Goal: Task Accomplishment & Management: Use online tool/utility

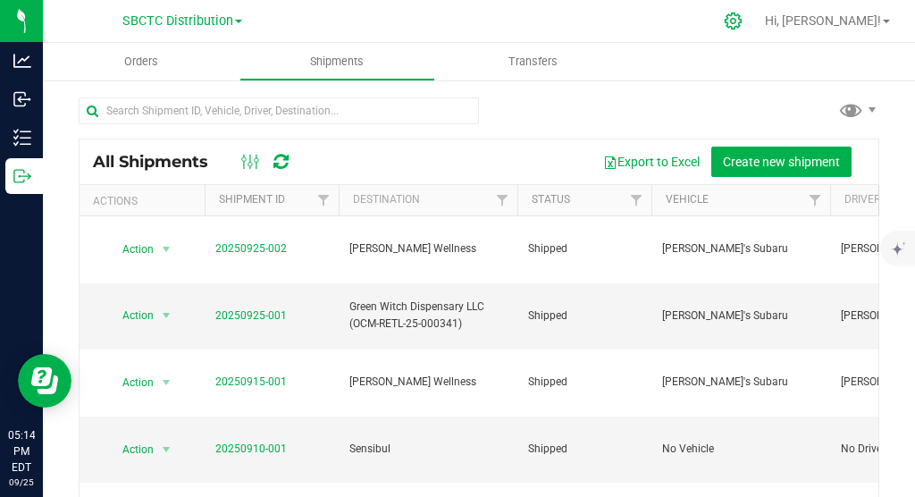
click at [742, 22] on icon at bounding box center [733, 21] width 19 height 19
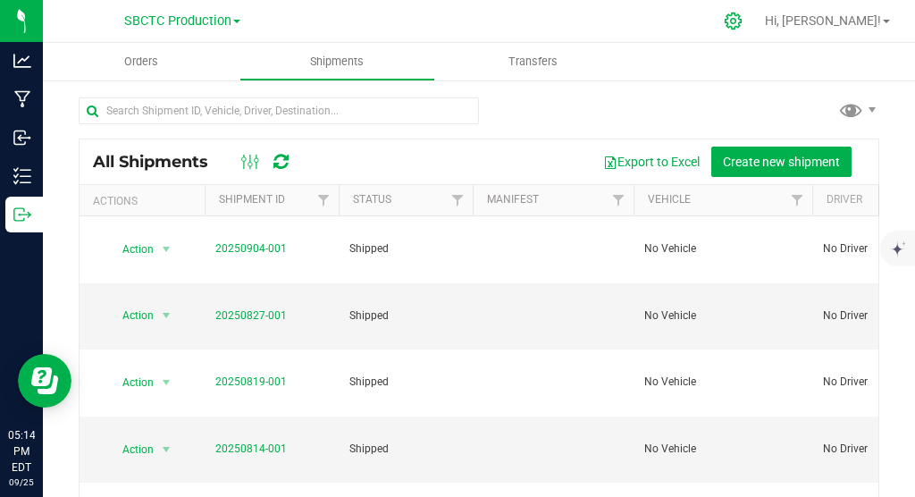
click at [742, 22] on icon at bounding box center [733, 21] width 19 height 19
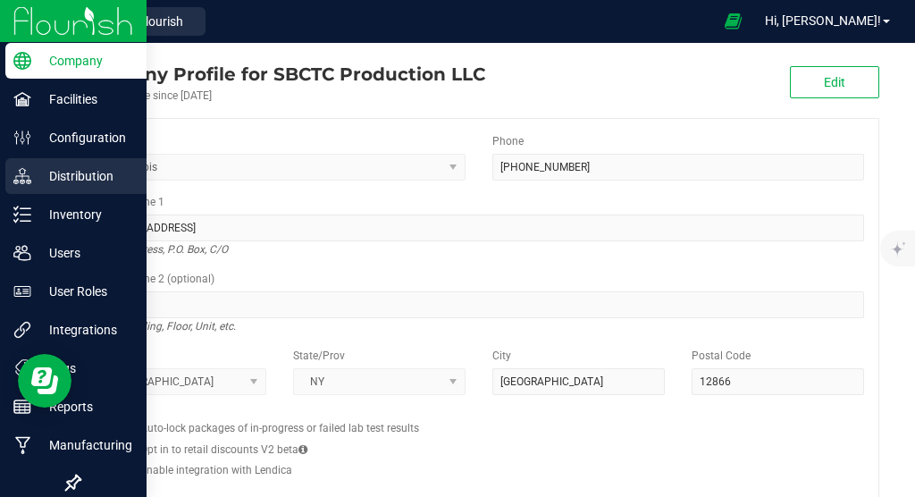
click at [93, 168] on p "Distribution" at bounding box center [84, 175] width 107 height 21
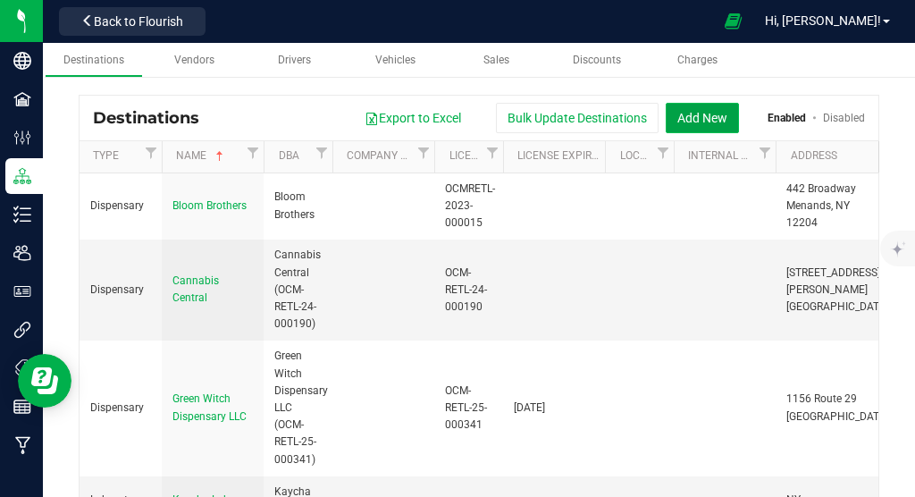
click at [715, 117] on button "Add New" at bounding box center [702, 118] width 73 height 30
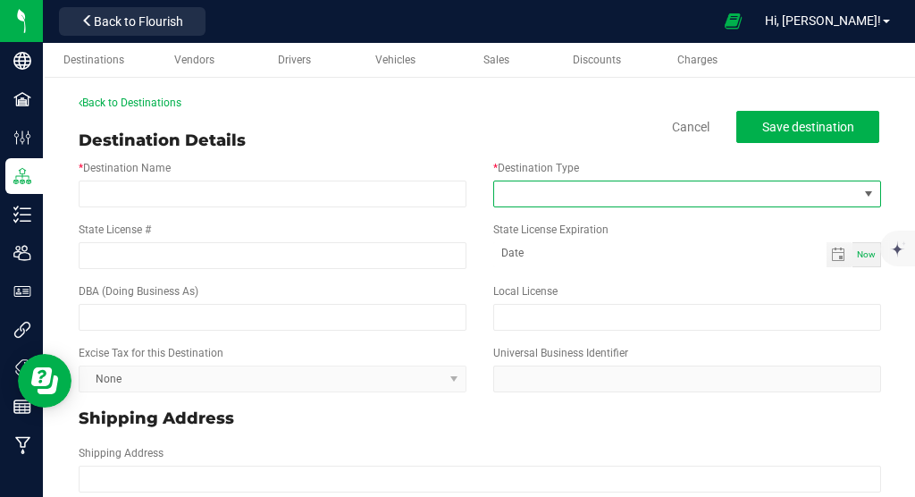
click at [871, 191] on span at bounding box center [868, 194] width 14 height 14
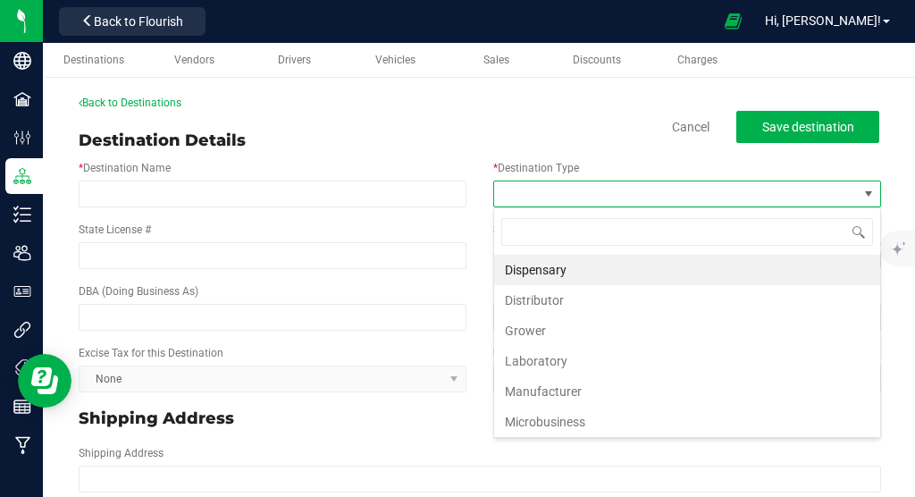
scroll to position [27, 388]
click at [572, 266] on li "Dispensary" at bounding box center [687, 270] width 386 height 30
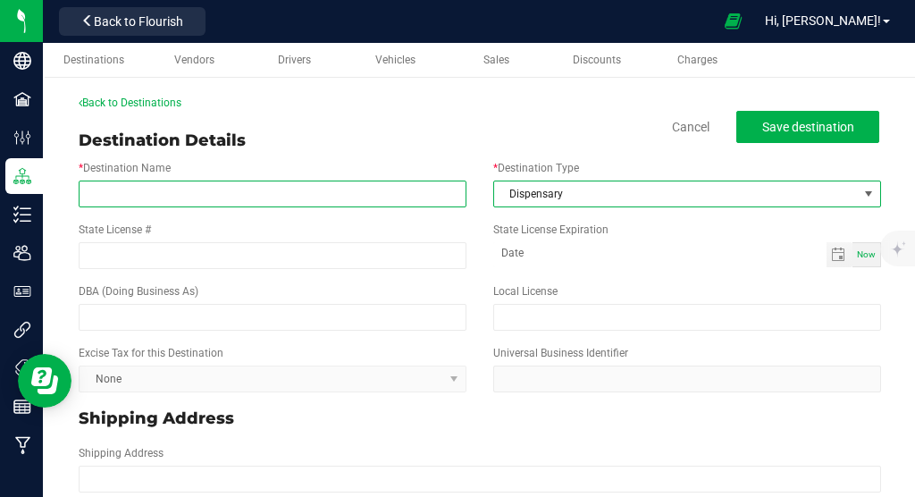
click at [273, 189] on input "* Destination Name" at bounding box center [273, 193] width 388 height 27
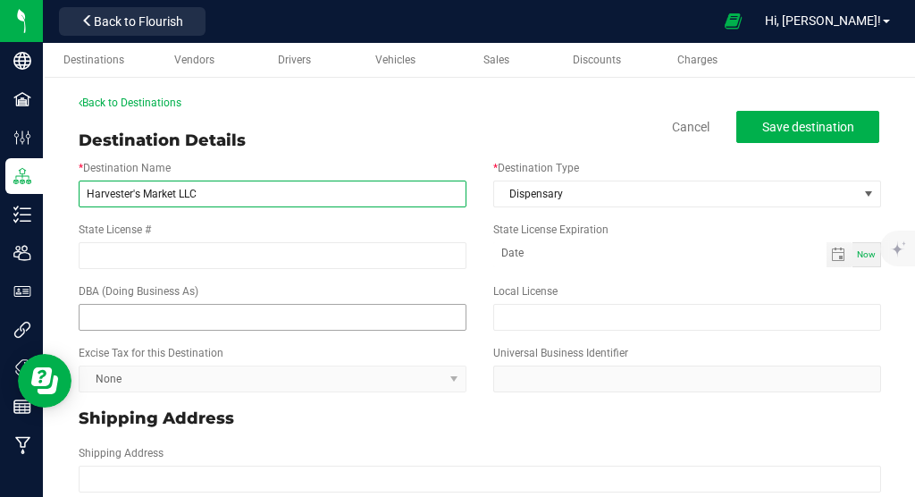
type input "Harvester's Market LLC"
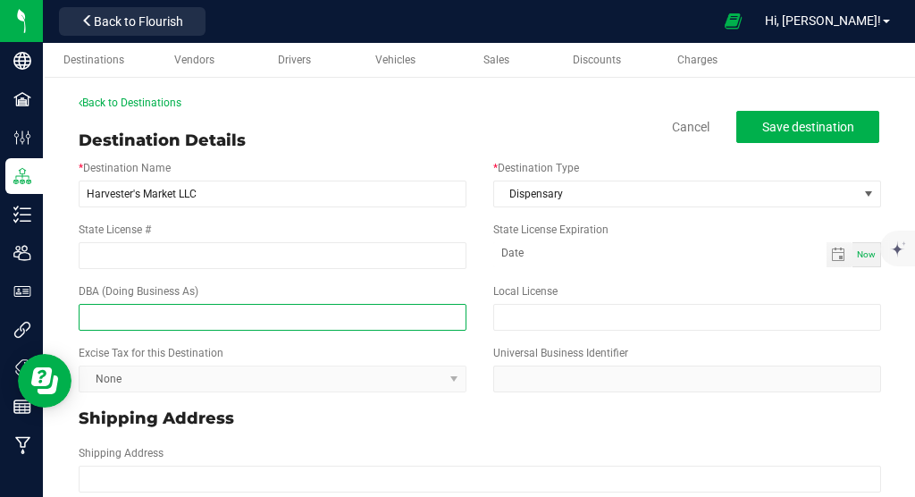
click at [261, 316] on input "text" at bounding box center [273, 317] width 388 height 27
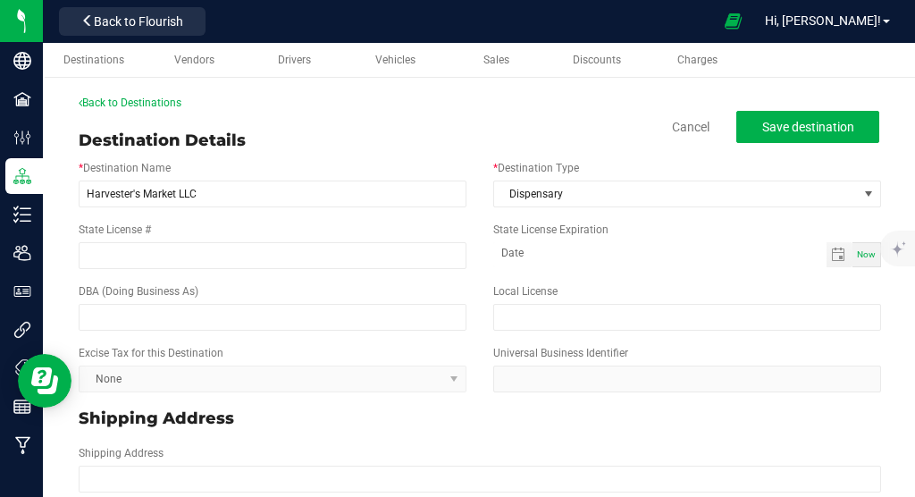
click at [339, 241] on div "State License #" at bounding box center [272, 245] width 415 height 47
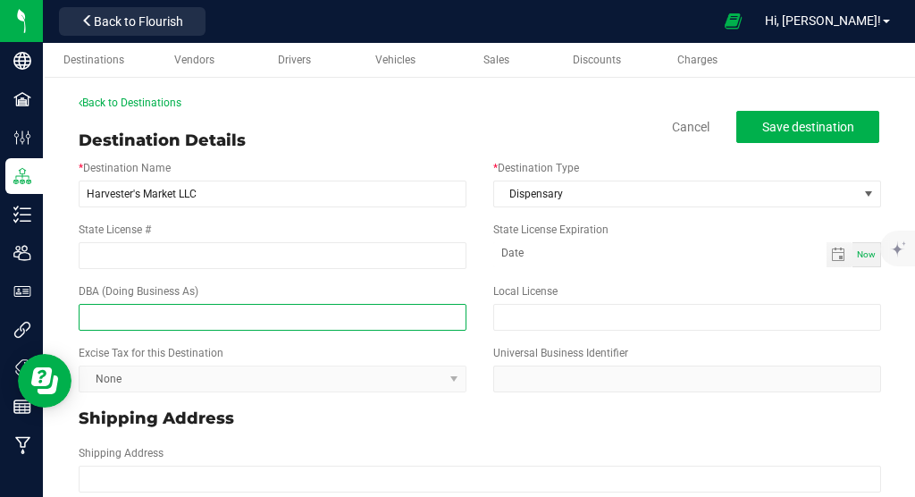
click at [306, 326] on input "text" at bounding box center [273, 317] width 388 height 27
type input "CannaCabana"
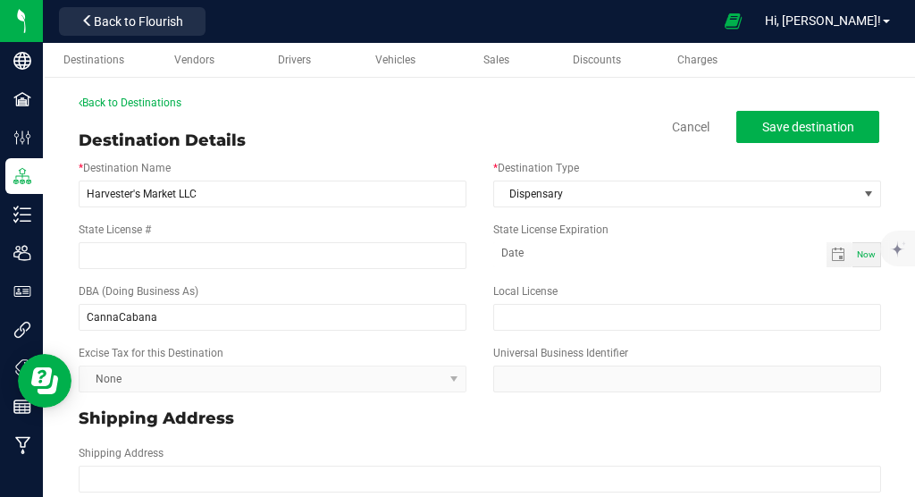
click at [466, 383] on div "Excise Tax for this Destination None" at bounding box center [272, 368] width 415 height 47
type input "month-day-year"
click at [594, 247] on input "month-day-year" at bounding box center [659, 253] width 333 height 22
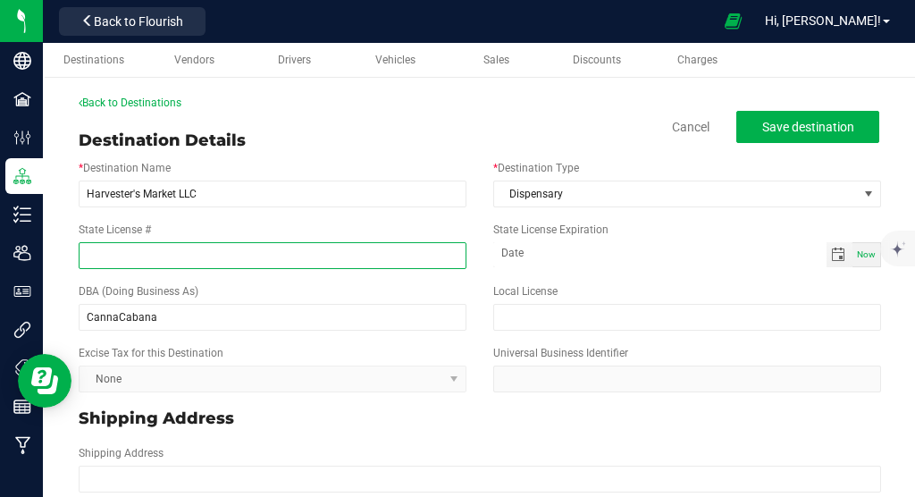
click at [250, 256] on input "State License #" at bounding box center [273, 255] width 388 height 27
click at [845, 255] on span "Toggle calendar" at bounding box center [838, 254] width 14 height 14
type input "OCM-CAURD-24-000103"
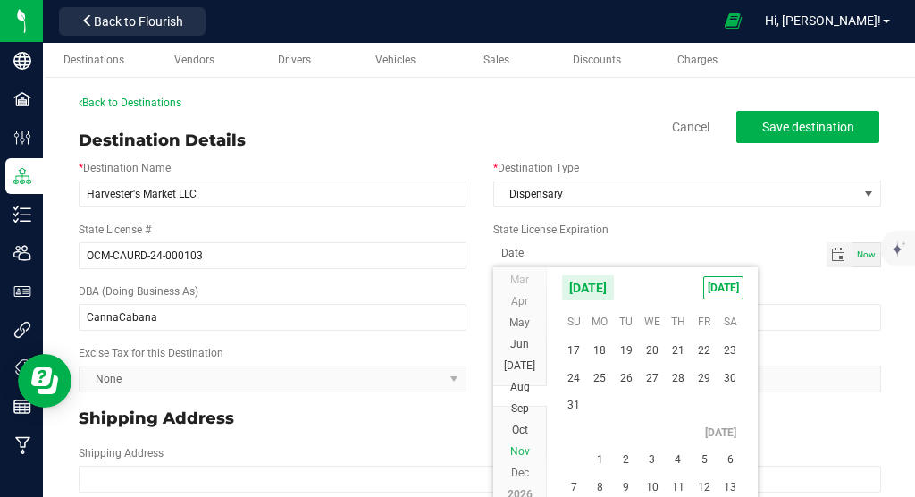
scroll to position [32363, 0]
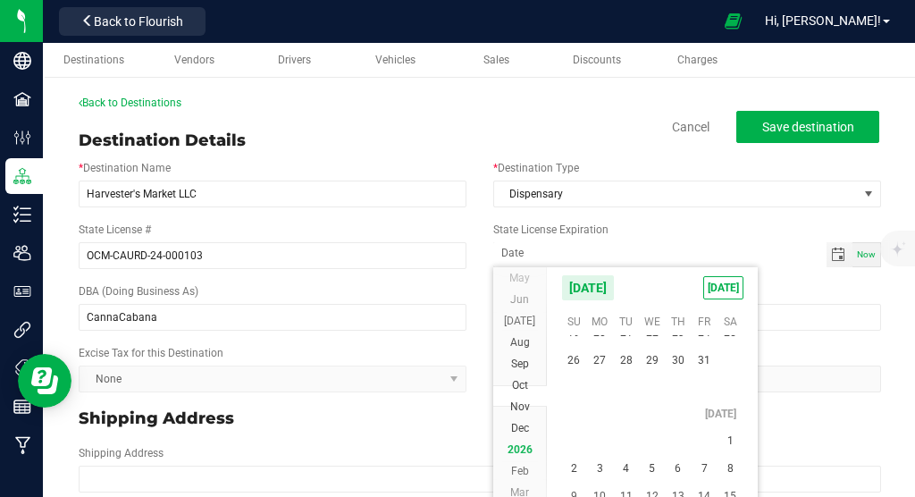
click at [531, 451] on span "2026" at bounding box center [519, 449] width 25 height 13
click at [525, 428] on span "Mar" at bounding box center [519, 430] width 19 height 13
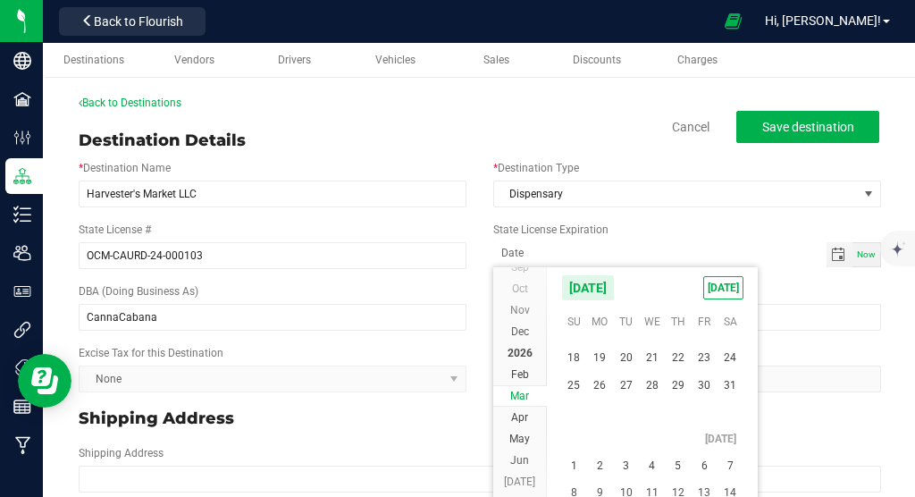
scroll to position [290922, 0]
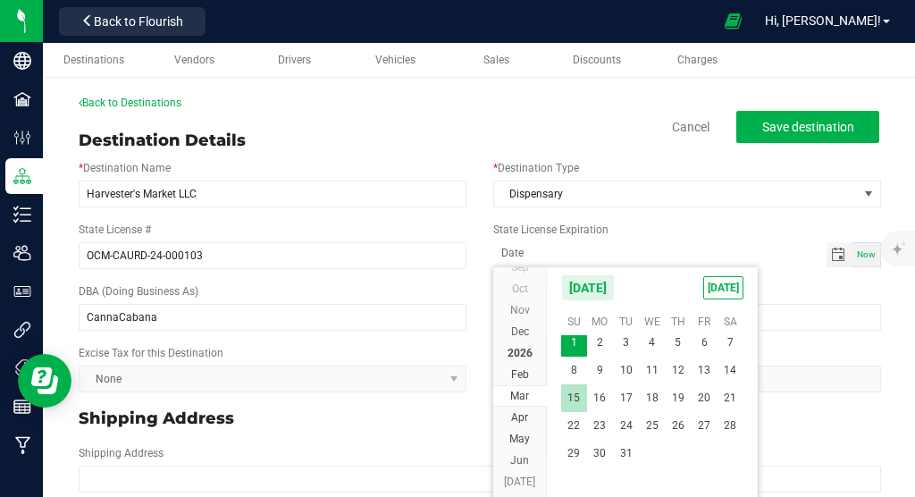
click at [574, 390] on span "15" at bounding box center [574, 398] width 26 height 28
type input "[DATE]"
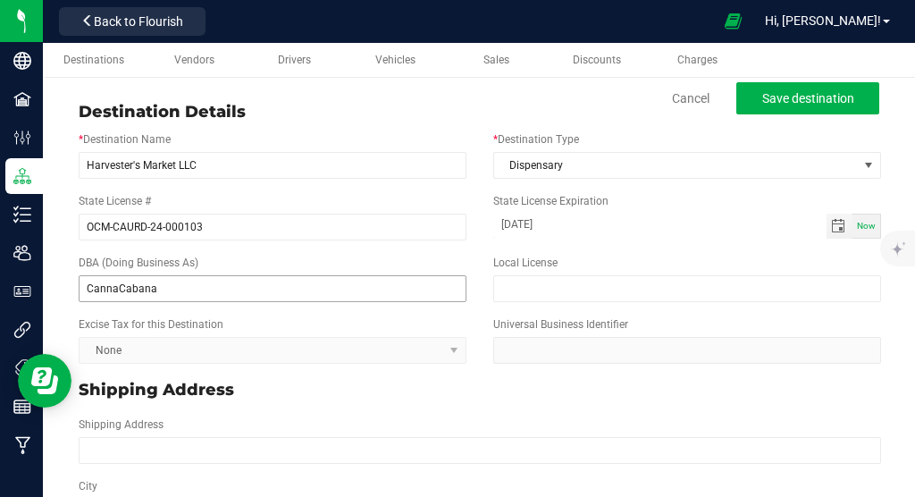
scroll to position [29, 0]
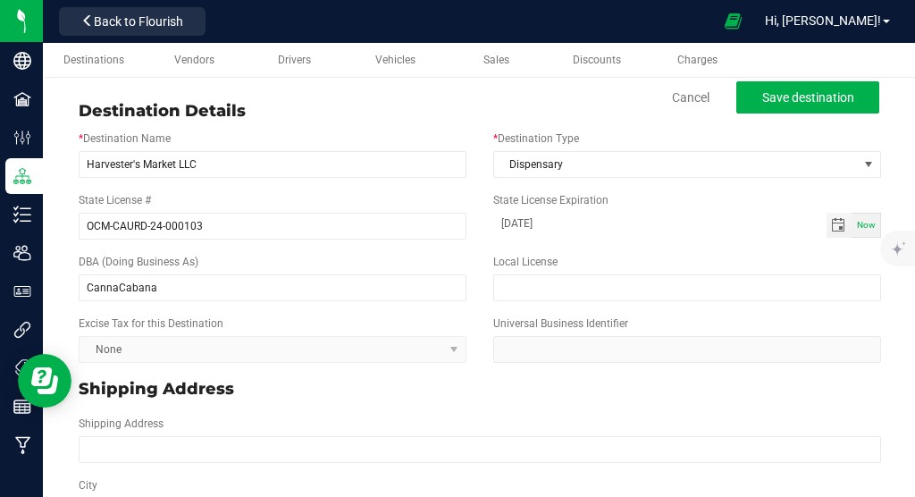
click at [351, 260] on div "DBA (Doing Business As) CannaCabana" at bounding box center [272, 277] width 415 height 47
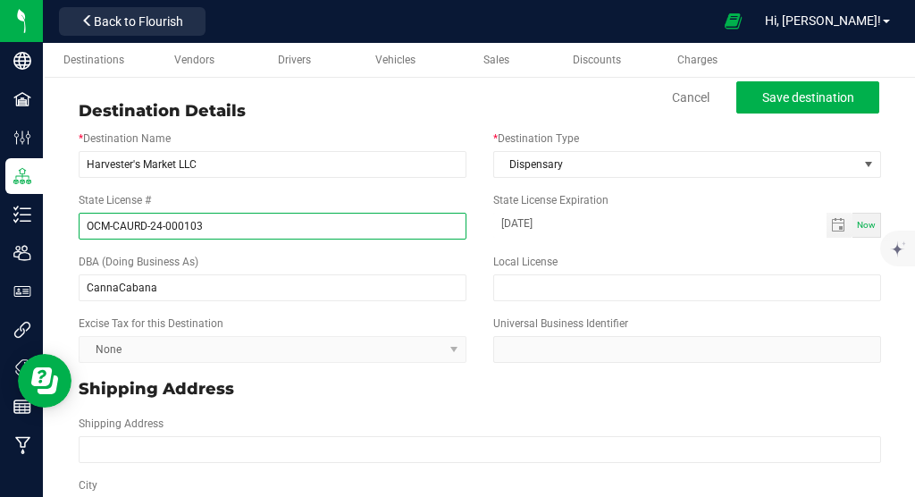
drag, startPoint x: 296, startPoint y: 214, endPoint x: 71, endPoint y: 220, distance: 224.3
click at [71, 220] on div "State License # OCM-CAURD-24-000103" at bounding box center [272, 215] width 415 height 47
drag, startPoint x: 228, startPoint y: 230, endPoint x: 85, endPoint y: 228, distance: 143.0
click at [85, 228] on input "OCM-CAURD-24-000103" at bounding box center [273, 226] width 388 height 27
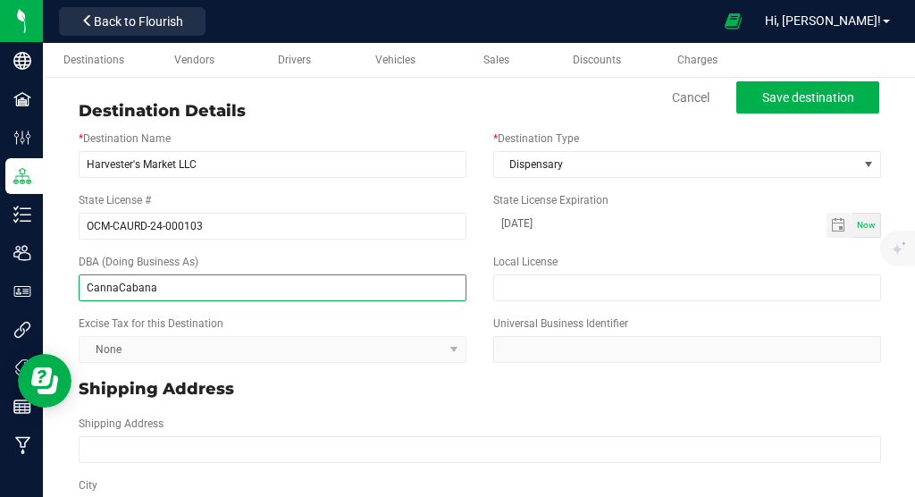
click at [263, 297] on input "CannaCabana" at bounding box center [273, 287] width 388 height 27
paste input "OCM-CAURD-24-000103"
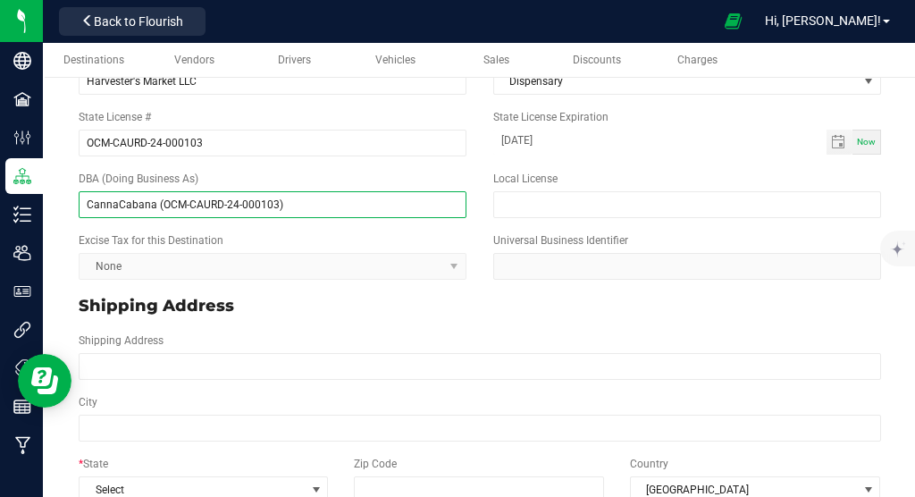
scroll to position [134, 0]
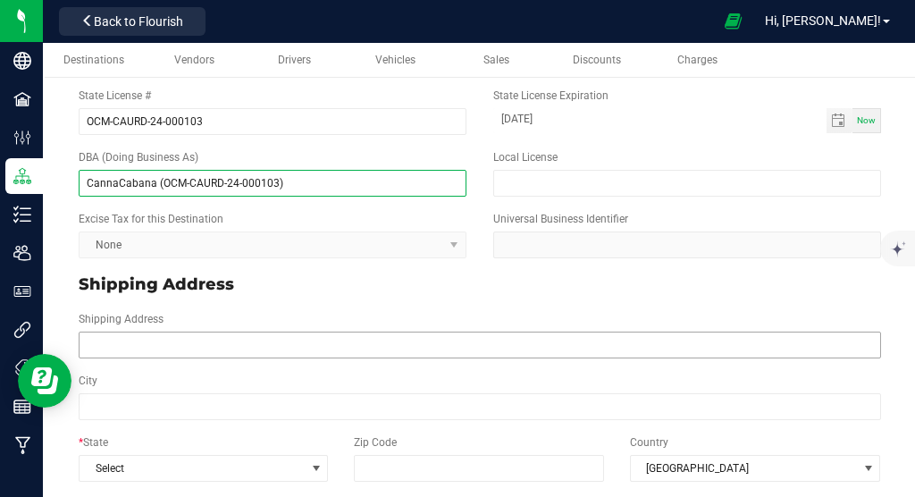
type input "CannaCabana (OCM-CAURD-24-000103)"
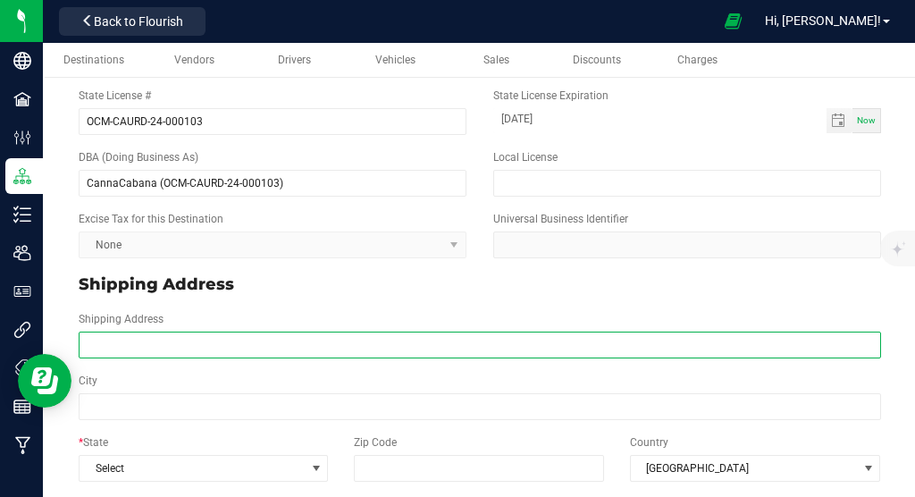
click at [326, 348] on input "Shipping Address" at bounding box center [480, 344] width 802 height 27
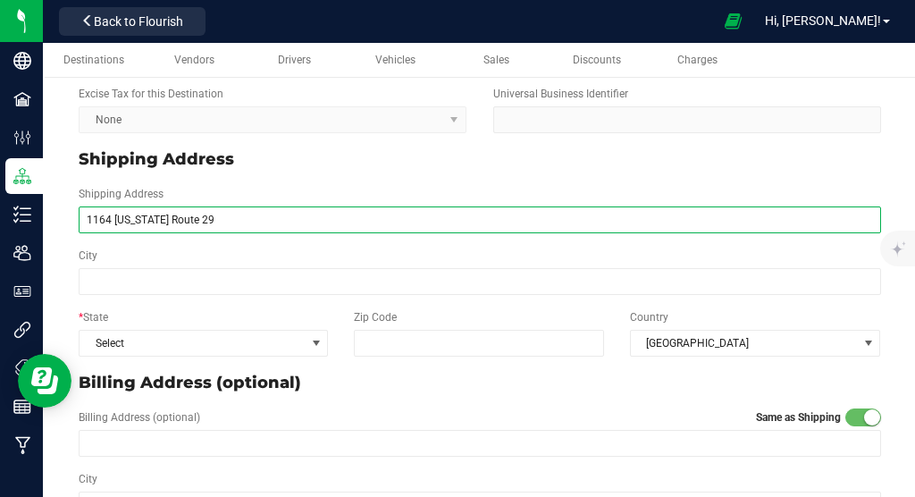
scroll to position [297, 0]
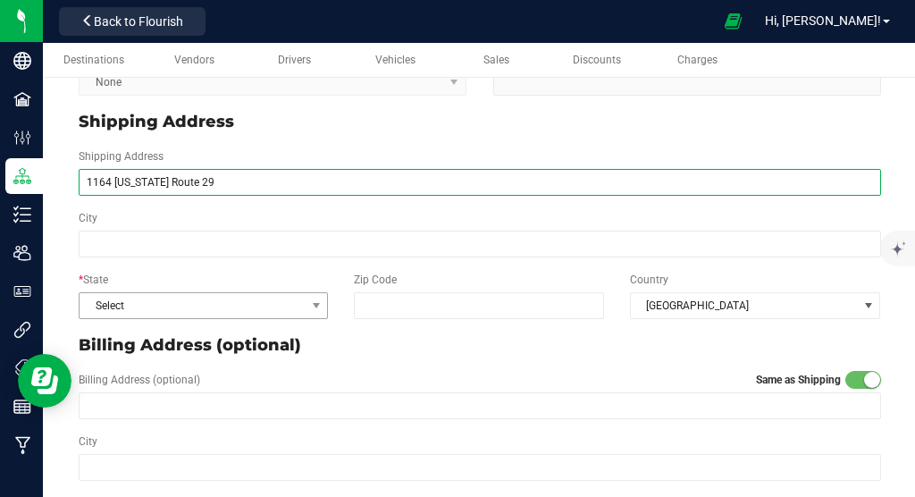
type input "1164 [US_STATE] Route 29"
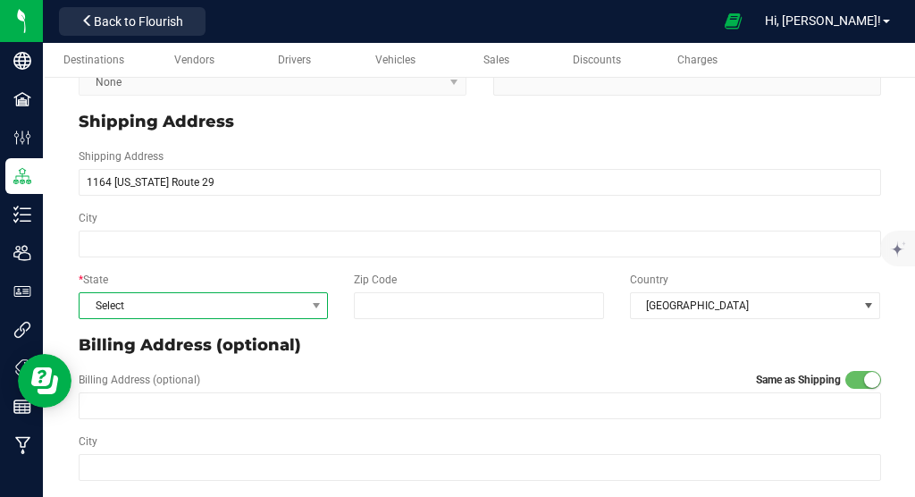
type input "1164 [US_STATE] Route 29"
click at [255, 316] on span "Select" at bounding box center [192, 305] width 225 height 25
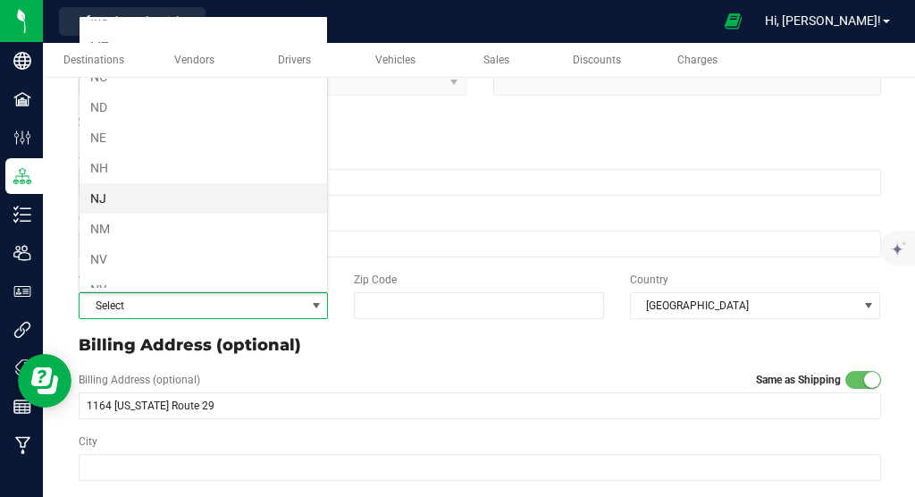
scroll to position [884, 0]
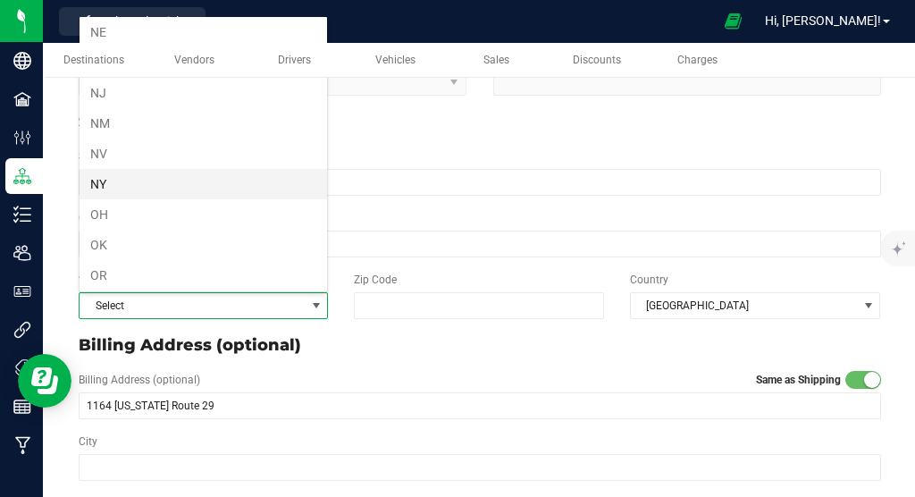
click at [129, 175] on li "NY" at bounding box center [203, 184] width 247 height 30
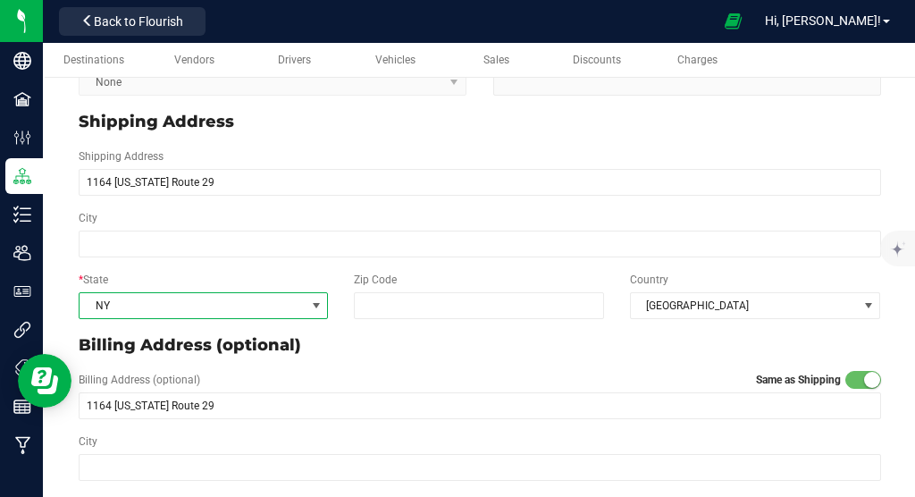
click at [127, 230] on div "City" at bounding box center [479, 233] width 829 height 47
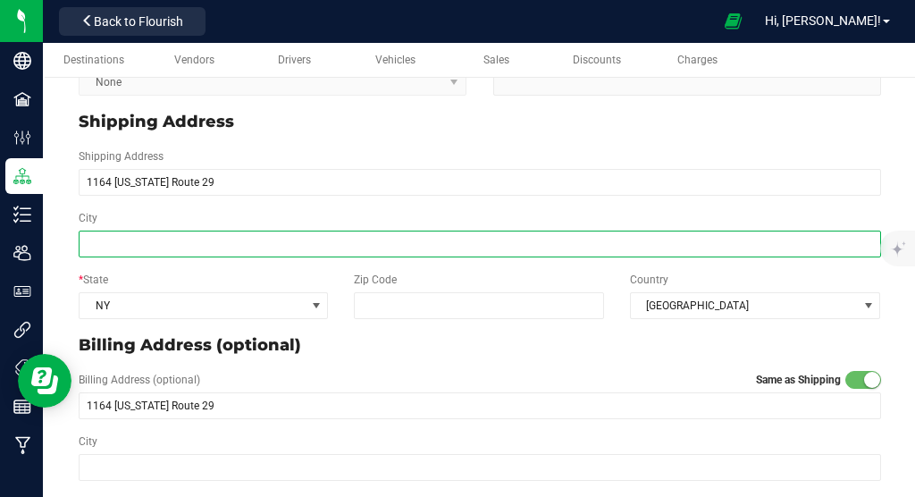
click at [127, 247] on input "City" at bounding box center [480, 243] width 802 height 27
type input "Saratoga"
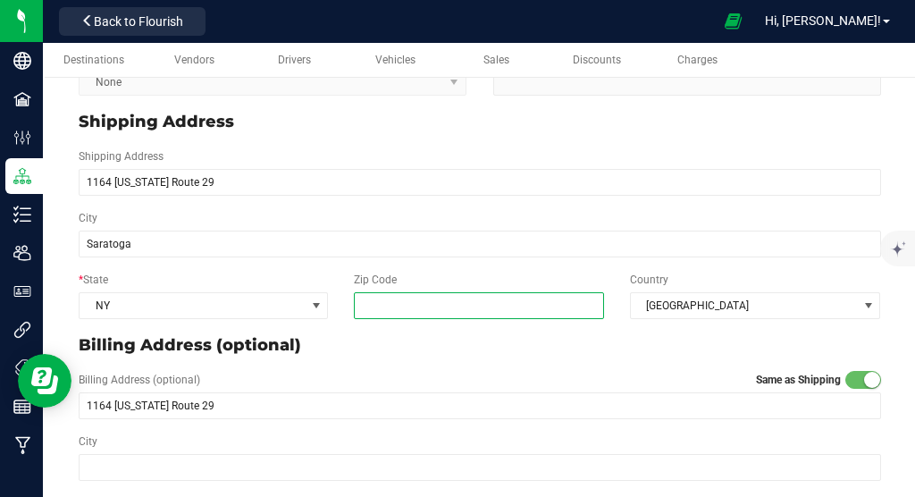
type input "Saratoga"
click at [405, 302] on input "Zip Code" at bounding box center [479, 305] width 251 height 27
type input "12871"
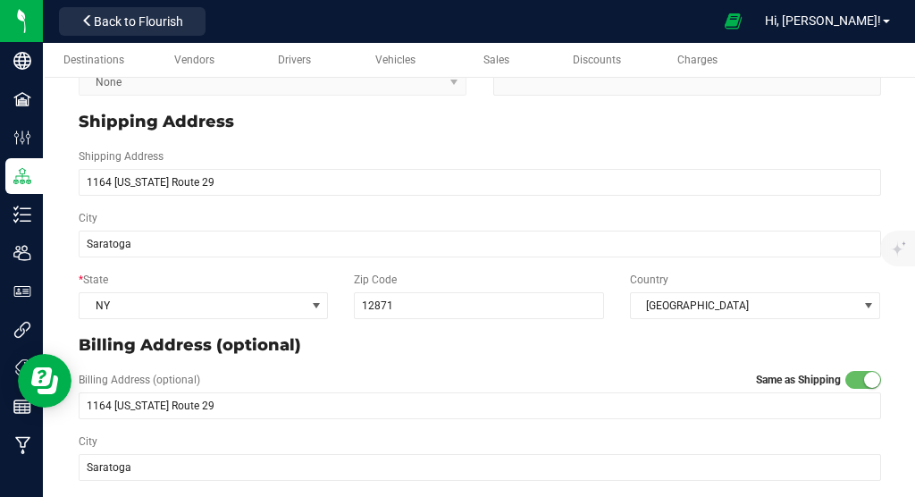
type input "12871"
click at [586, 351] on p "Billing Address (optional)" at bounding box center [480, 345] width 802 height 24
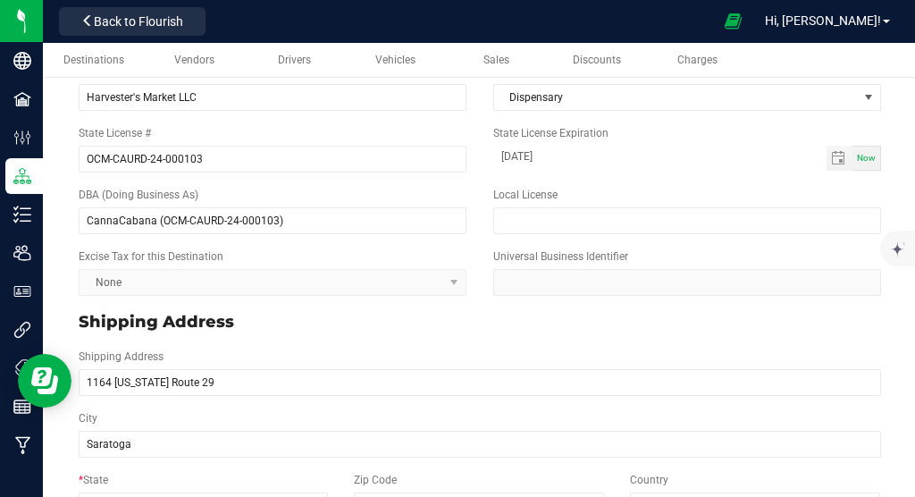
scroll to position [0, 0]
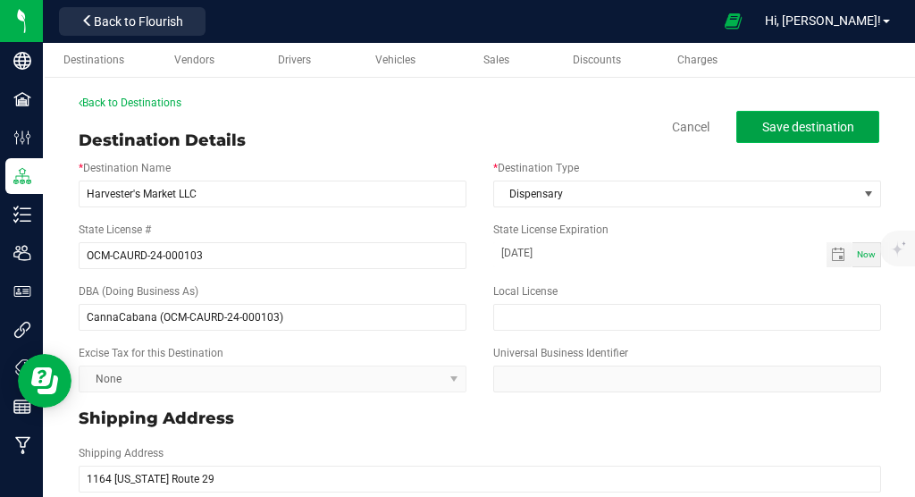
click at [831, 128] on span "Save destination" at bounding box center [808, 127] width 92 height 14
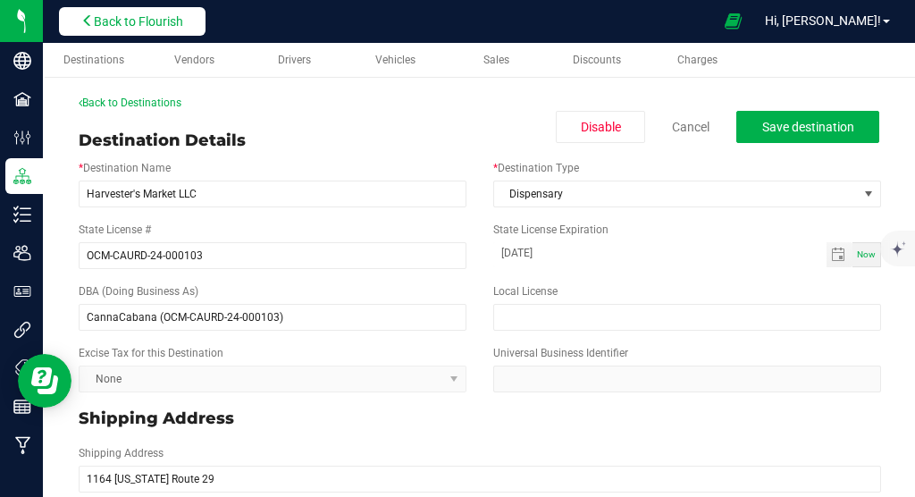
click at [152, 22] on span "Back to Flourish" at bounding box center [138, 21] width 89 height 14
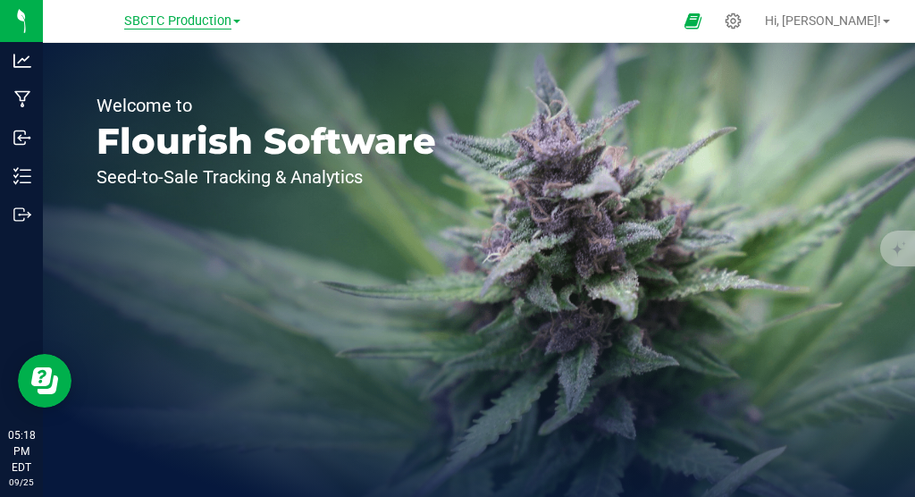
click at [197, 27] on span "SBCTC Production" at bounding box center [177, 21] width 107 height 16
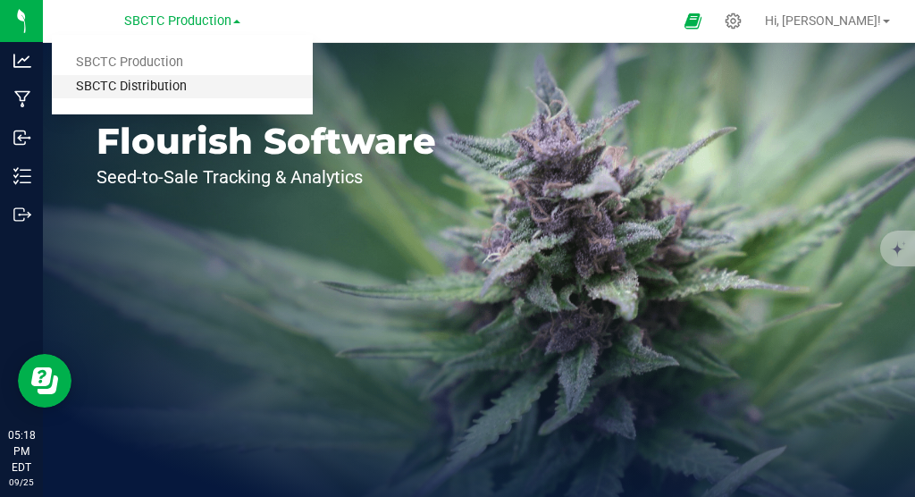
click at [166, 92] on link "SBCTC Distribution" at bounding box center [182, 87] width 261 height 24
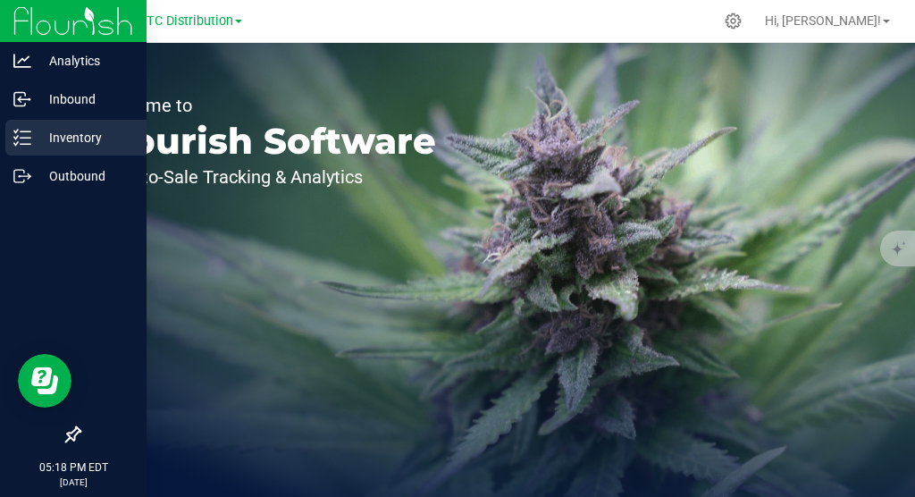
click at [89, 148] on p "Inventory" at bounding box center [84, 137] width 107 height 21
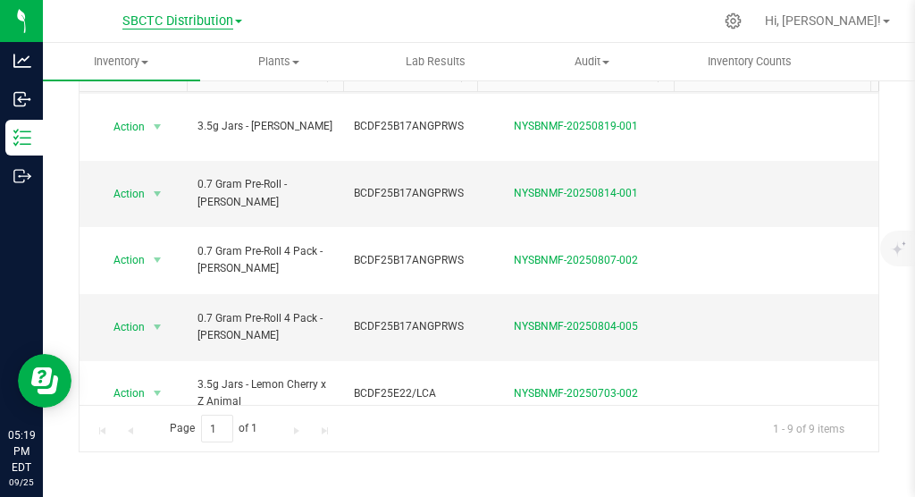
click at [201, 23] on span "SBCTC Distribution" at bounding box center [177, 21] width 111 height 16
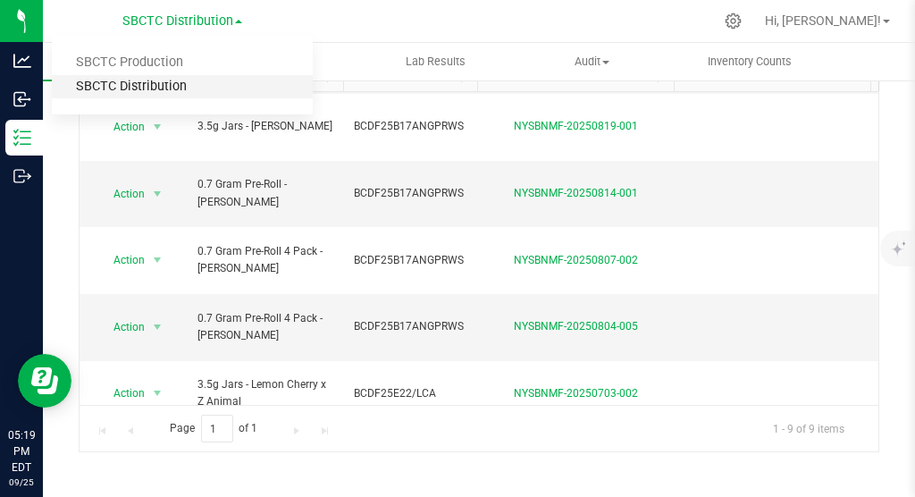
click at [152, 87] on link "SBCTC Distribution" at bounding box center [182, 87] width 261 height 24
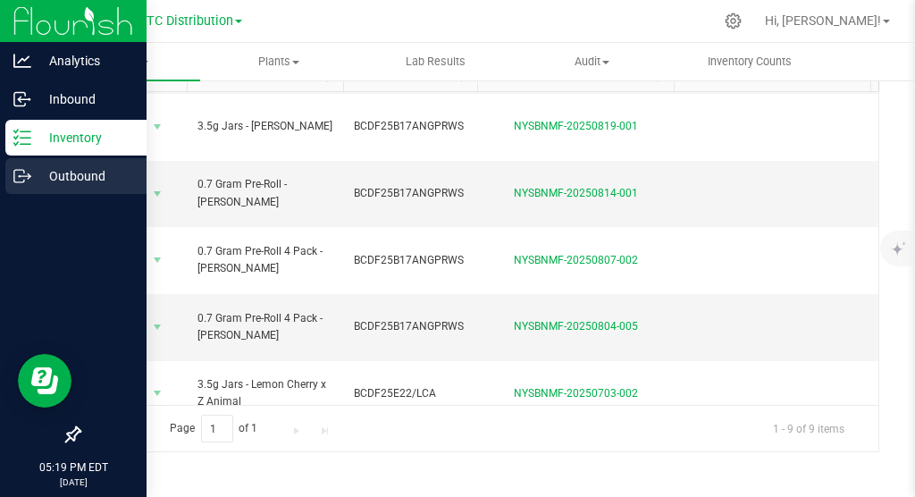
click at [32, 174] on p "Outbound" at bounding box center [84, 175] width 107 height 21
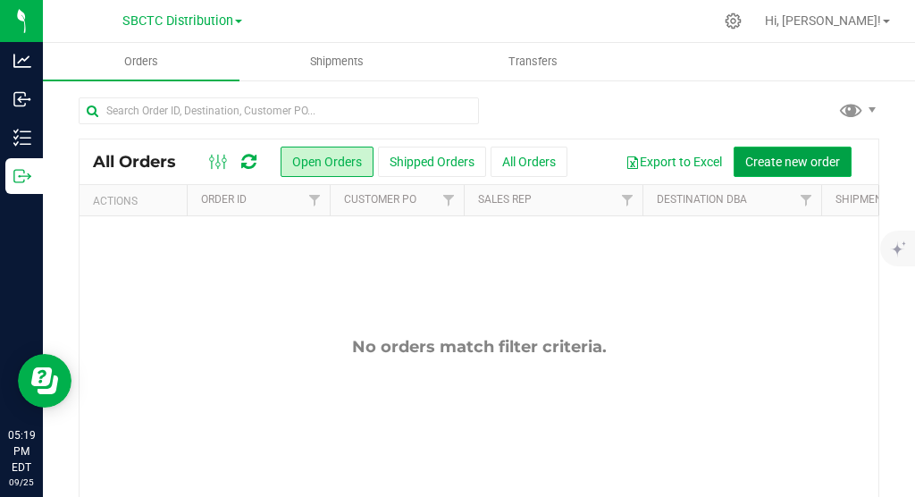
click at [800, 164] on span "Create new order" at bounding box center [792, 162] width 95 height 14
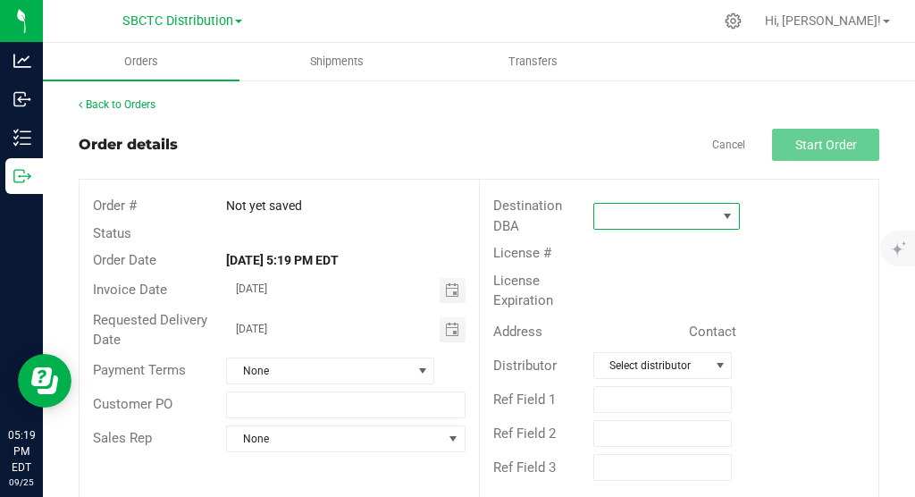
click at [729, 214] on span at bounding box center [727, 216] width 14 height 14
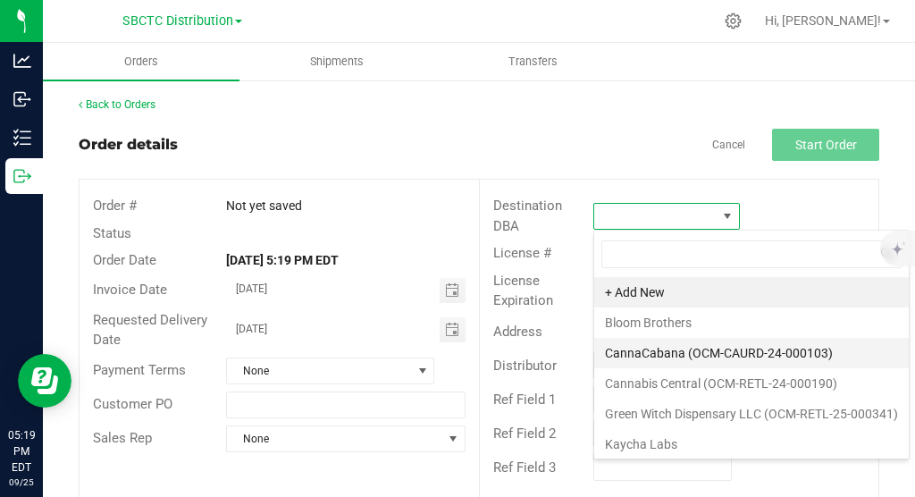
click at [756, 348] on li "CannaCabana (OCM-CAURD-24-000103)" at bounding box center [751, 353] width 314 height 30
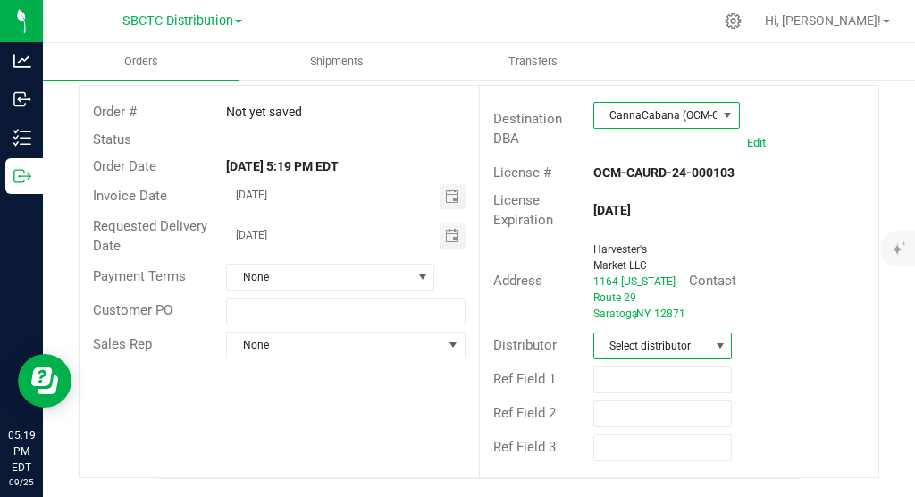
click at [724, 348] on span at bounding box center [720, 346] width 14 height 14
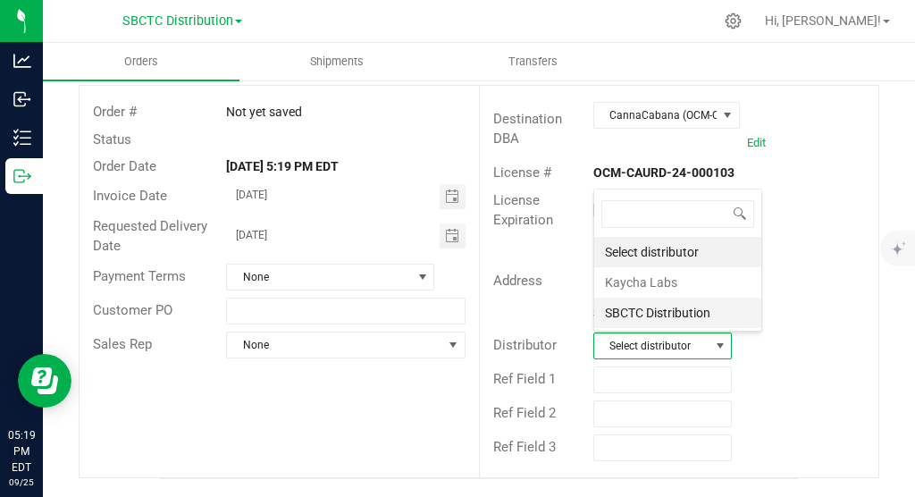
click at [676, 316] on li "SBCTC Distribution" at bounding box center [677, 312] width 167 height 30
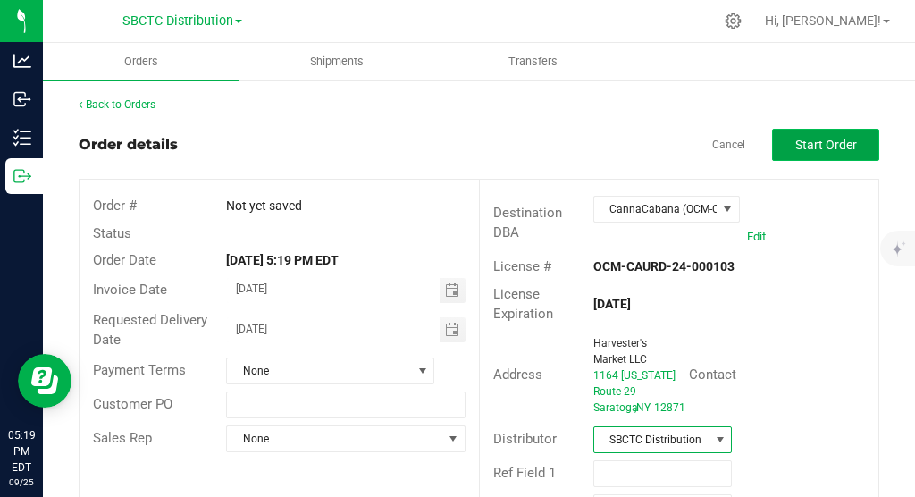
click at [821, 143] on span "Start Order" at bounding box center [826, 145] width 62 height 14
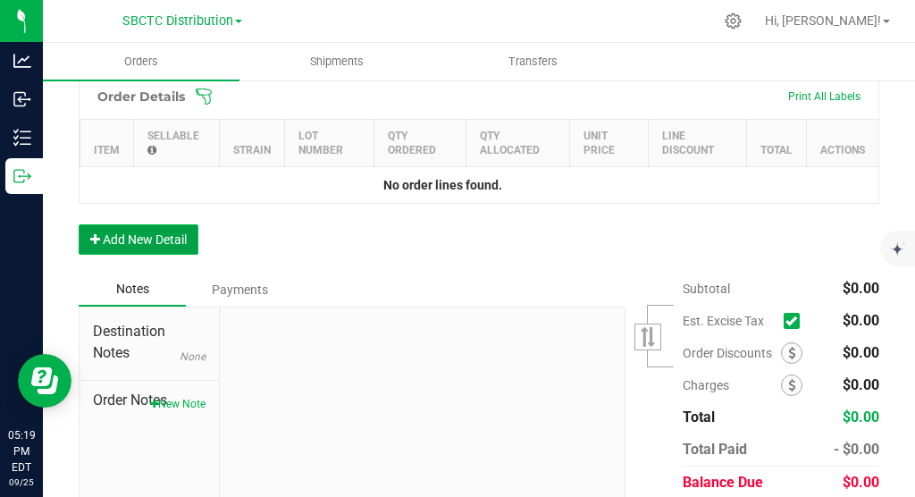
click at [127, 248] on button "Add New Detail" at bounding box center [139, 239] width 120 height 30
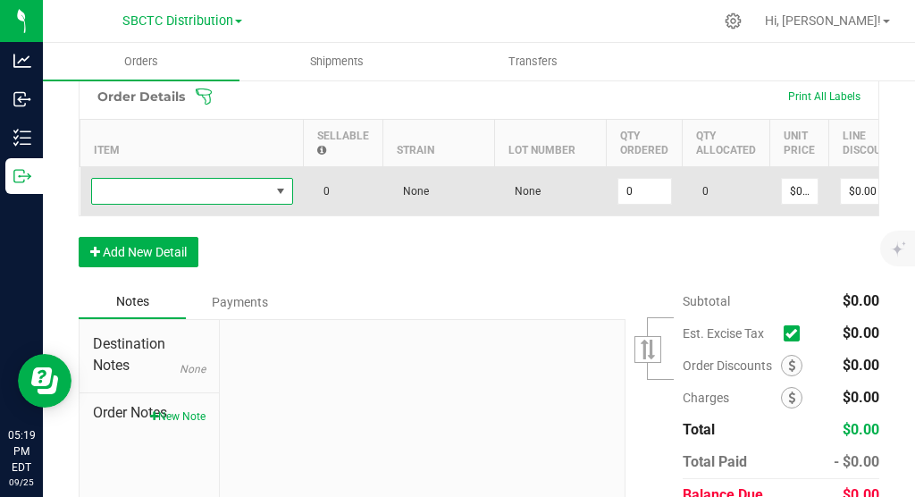
click at [284, 198] on span "NO DATA FOUND" at bounding box center [280, 191] width 14 height 14
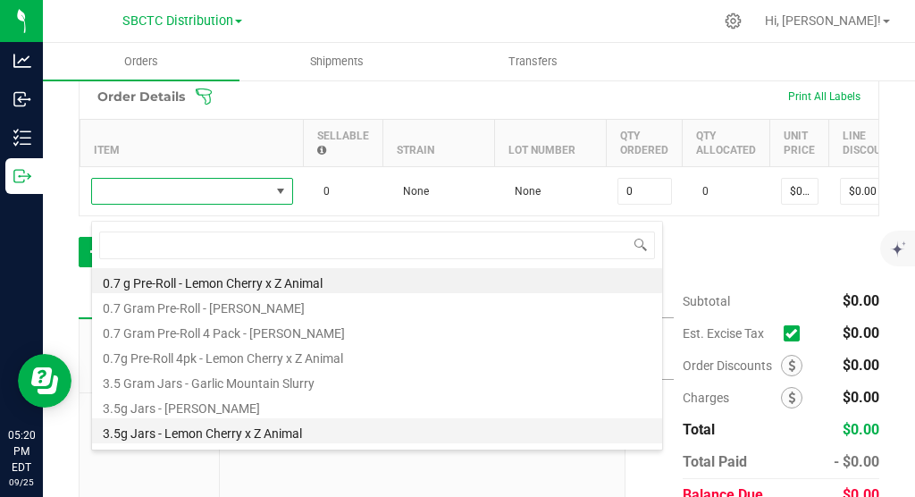
click at [290, 437] on li "3.5g Jars - Lemon Cherry x Z Animal" at bounding box center [377, 430] width 570 height 25
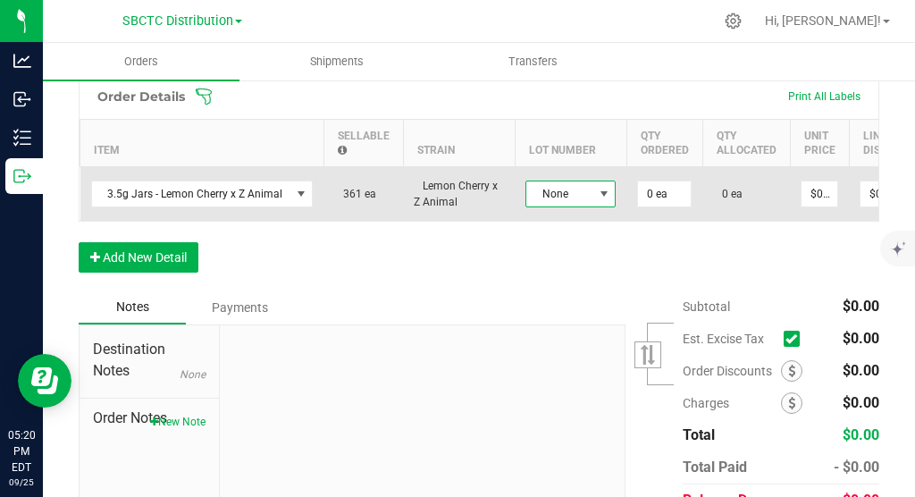
click at [605, 201] on span at bounding box center [604, 194] width 14 height 14
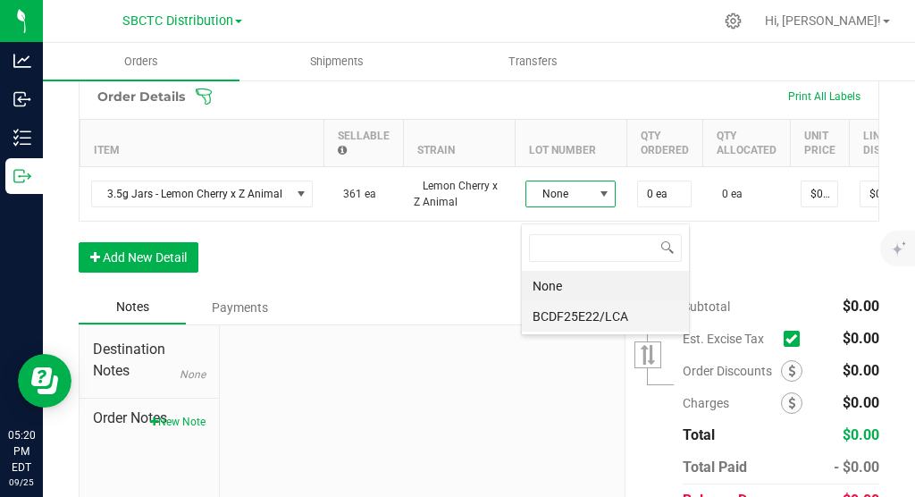
click at [605, 314] on li "BCDF25E22/LCA" at bounding box center [605, 316] width 167 height 30
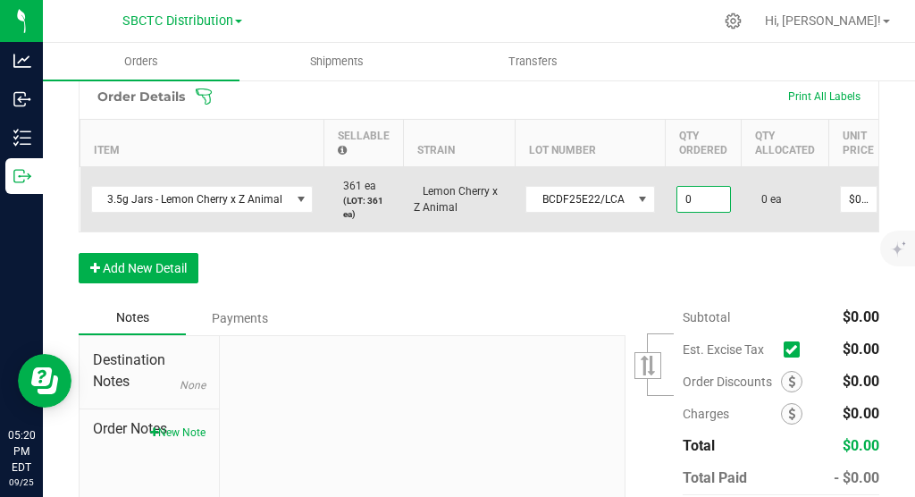
click at [683, 212] on input "0" at bounding box center [703, 199] width 53 height 25
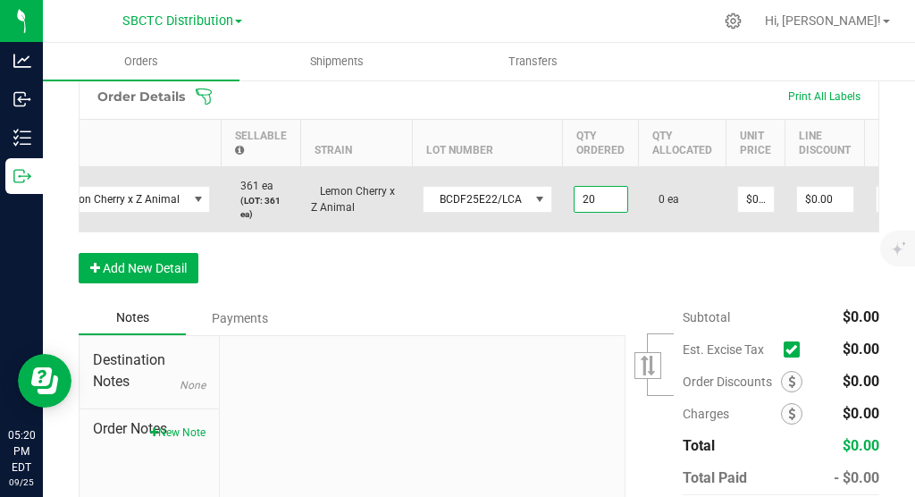
scroll to position [0, 105]
type input "20 ea"
type input "0"
click at [747, 212] on input "0" at bounding box center [754, 199] width 36 height 25
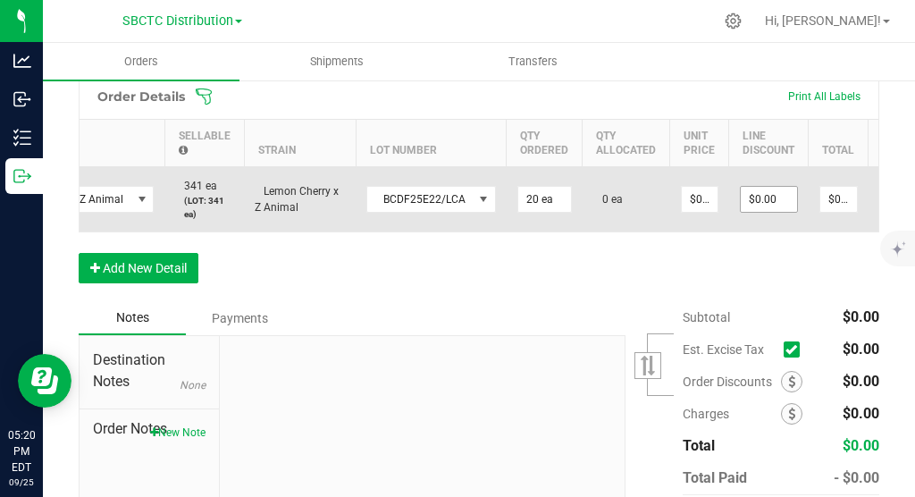
scroll to position [0, 161]
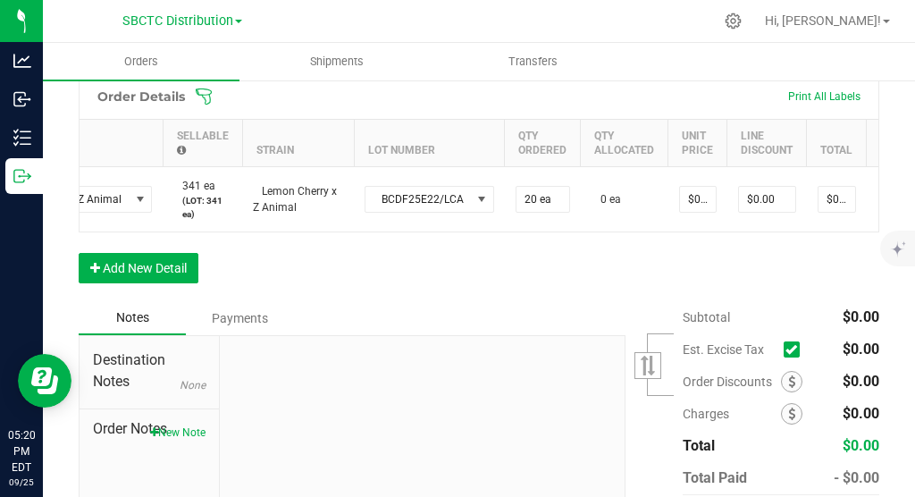
click at [724, 263] on div "Order Details Print All Labels Item Sellable Strain Lot Number Qty Ordered Qty …" at bounding box center [479, 187] width 800 height 228
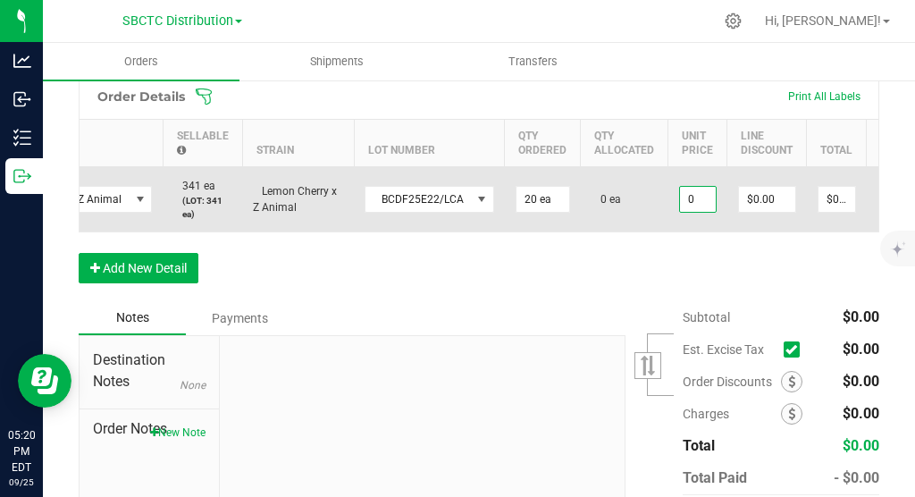
click at [694, 212] on input "0" at bounding box center [698, 199] width 36 height 25
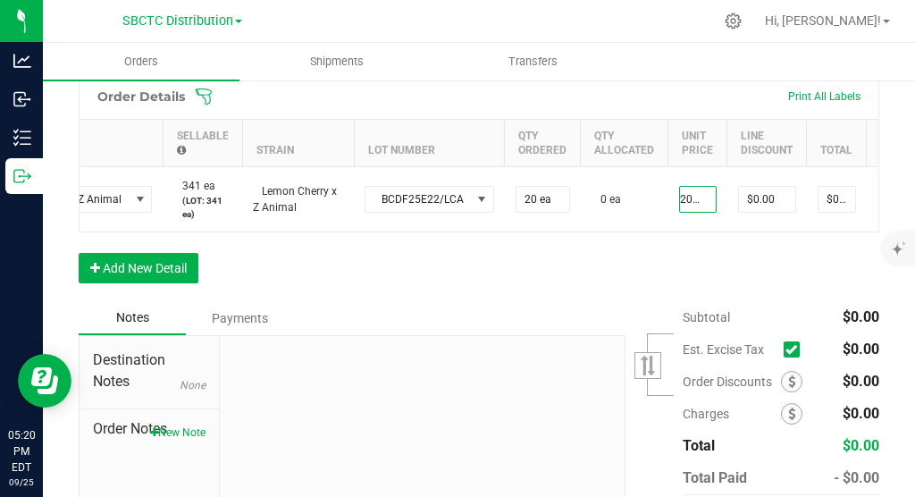
type input "$20.50000"
type input "$410.00"
click at [745, 262] on div "Order Details Print All Labels Item Sellable Strain Lot Number Qty Ordered Qty …" at bounding box center [479, 187] width 800 height 228
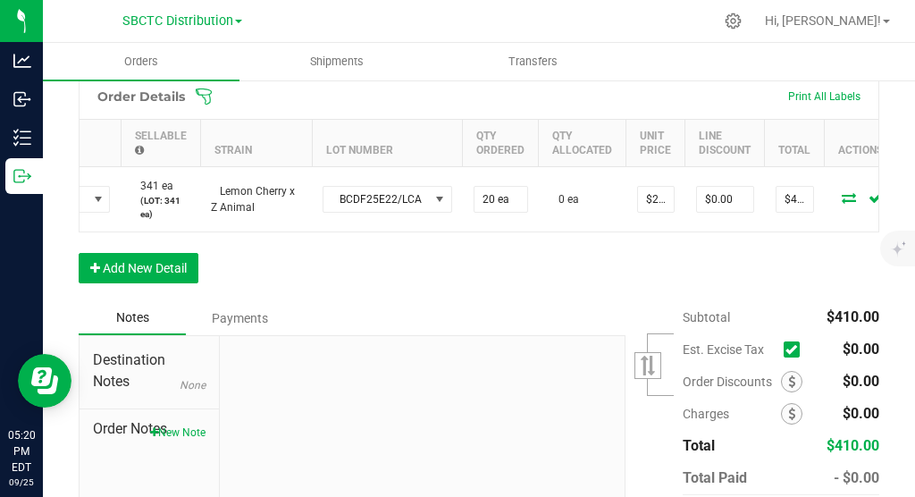
scroll to position [0, 247]
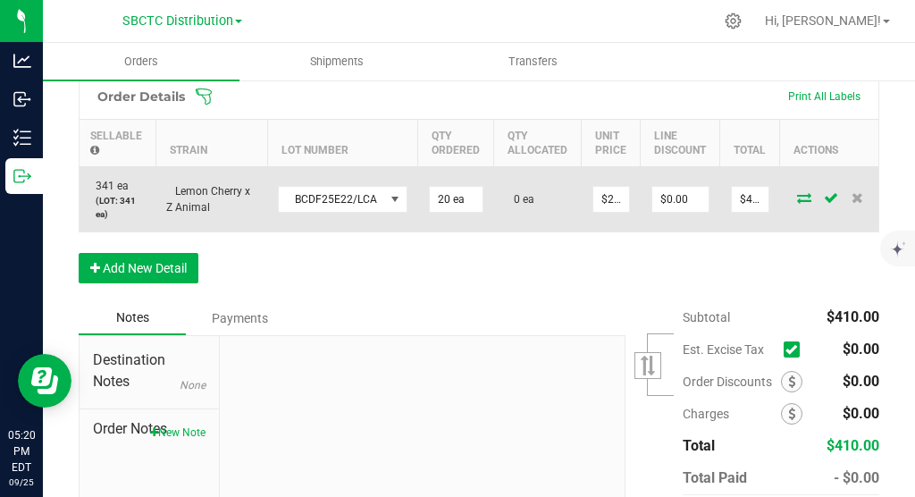
click at [797, 203] on icon at bounding box center [804, 197] width 14 height 11
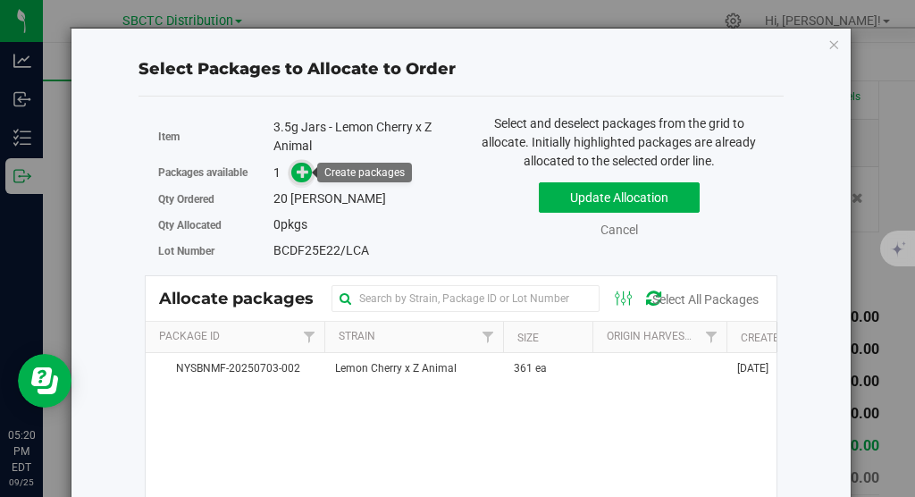
click at [308, 180] on span at bounding box center [297, 173] width 29 height 21
click at [309, 178] on icon at bounding box center [303, 171] width 13 height 13
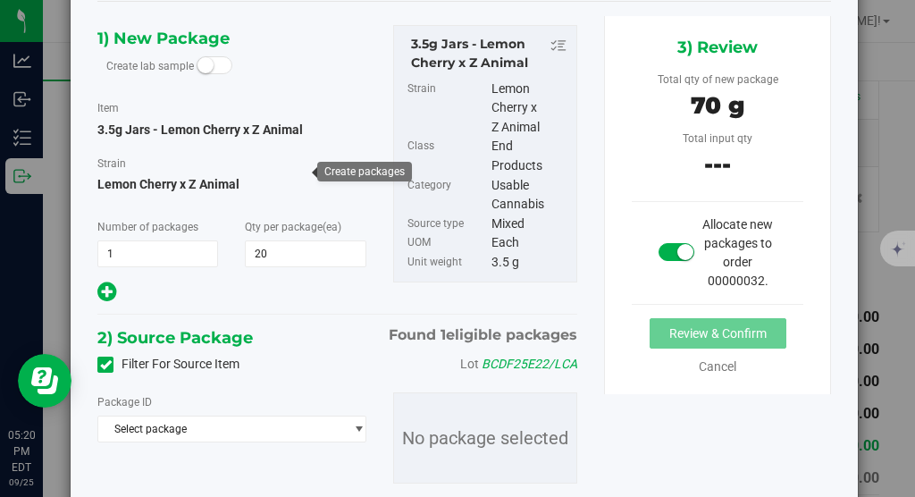
scroll to position [147, 0]
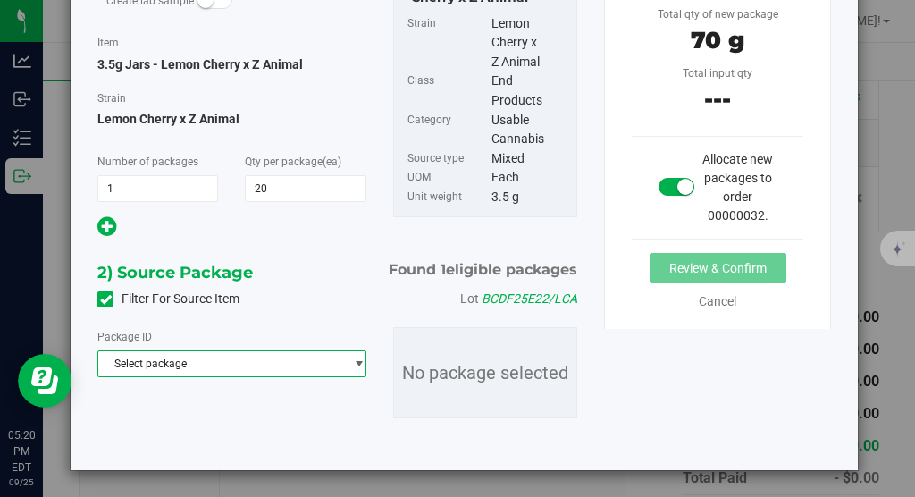
click at [270, 358] on span "Select package" at bounding box center [220, 363] width 245 height 25
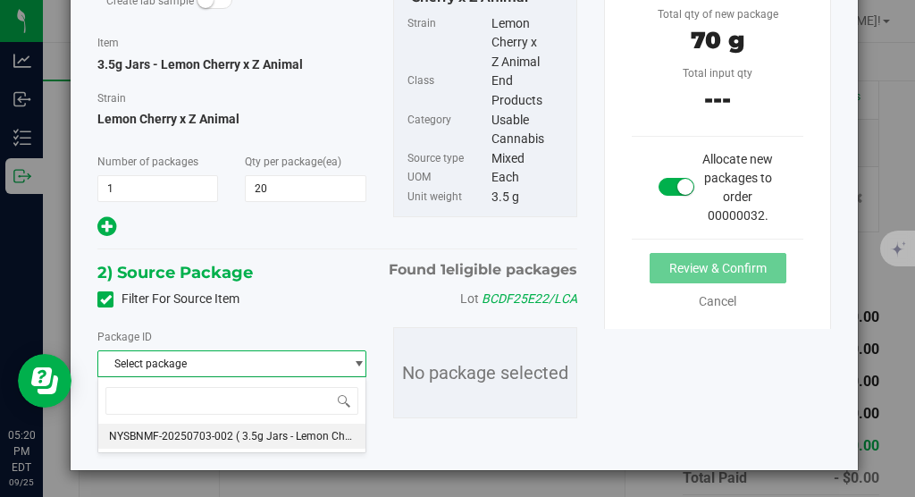
click at [276, 436] on span "( 3.5g Jars - Lemon Cherry x Z Animal )" at bounding box center [330, 436] width 188 height 13
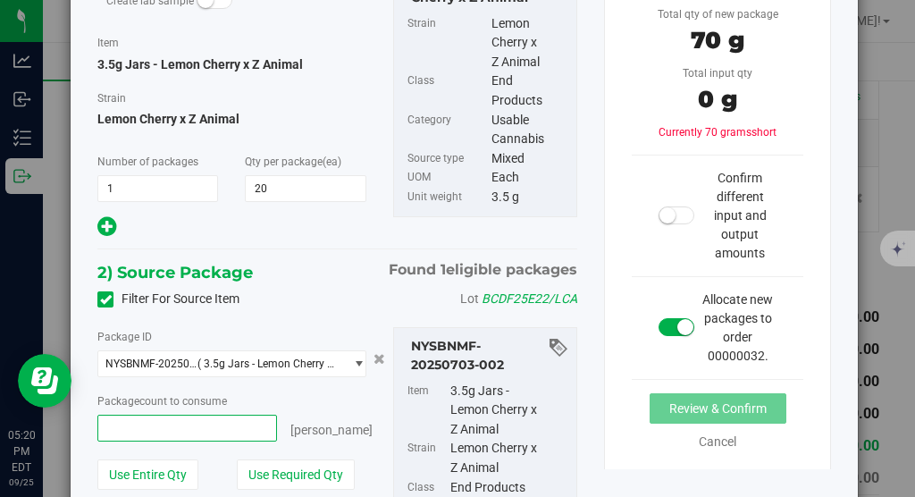
click at [229, 428] on span at bounding box center [187, 428] width 180 height 27
type input "20"
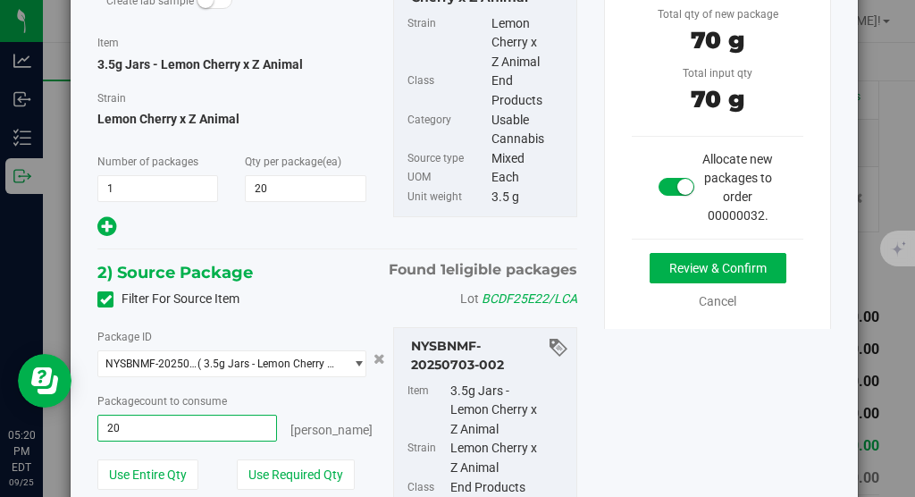
type input "20 ea"
click at [308, 410] on div "Package count to consume 20 ea 20 [PERSON_NAME]" at bounding box center [231, 416] width 269 height 50
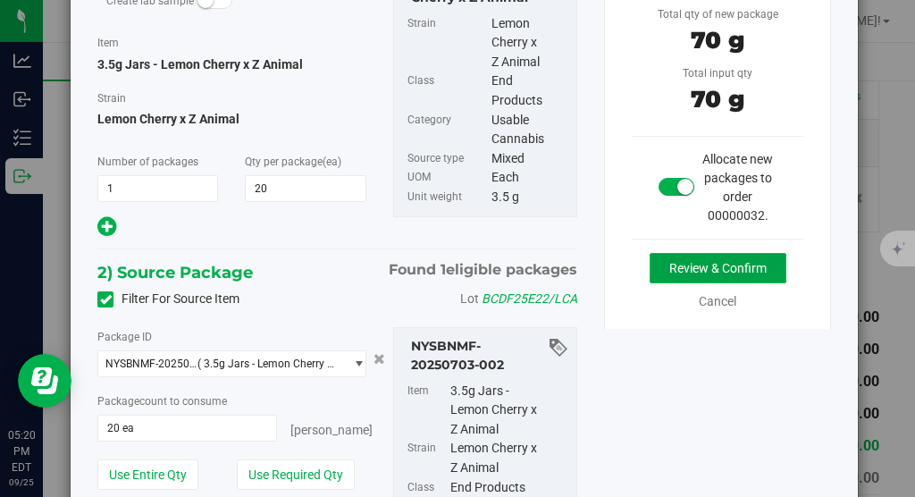
click at [683, 261] on button "Review & Confirm" at bounding box center [717, 268] width 137 height 30
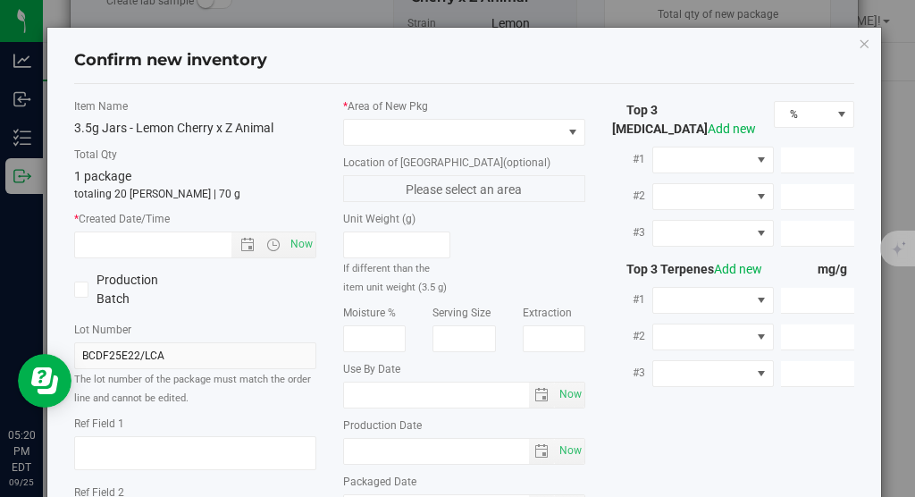
type input "[DATE]"
click at [498, 130] on span at bounding box center [453, 132] width 218 height 25
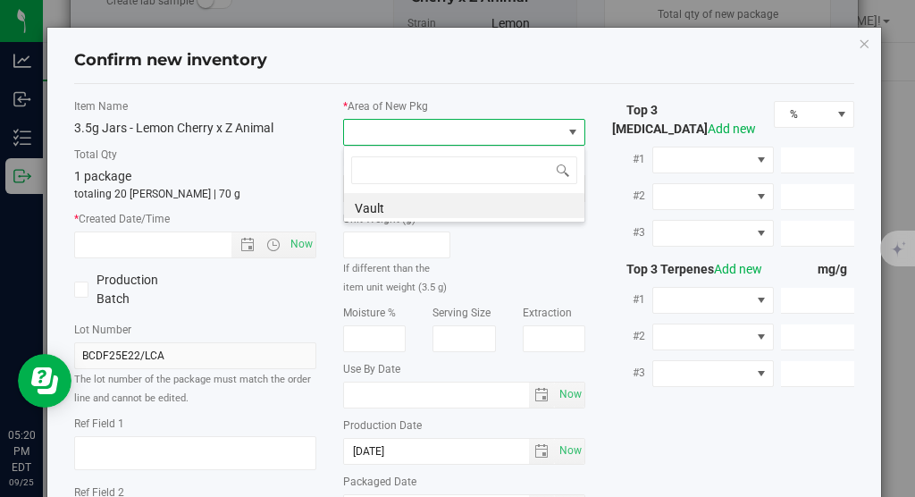
scroll to position [27, 242]
click at [430, 210] on li "Vault" at bounding box center [464, 205] width 240 height 25
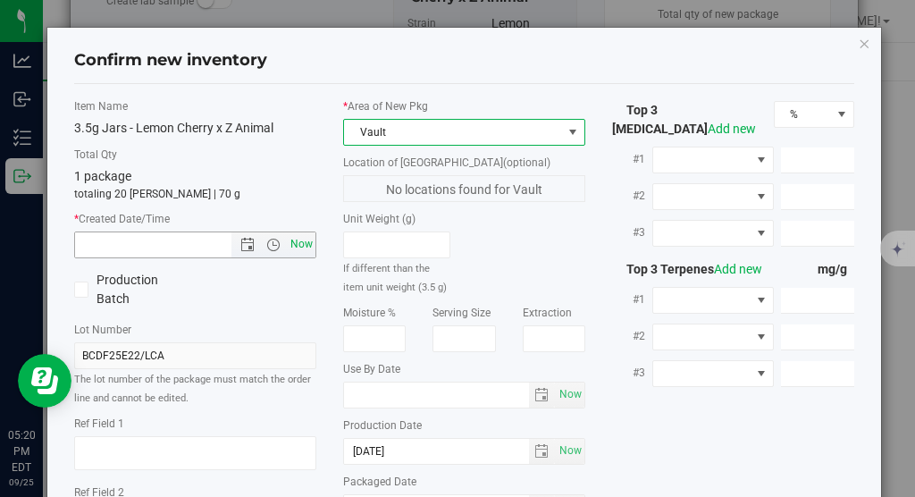
click at [305, 247] on span "Now" at bounding box center [302, 244] width 30 height 26
type input "[DATE] 5:21 PM"
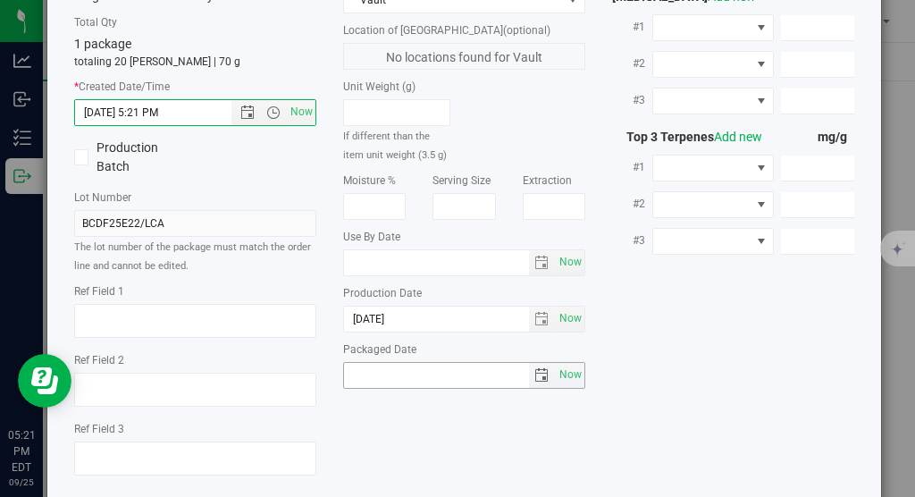
scroll to position [220, 0]
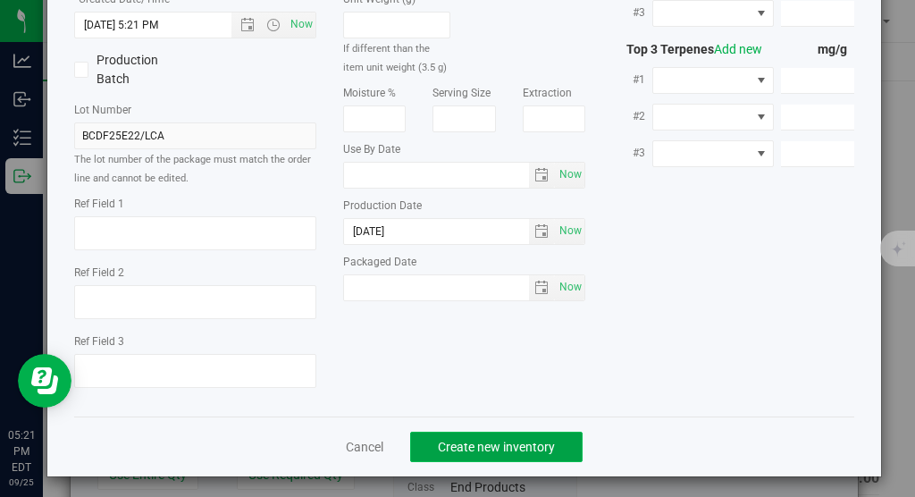
click at [490, 440] on span "Create new inventory" at bounding box center [496, 447] width 117 height 14
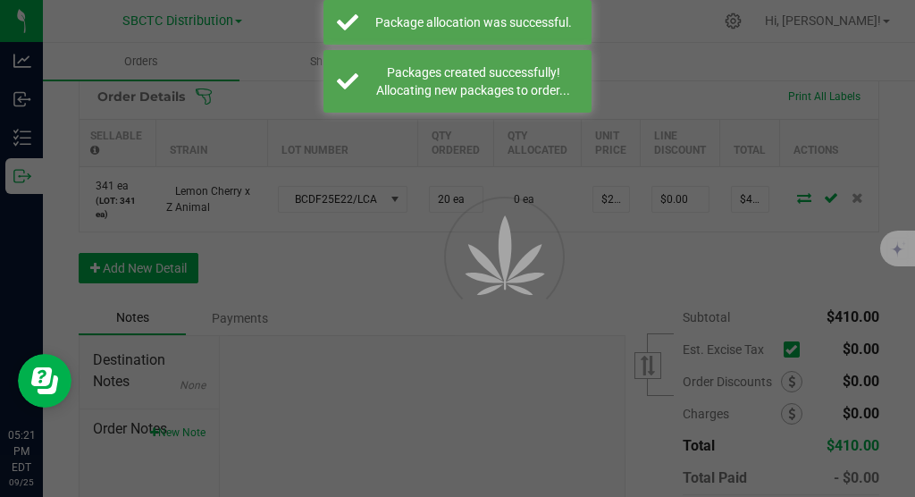
scroll to position [517, 0]
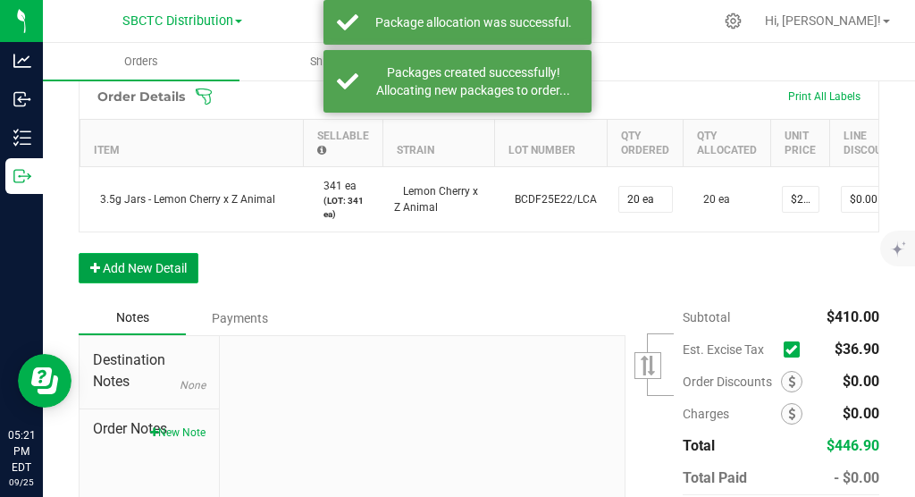
click at [148, 282] on button "Add New Detail" at bounding box center [139, 268] width 120 height 30
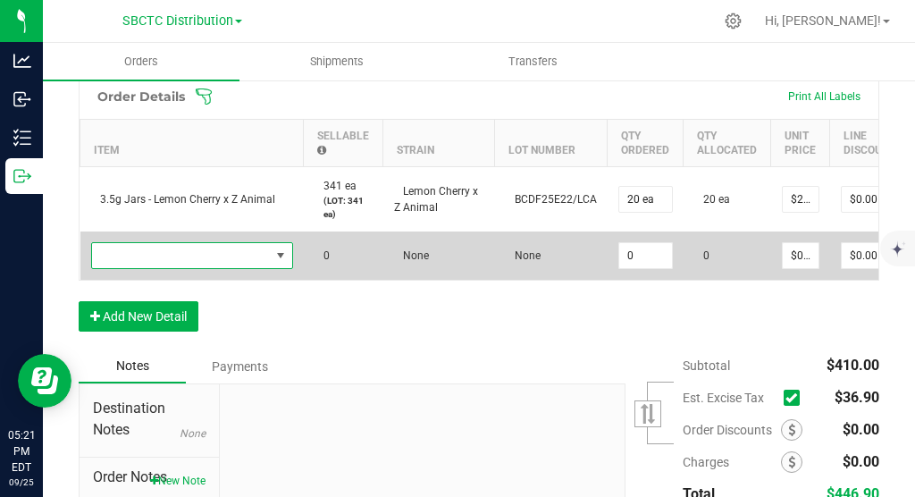
click at [280, 263] on span "NO DATA FOUND" at bounding box center [280, 255] width 14 height 14
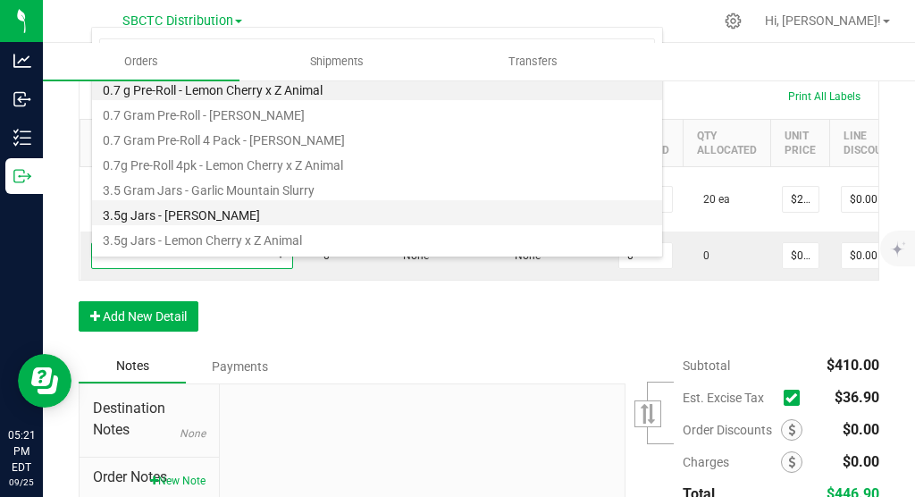
scroll to position [21, 0]
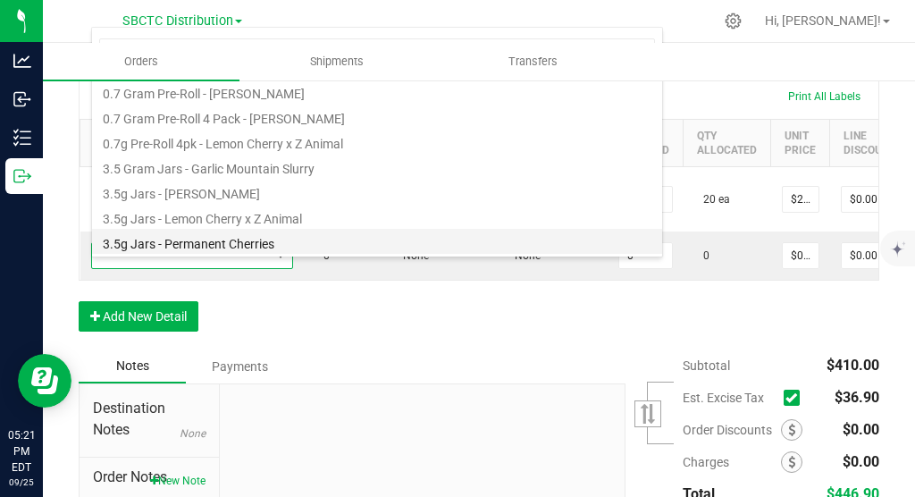
click at [222, 238] on li "3.5g Jars - Permanent Cherries" at bounding box center [377, 241] width 570 height 25
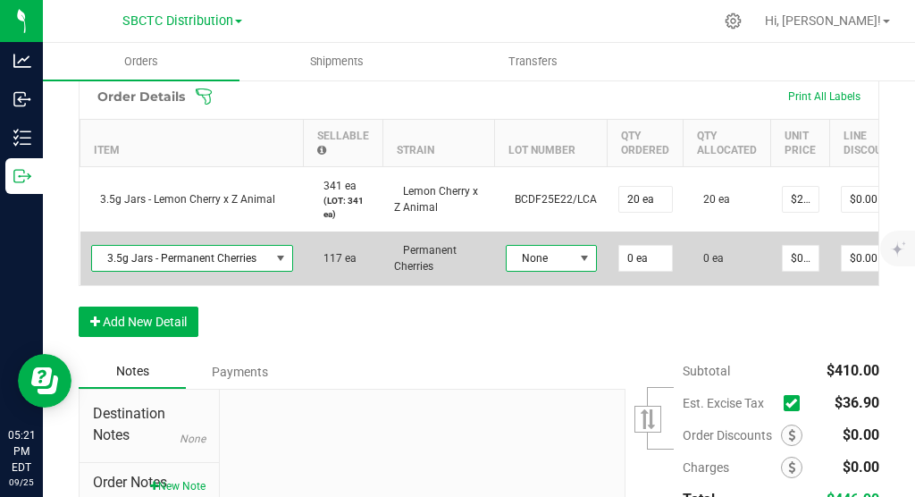
click at [586, 265] on span at bounding box center [584, 258] width 14 height 14
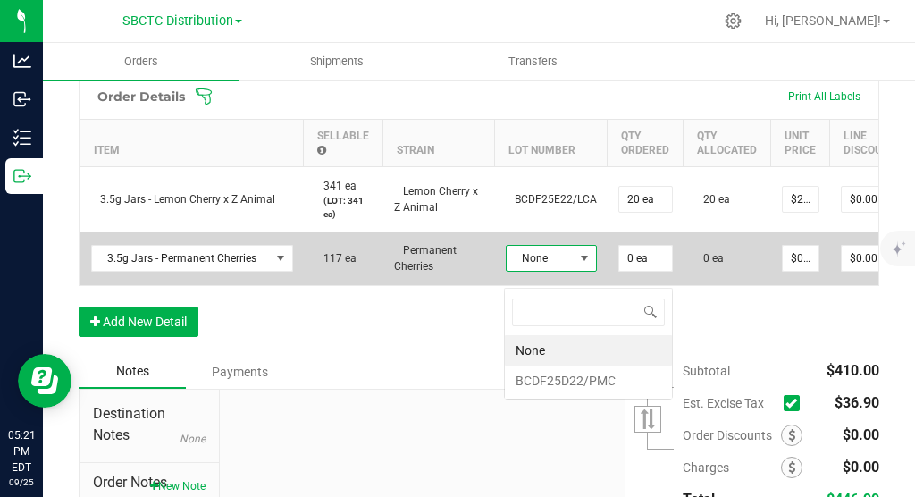
scroll to position [27, 90]
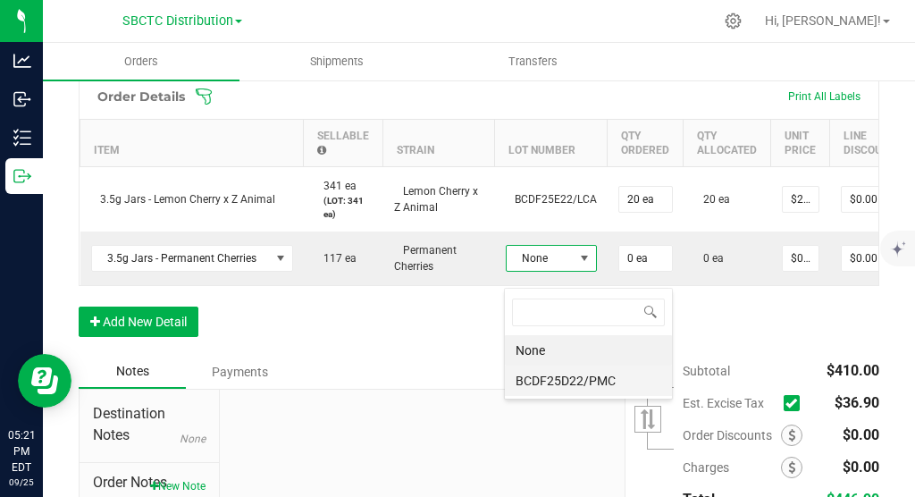
click at [574, 380] on li "BCDF25D22/PMC" at bounding box center [588, 380] width 167 height 30
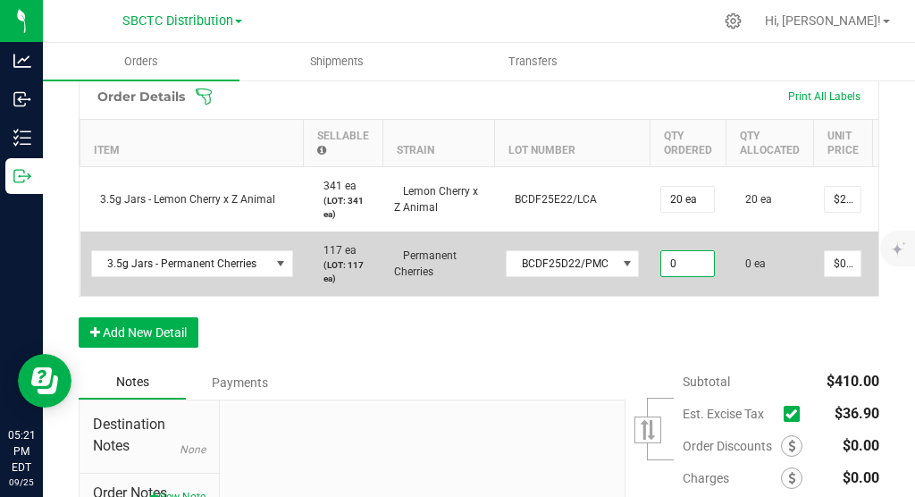
click at [681, 272] on input "0" at bounding box center [687, 263] width 53 height 25
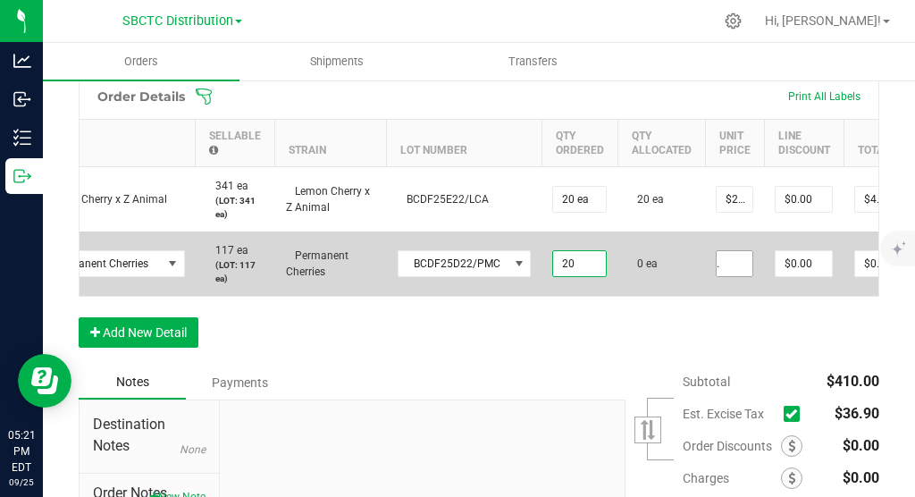
scroll to position [0, 235]
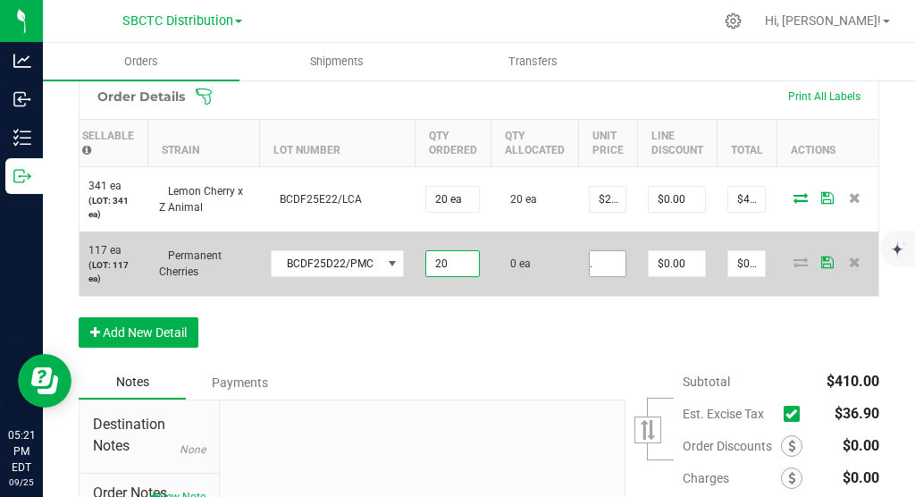
type input "20 ea"
type input "0"
click at [612, 276] on input "0" at bounding box center [608, 263] width 36 height 25
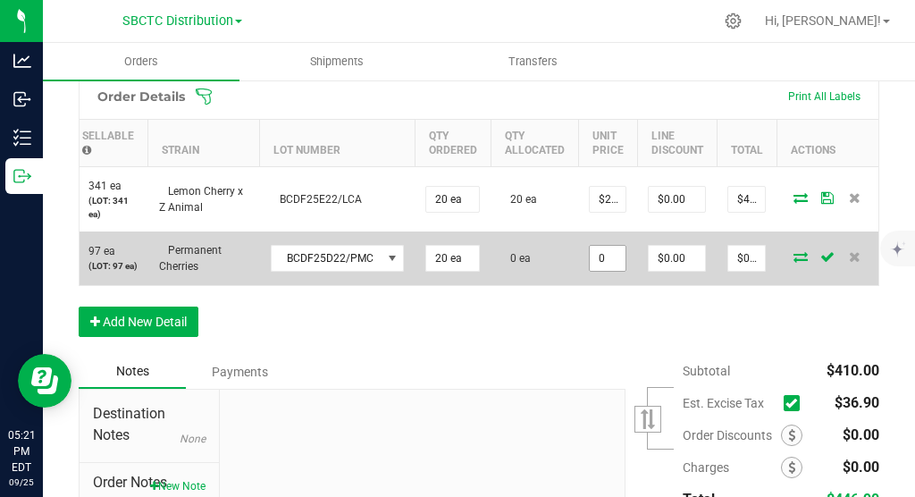
click at [600, 271] on input "0" at bounding box center [608, 258] width 36 height 25
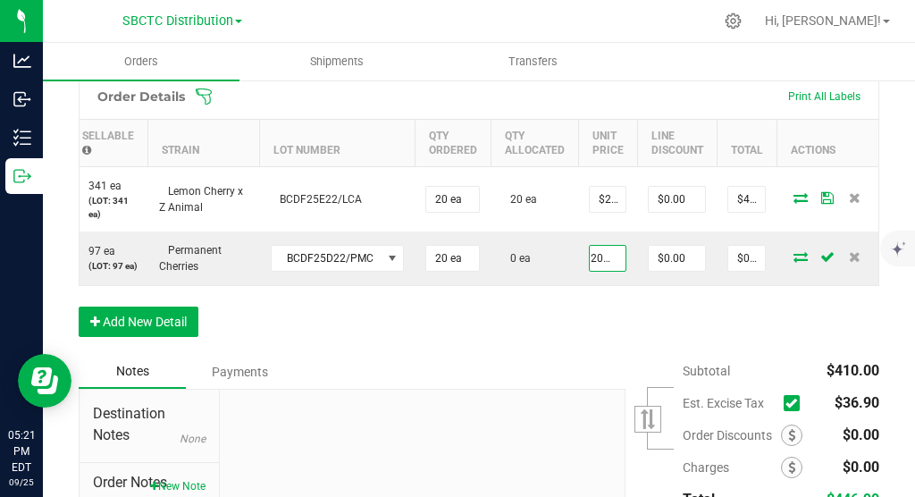
type input "$20.50000"
type input "$410.00"
click at [654, 335] on div "Order Details Print All Labels Item Sellable Strain Lot Number Qty Ordered Qty …" at bounding box center [479, 213] width 800 height 281
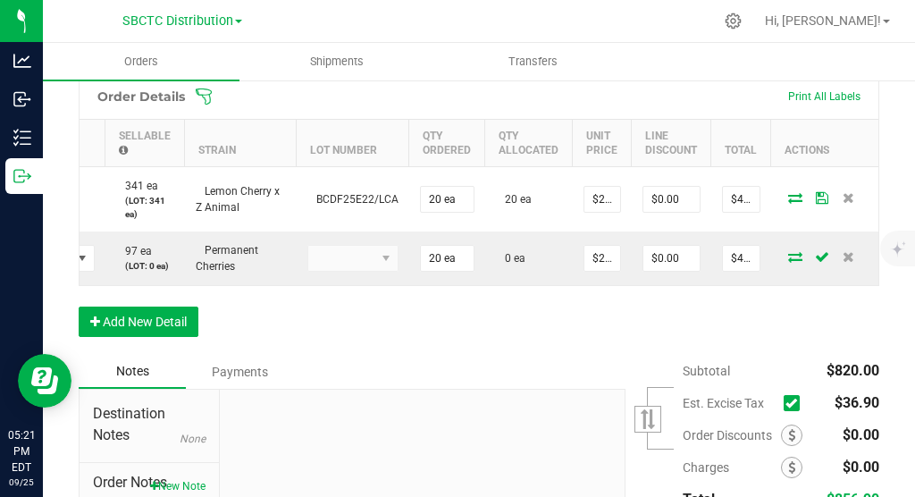
scroll to position [0, 193]
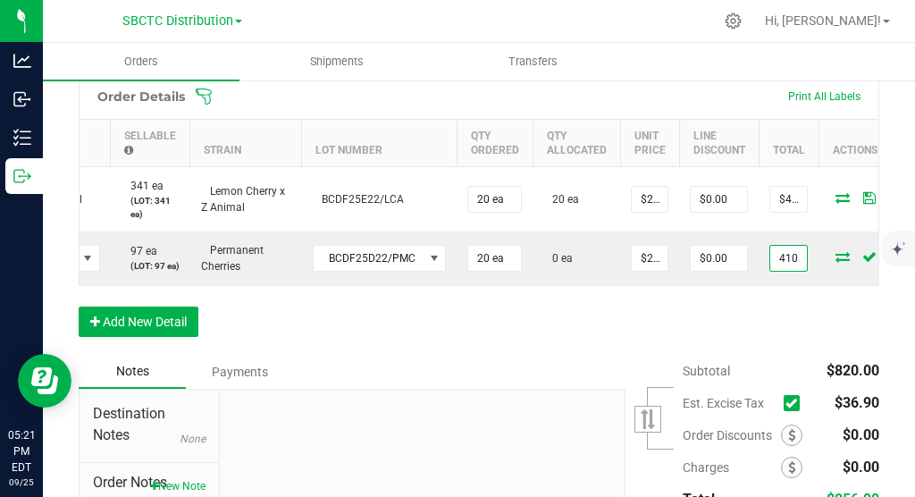
click at [797, 271] on input "410" at bounding box center [788, 258] width 37 height 25
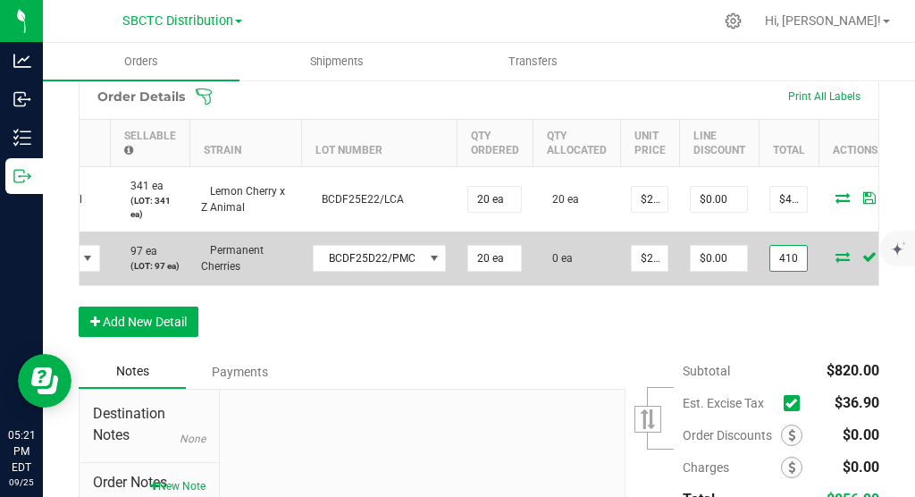
type input "$410.00"
click at [846, 262] on span at bounding box center [842, 256] width 27 height 11
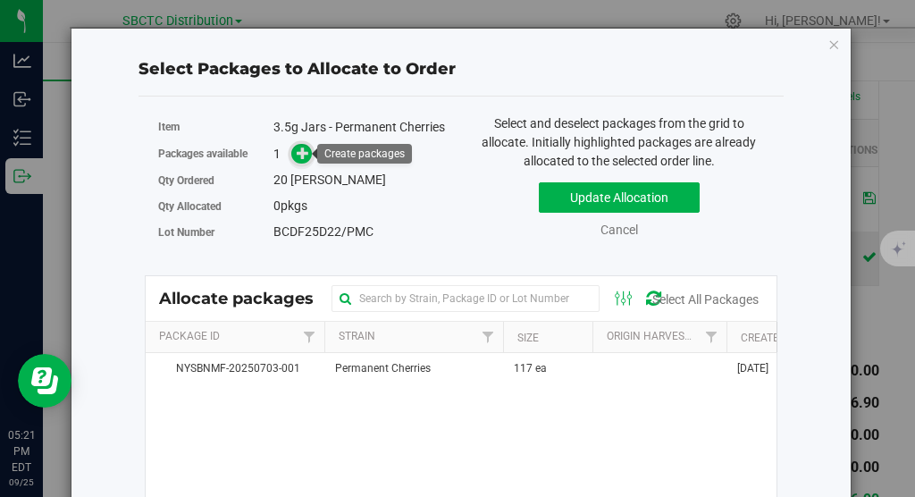
click at [300, 147] on icon at bounding box center [303, 153] width 13 height 13
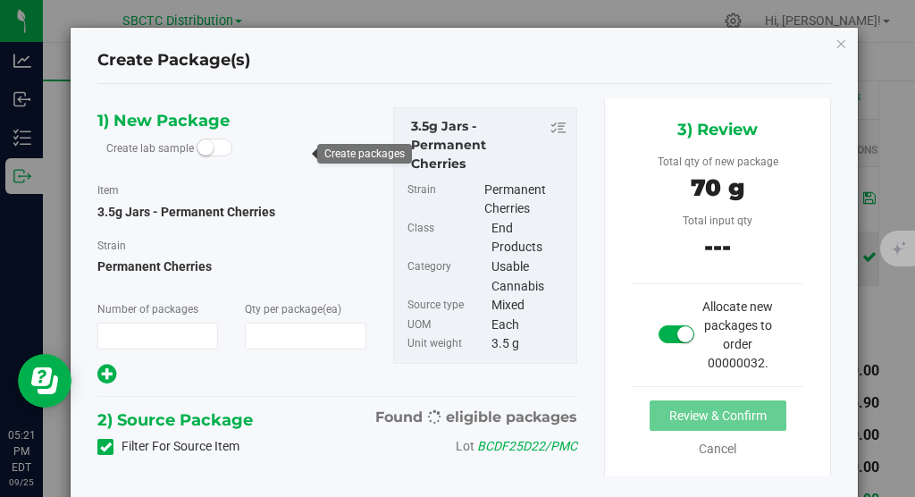
scroll to position [517, 0]
type input "1"
type input "20"
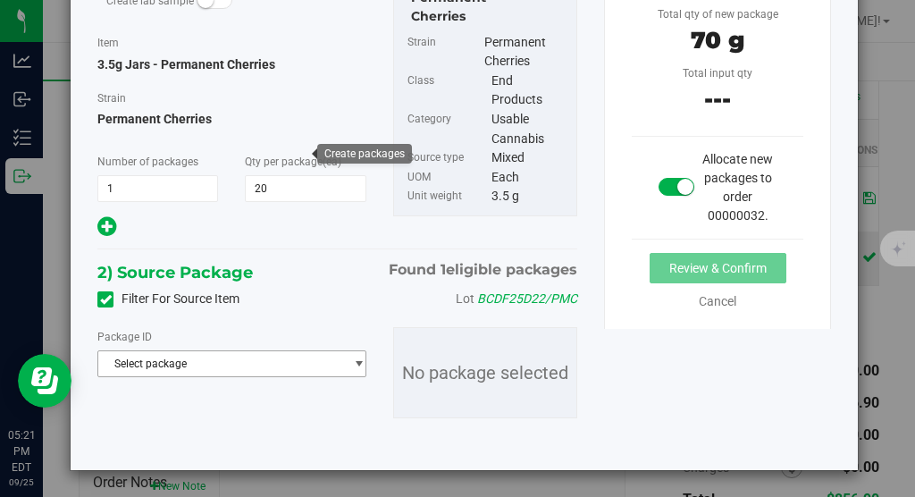
click at [245, 365] on span "Select package" at bounding box center [220, 363] width 245 height 25
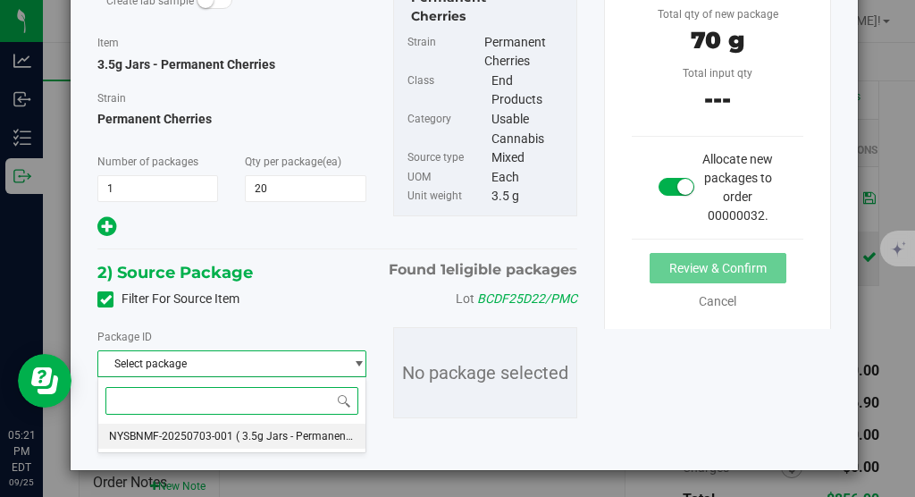
click at [237, 432] on span "( 3.5g Jars - Permanent Cherries )" at bounding box center [317, 436] width 162 height 13
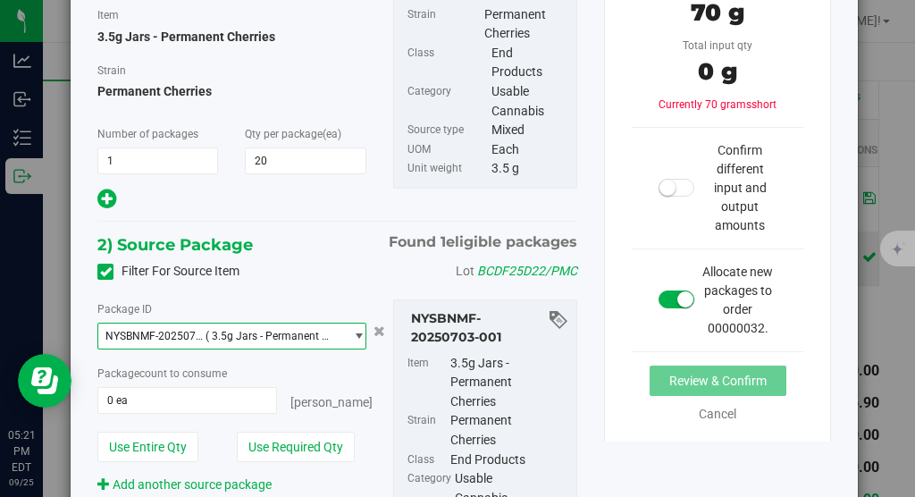
scroll to position [186, 0]
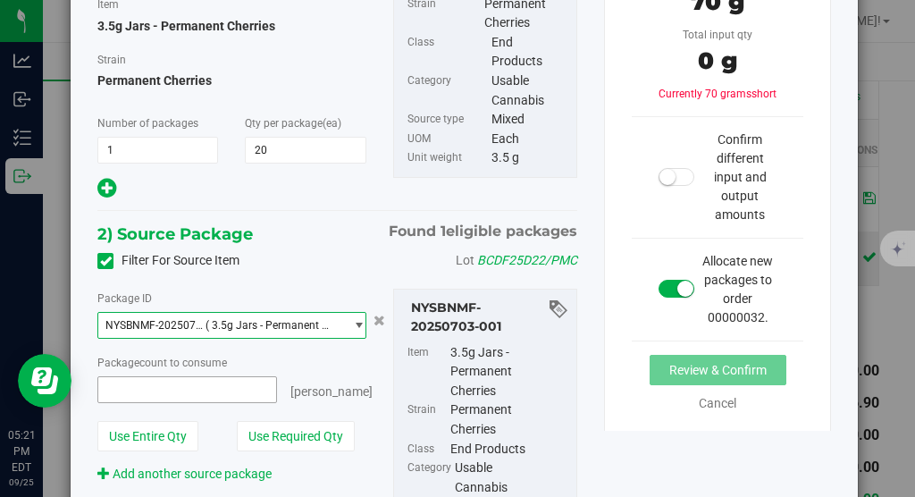
click at [184, 391] on span at bounding box center [187, 389] width 180 height 27
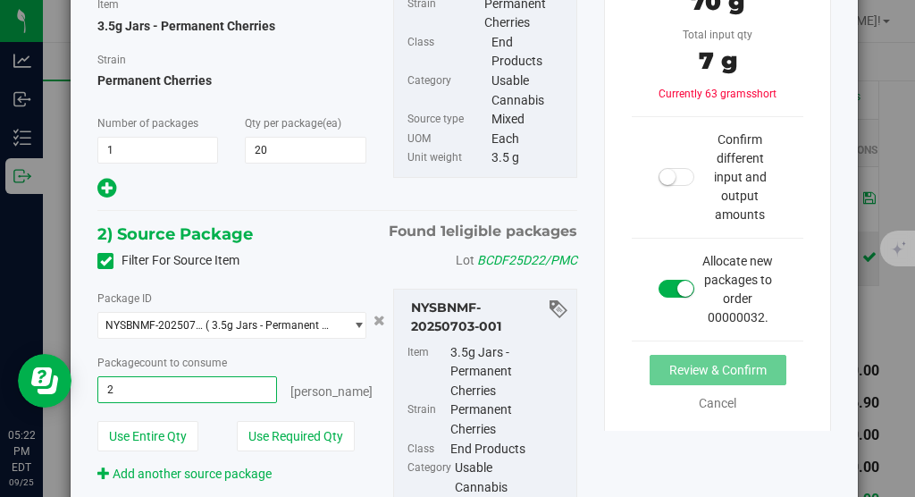
type input "20"
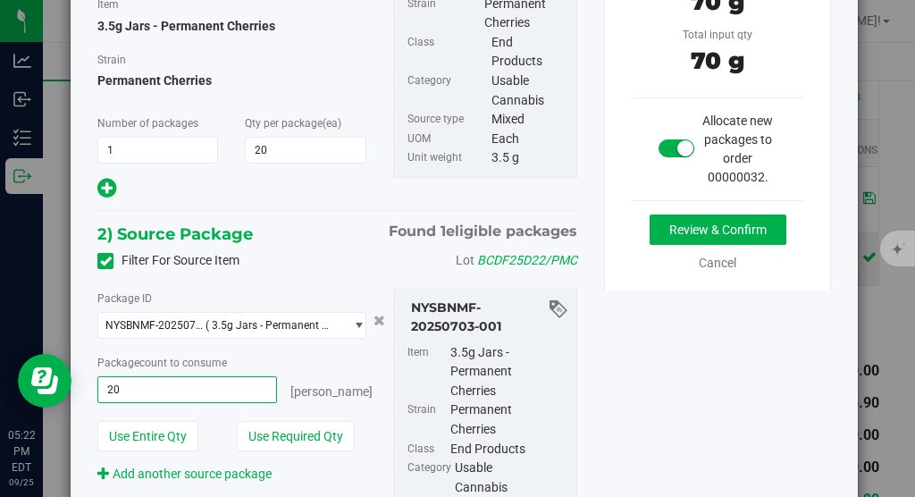
type input "20 ea"
click at [341, 377] on div "[PERSON_NAME]" at bounding box center [321, 388] width 89 height 25
click at [730, 220] on button "Review & Confirm" at bounding box center [717, 229] width 137 height 30
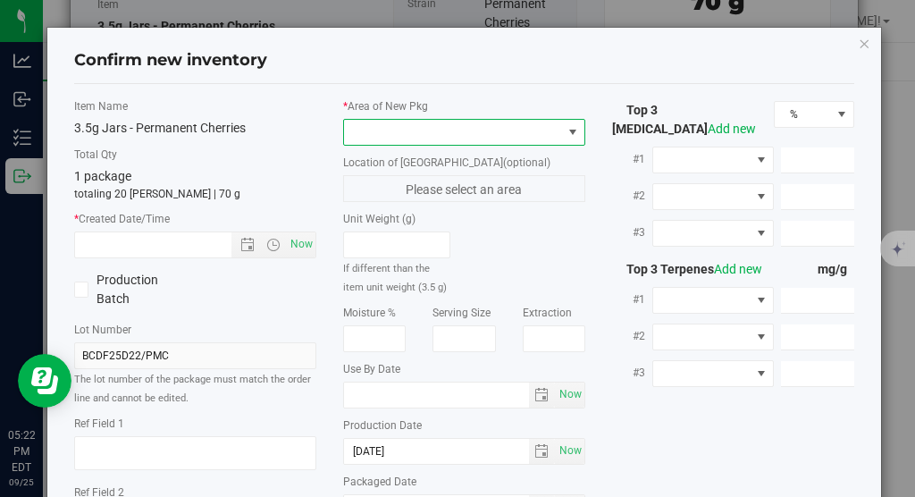
click at [512, 130] on span at bounding box center [453, 132] width 218 height 25
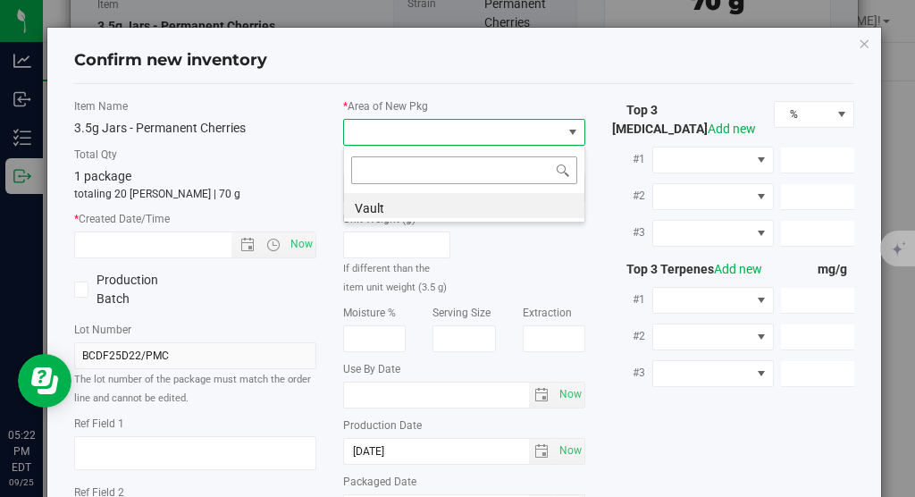
scroll to position [27, 242]
click at [466, 208] on li "Vault" at bounding box center [464, 205] width 240 height 25
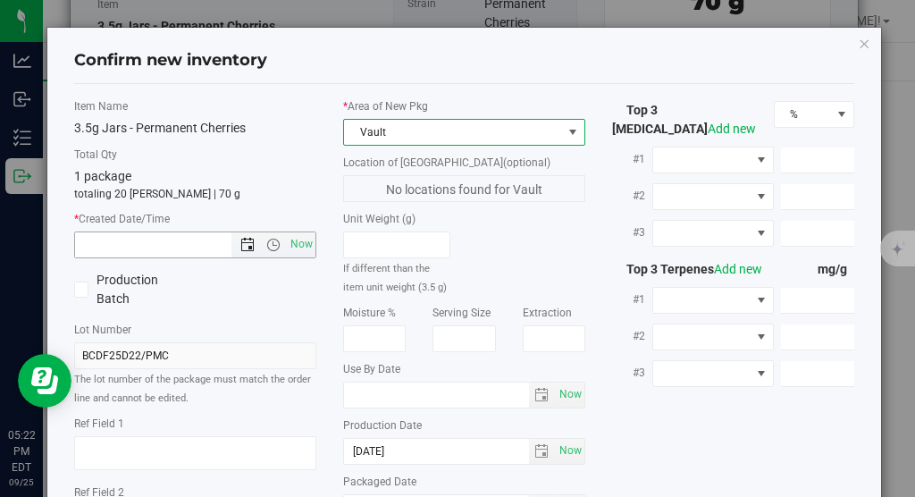
click at [244, 245] on span "Open the date view" at bounding box center [247, 245] width 14 height 14
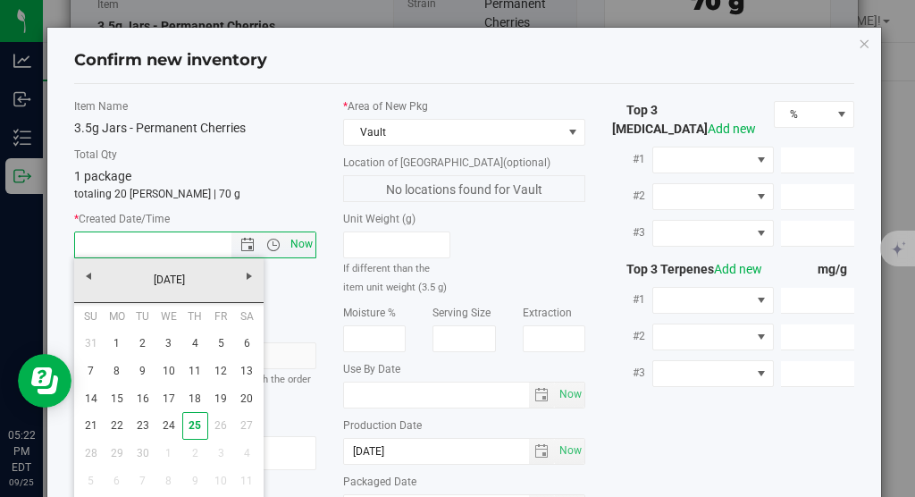
click at [297, 247] on span "Now" at bounding box center [302, 244] width 30 height 26
type input "[DATE] 5:22 PM"
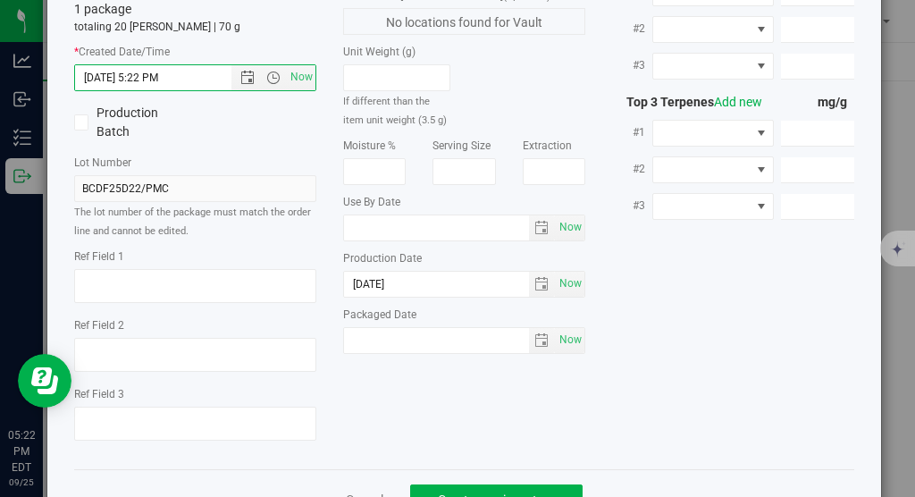
scroll to position [220, 0]
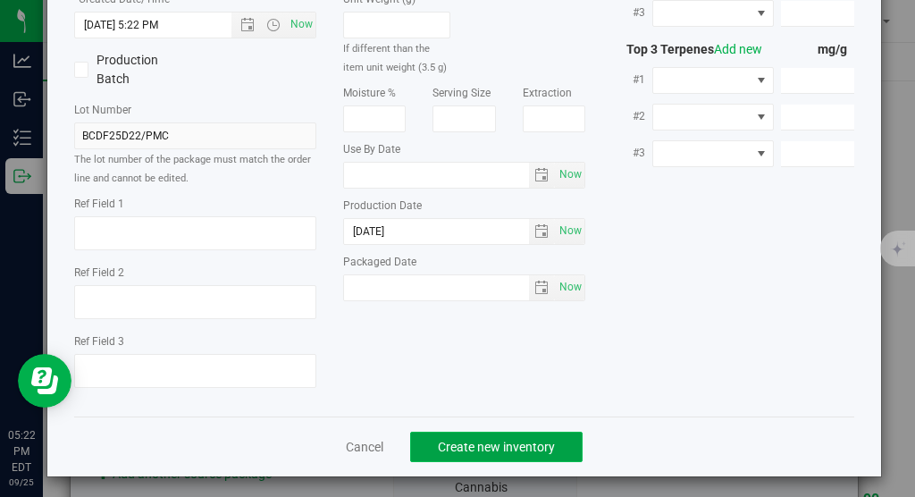
click at [492, 448] on button "Create new inventory" at bounding box center [496, 446] width 172 height 30
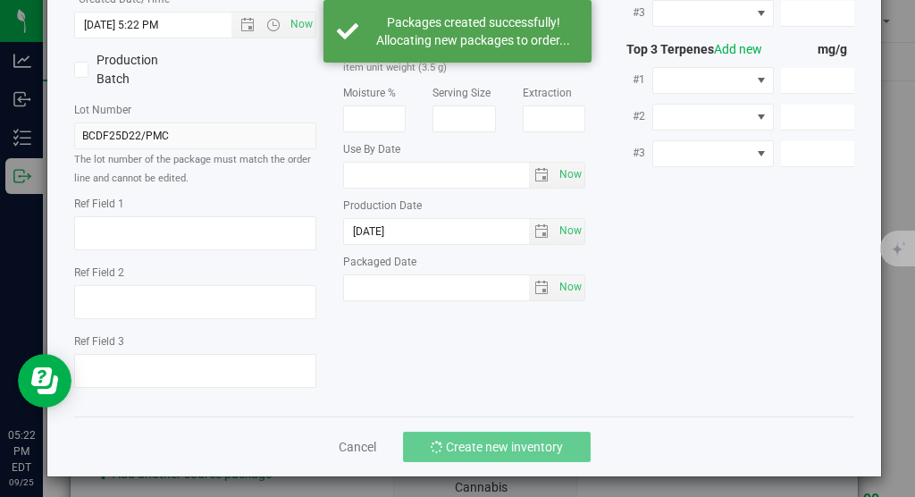
scroll to position [0, 193]
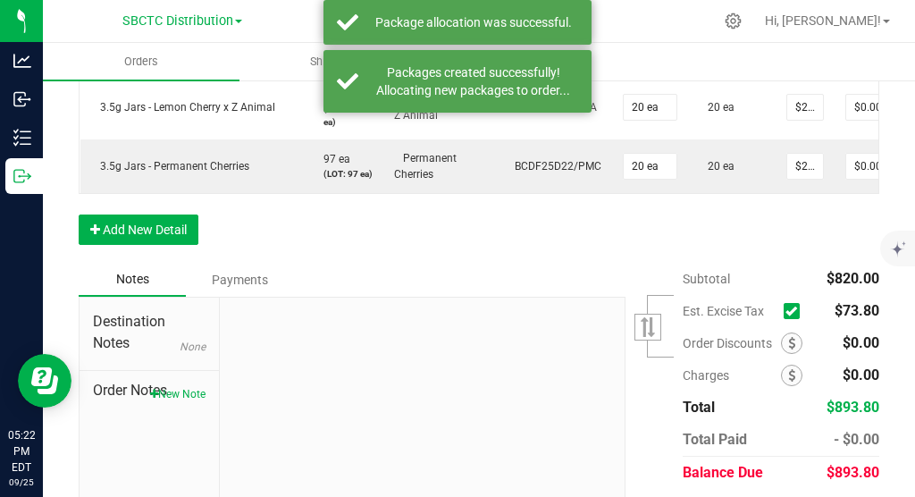
scroll to position [660, 0]
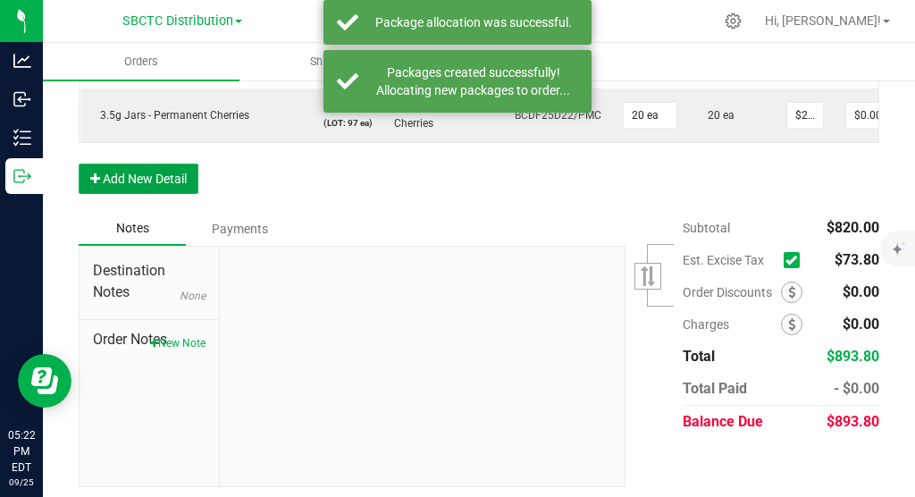
click at [164, 194] on button "Add New Detail" at bounding box center [139, 178] width 120 height 30
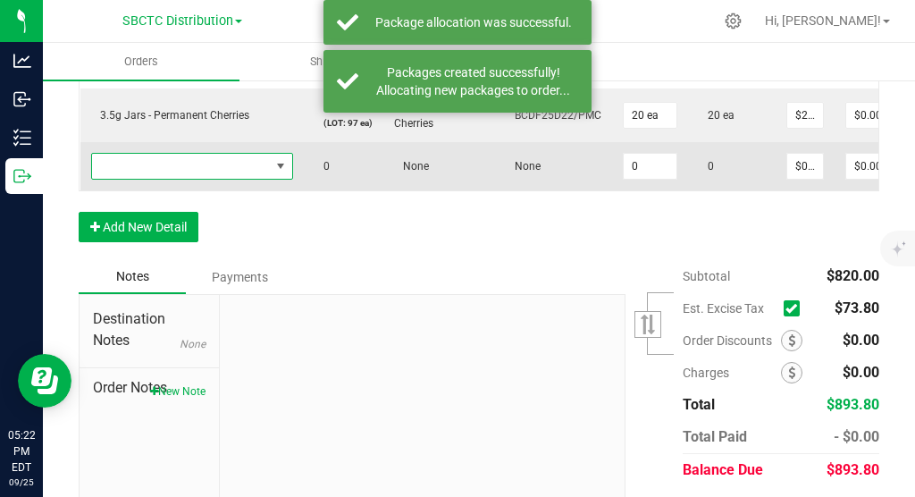
click at [279, 173] on span "NO DATA FOUND" at bounding box center [280, 166] width 14 height 14
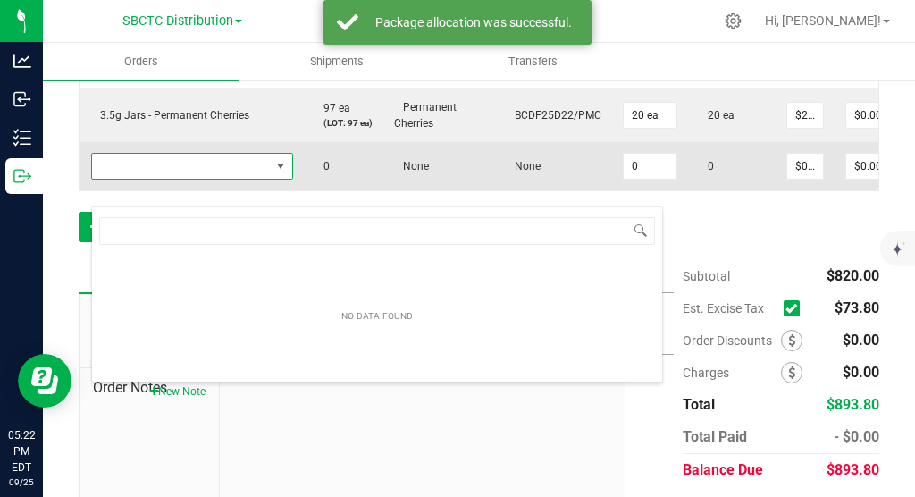
scroll to position [27, 202]
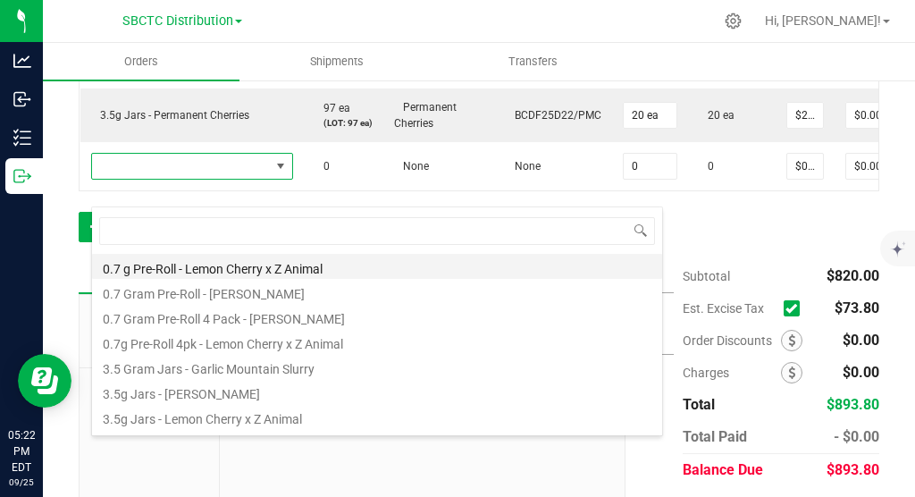
click at [277, 274] on li "0.7 g Pre-Roll - Lemon Cherry x Z Animal" at bounding box center [377, 266] width 570 height 25
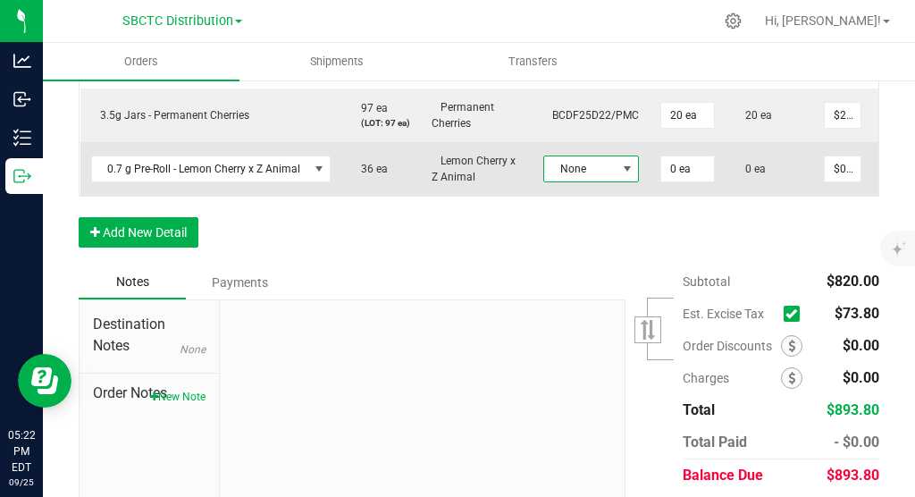
click at [620, 176] on span at bounding box center [627, 169] width 14 height 14
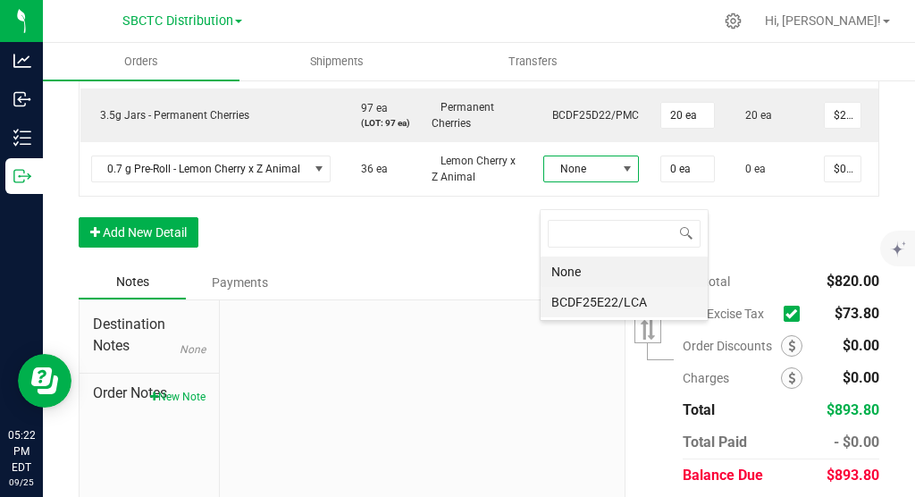
click at [602, 298] on li "BCDF25E22/LCA" at bounding box center [623, 302] width 167 height 30
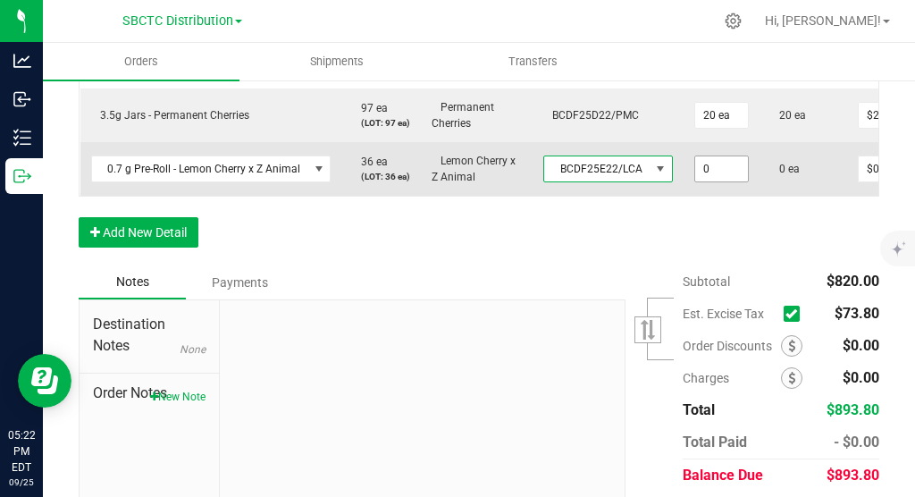
click at [701, 181] on input "0" at bounding box center [721, 168] width 53 height 25
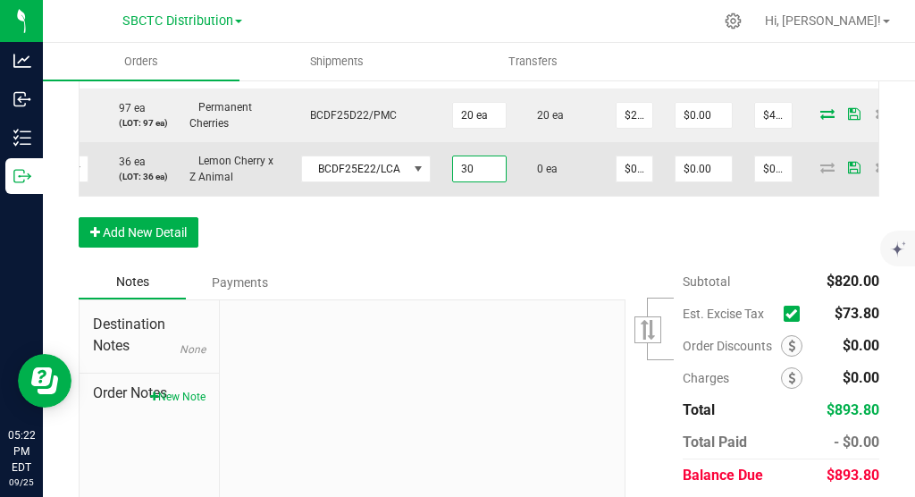
scroll to position [0, 266]
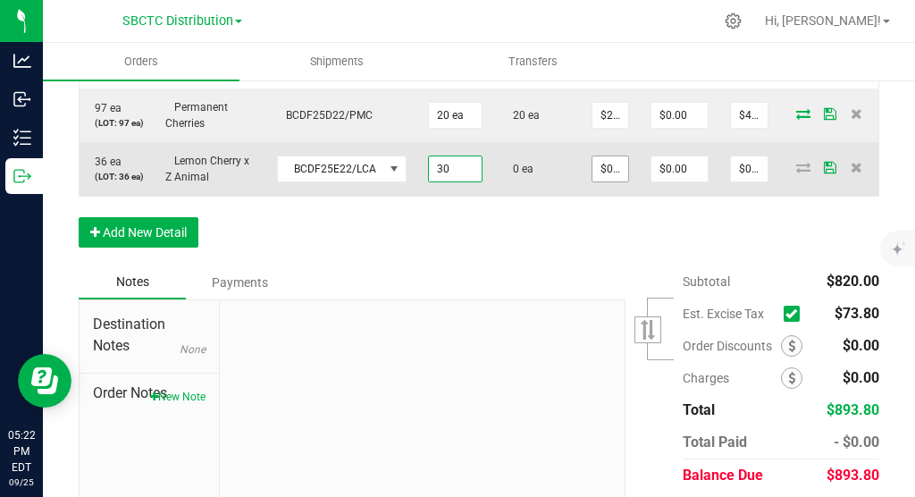
type input "30 ea"
type input "0"
click at [614, 181] on input "0" at bounding box center [610, 168] width 36 height 25
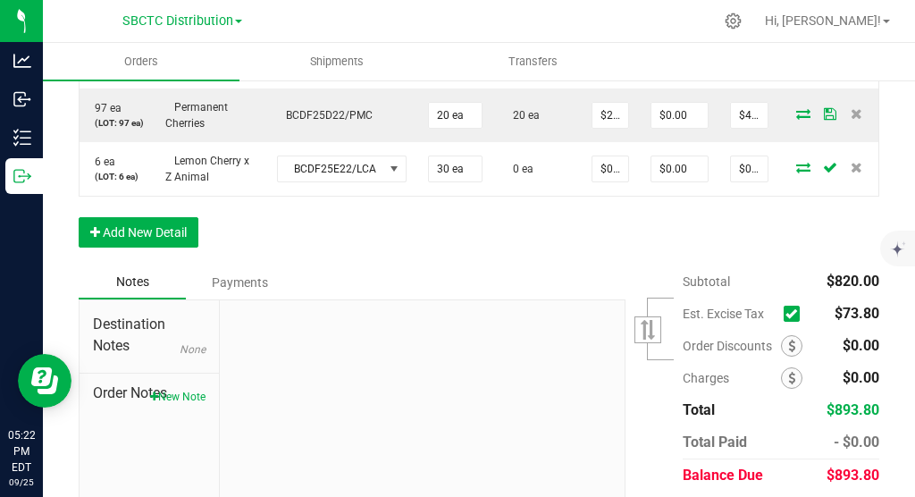
click at [625, 257] on div "Order Details Print All Labels Item Sellable Strain Lot Number Qty Ordered Qty …" at bounding box center [479, 97] width 800 height 335
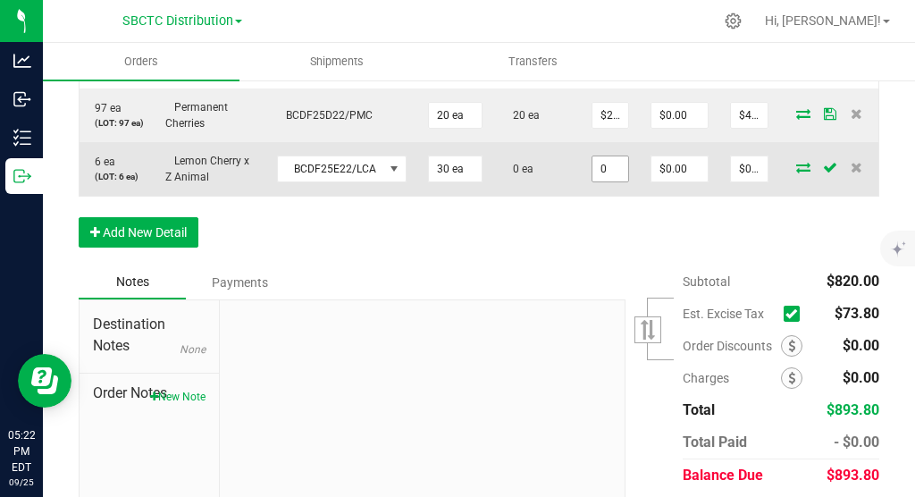
click at [604, 181] on input "0" at bounding box center [610, 168] width 36 height 25
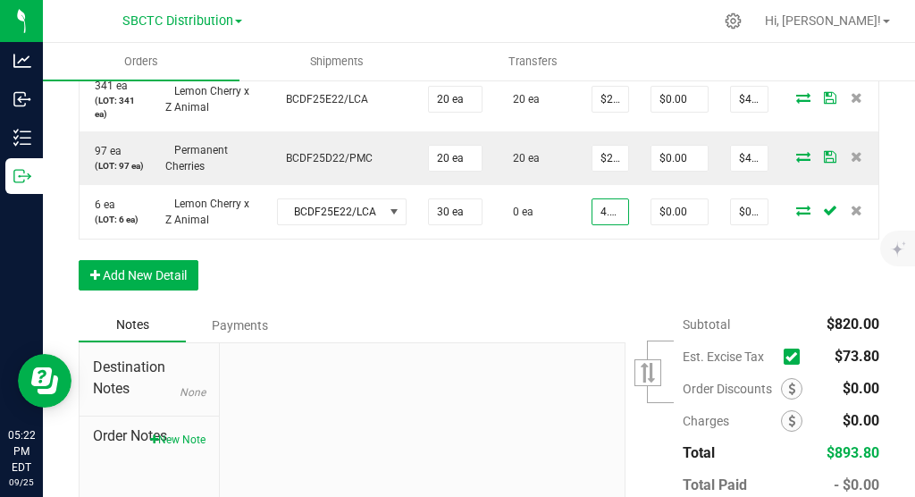
scroll to position [0, 2]
type input "$4.20000"
type input "$126.00"
click at [628, 298] on div "Order Details Print All Labels Item Sellable Strain Lot Number Qty Ordered Qty …" at bounding box center [479, 140] width 800 height 335
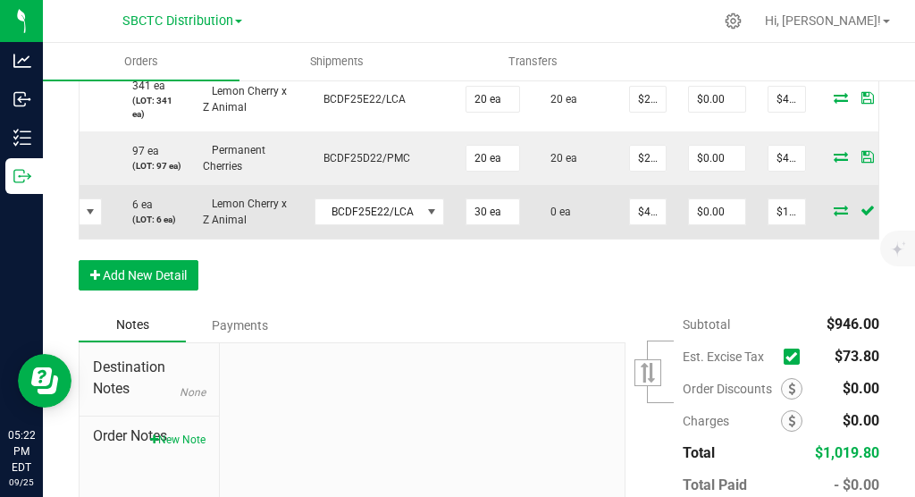
click at [835, 230] on td at bounding box center [870, 212] width 107 height 54
click at [833, 215] on icon at bounding box center [840, 210] width 14 height 11
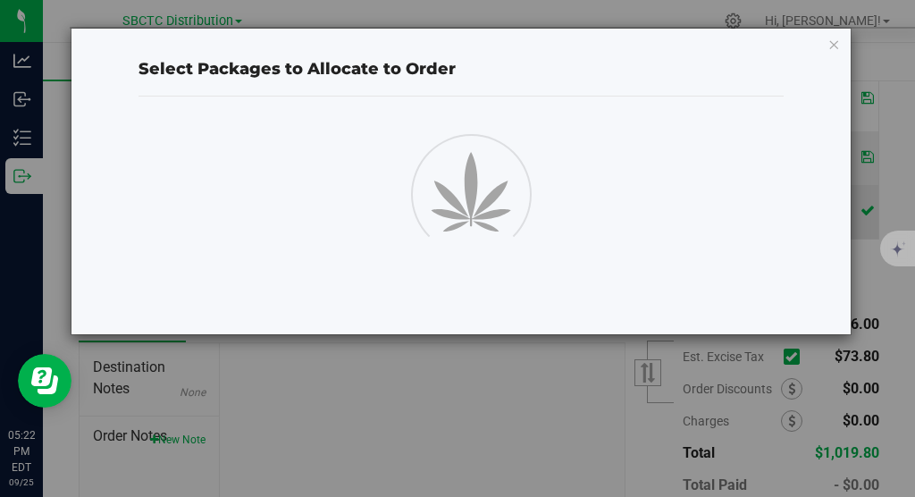
scroll to position [617, 0]
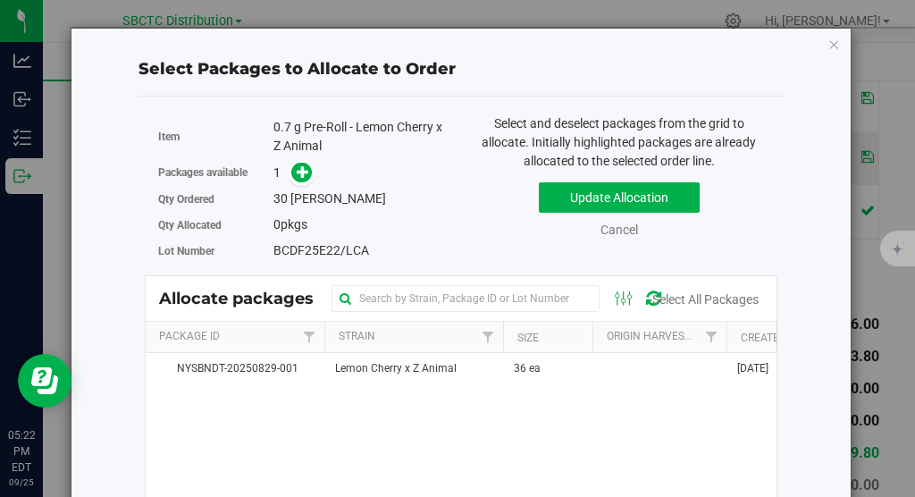
click at [300, 158] on div "Item 0.7 g Pre-Roll - Lemon Cherry x Z Animal" at bounding box center [302, 136] width 289 height 45
click at [300, 176] on icon at bounding box center [303, 171] width 13 height 13
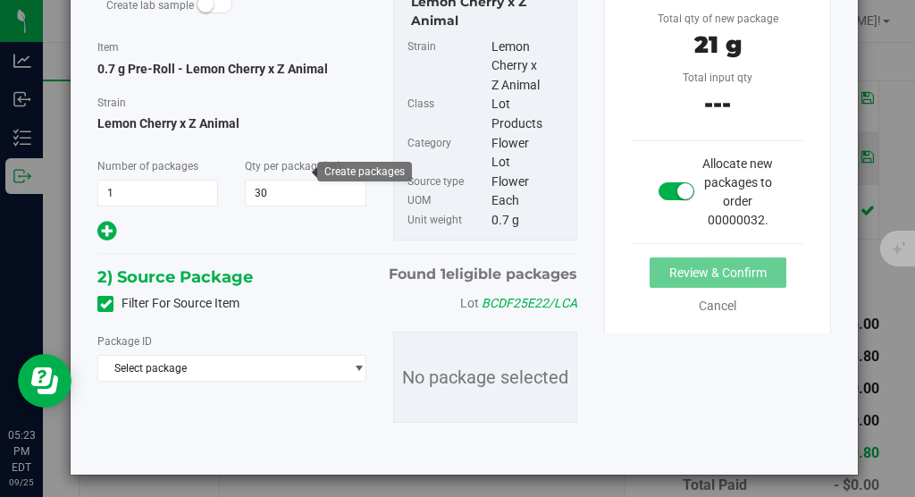
scroll to position [147, 0]
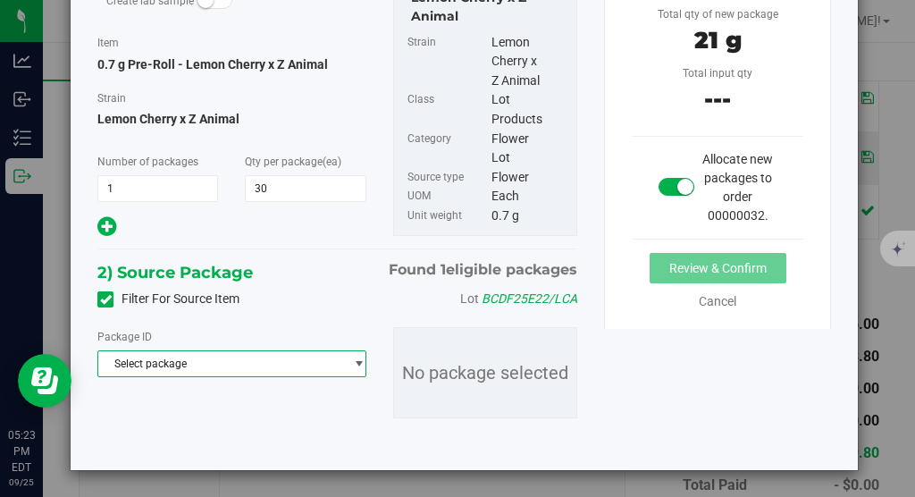
click at [242, 350] on span "Select package" at bounding box center [231, 363] width 269 height 27
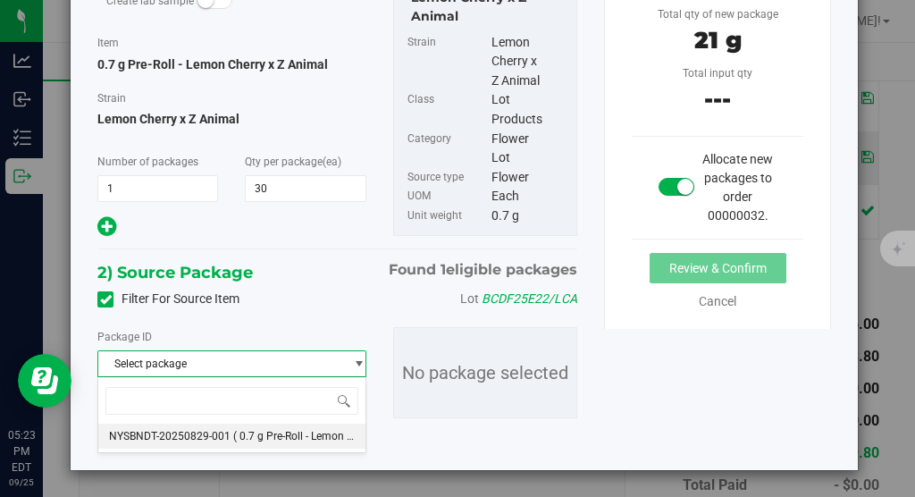
click at [230, 437] on li "NYSBNDT-20250829-001 ( 0.7 g Pre-Roll - Lemon Cherry x Z Animal )" at bounding box center [231, 435] width 267 height 25
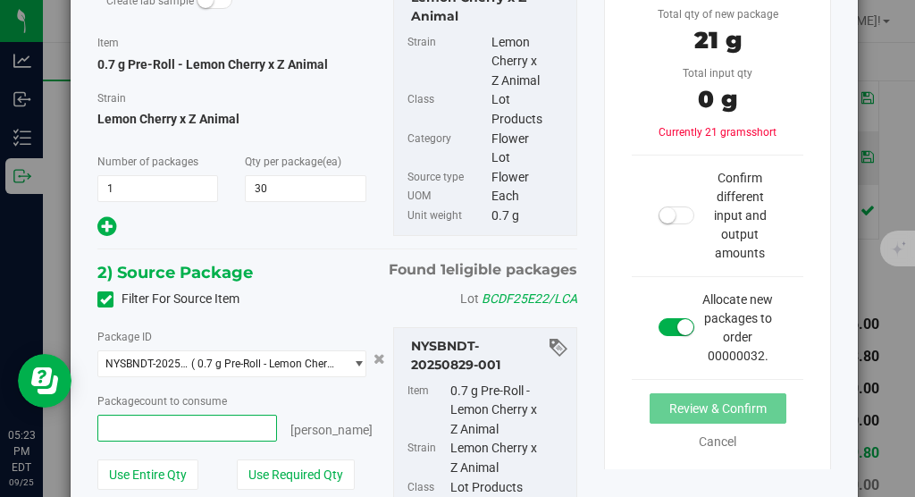
click at [177, 430] on span at bounding box center [187, 428] width 180 height 27
type input "30"
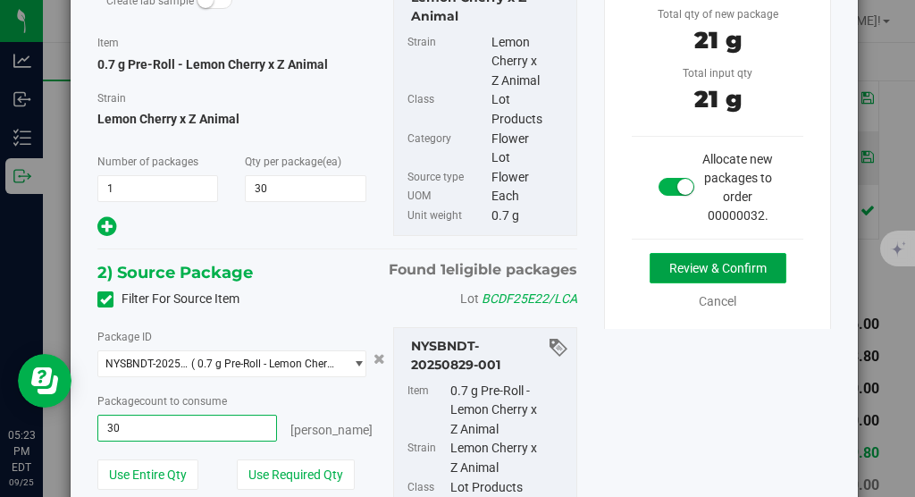
type input "30 ea"
click at [697, 262] on button "Review & Confirm" at bounding box center [717, 268] width 137 height 30
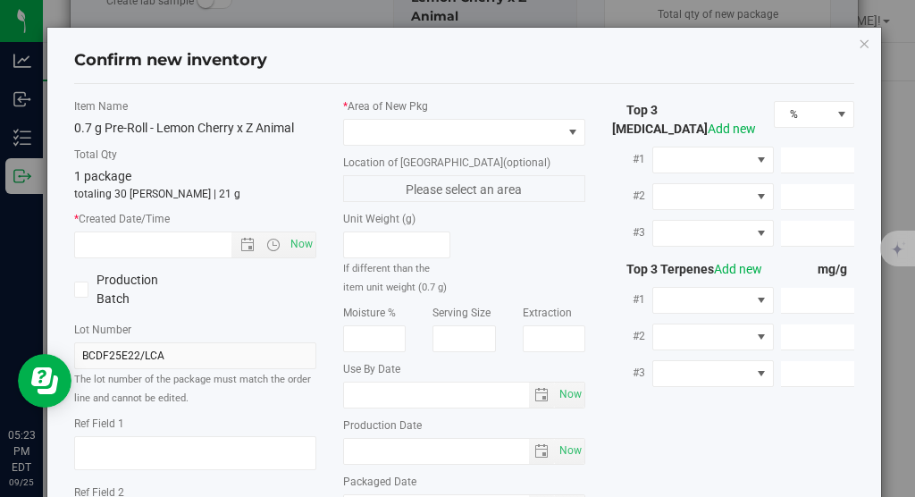
type input "[DATE]"
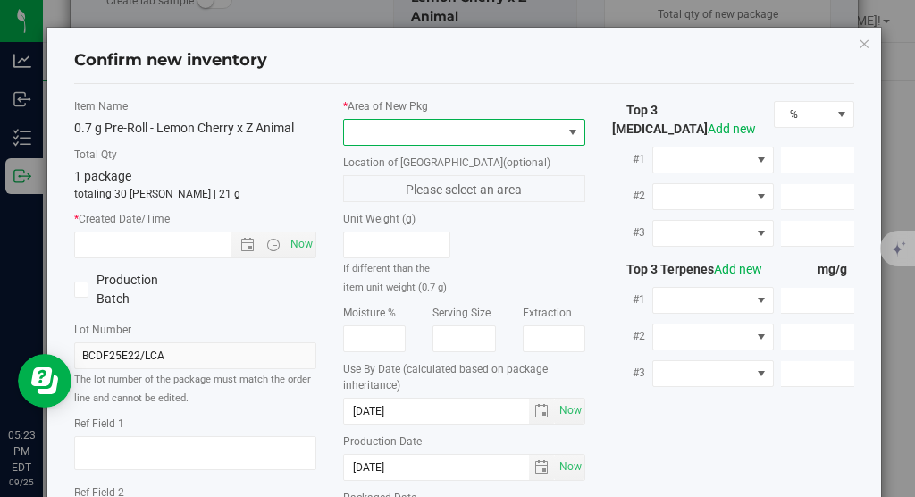
click at [570, 126] on span at bounding box center [572, 132] width 14 height 14
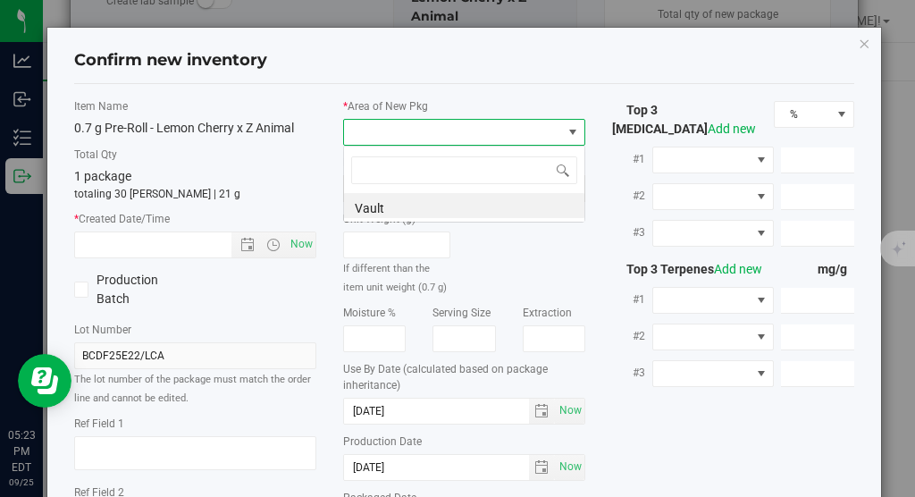
scroll to position [27, 242]
click at [480, 207] on li "Vault" at bounding box center [464, 205] width 240 height 25
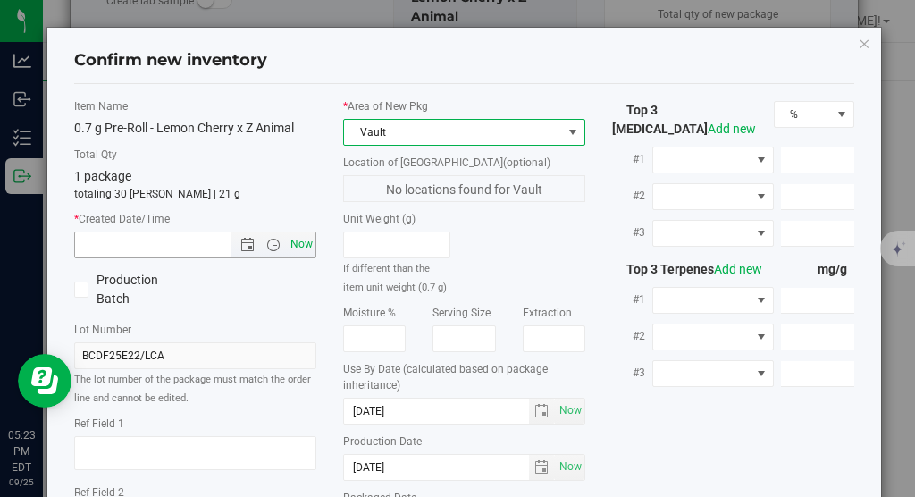
click at [301, 244] on span "Now" at bounding box center [302, 244] width 30 height 26
type input "[DATE] 5:23 PM"
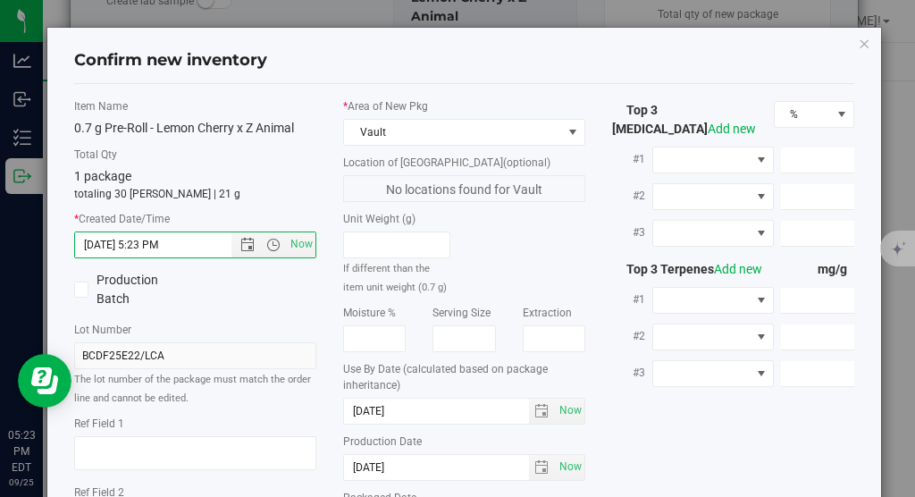
scroll to position [220, 0]
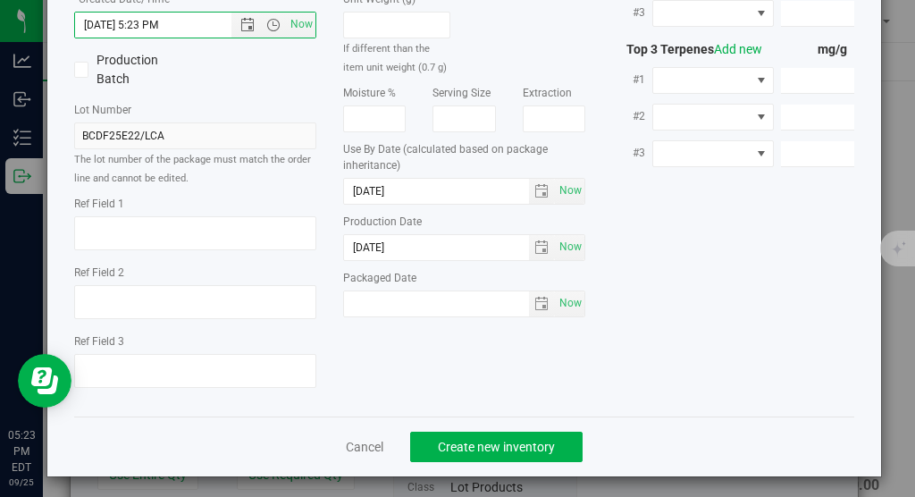
click at [470, 420] on div "Cancel Create new inventory" at bounding box center [464, 446] width 780 height 60
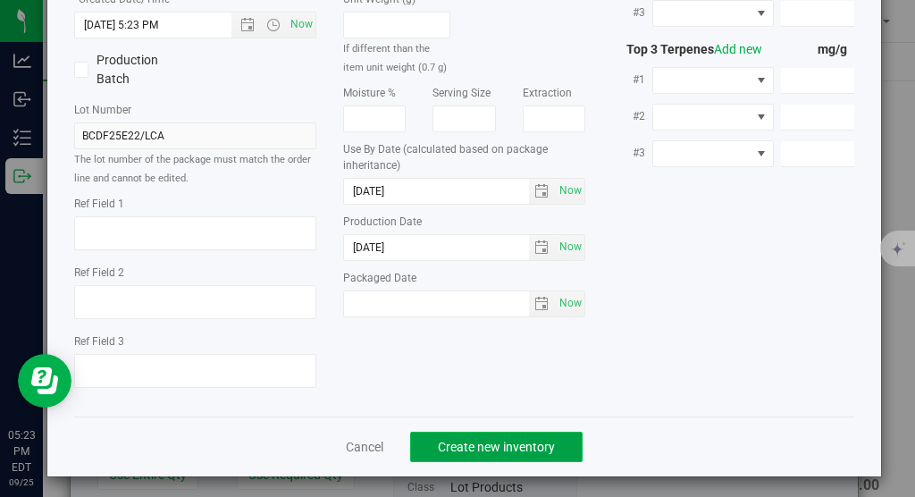
click at [465, 444] on span "Create new inventory" at bounding box center [496, 447] width 117 height 14
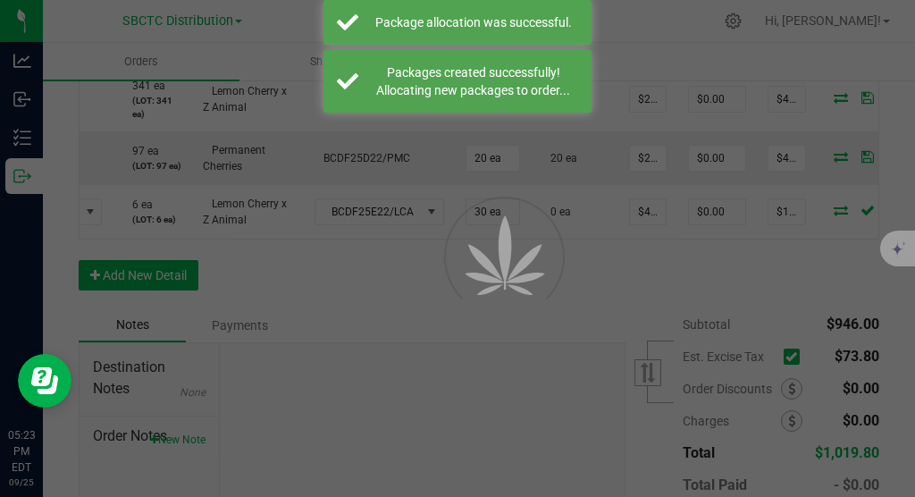
scroll to position [617, 0]
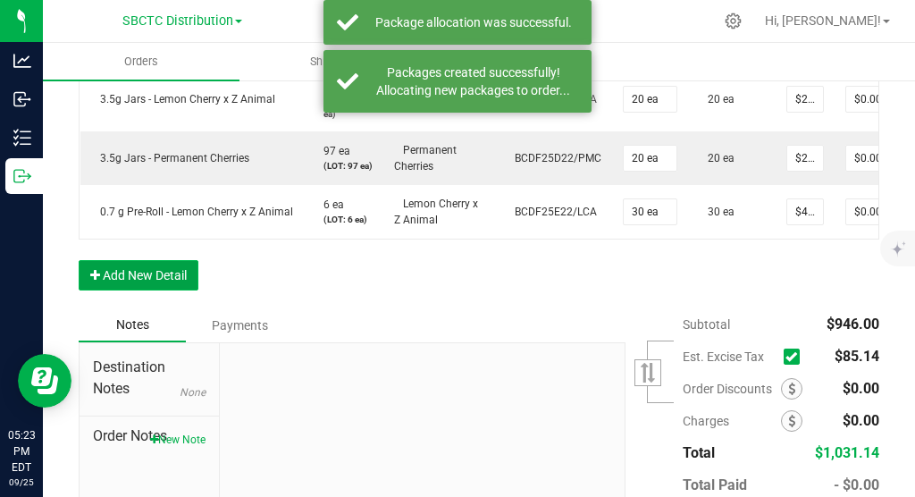
click at [167, 290] on button "Add New Detail" at bounding box center [139, 275] width 120 height 30
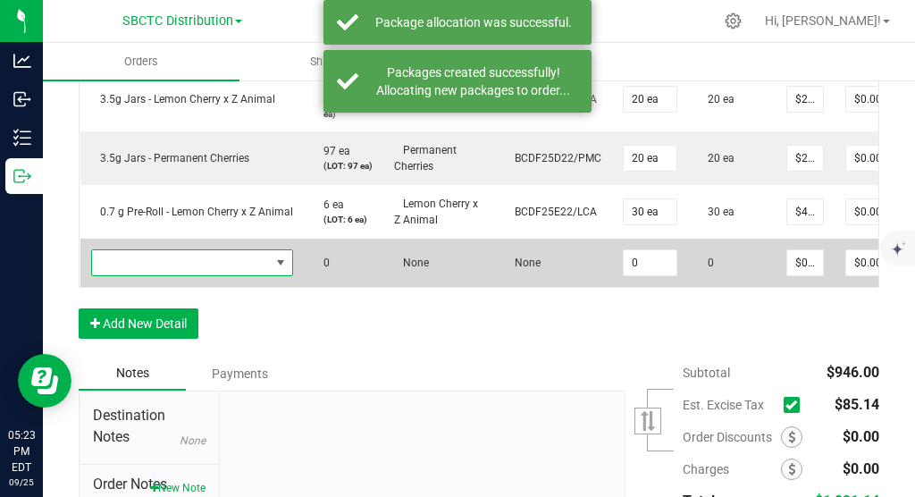
click at [280, 270] on span "NO DATA FOUND" at bounding box center [280, 262] width 14 height 14
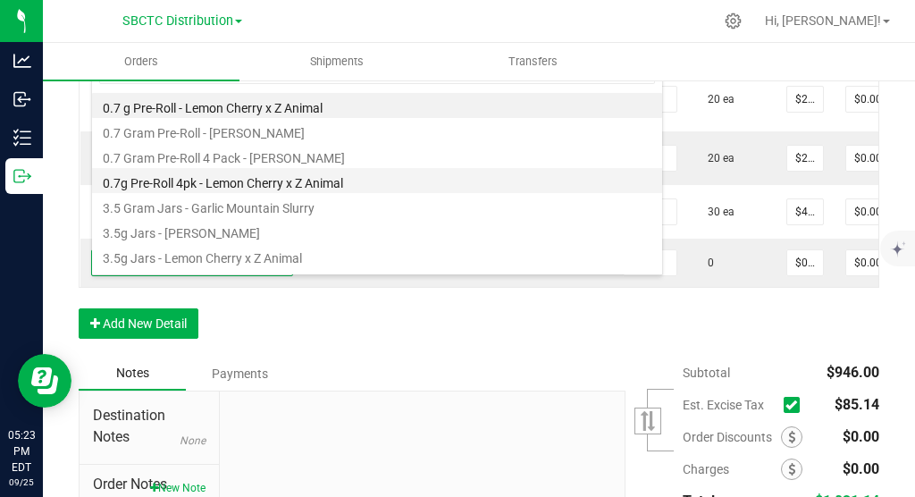
click at [290, 186] on li "0.7g Pre-Roll 4pk - Lemon Cherry x Z Animal" at bounding box center [377, 180] width 570 height 25
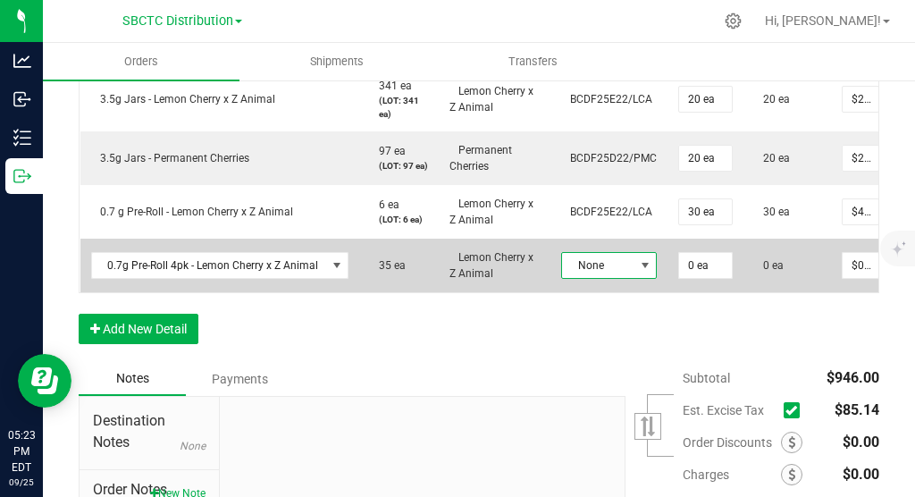
click at [638, 272] on span at bounding box center [645, 265] width 14 height 14
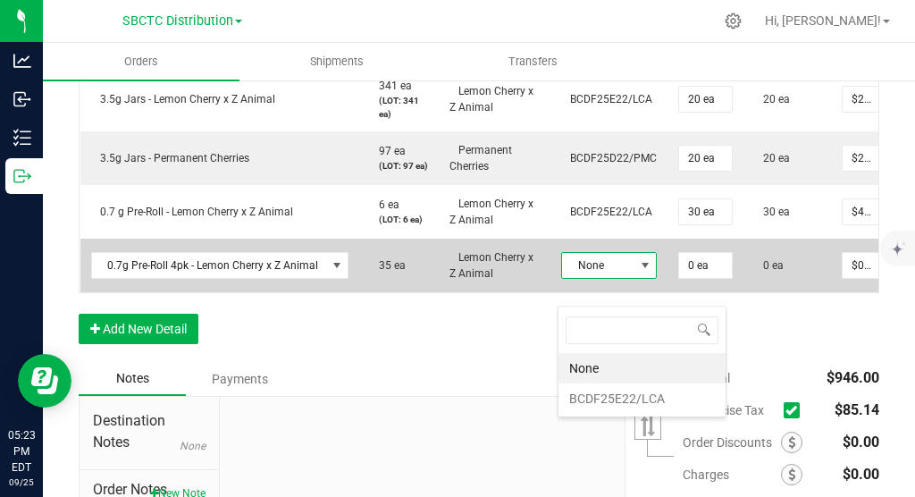
scroll to position [27, 90]
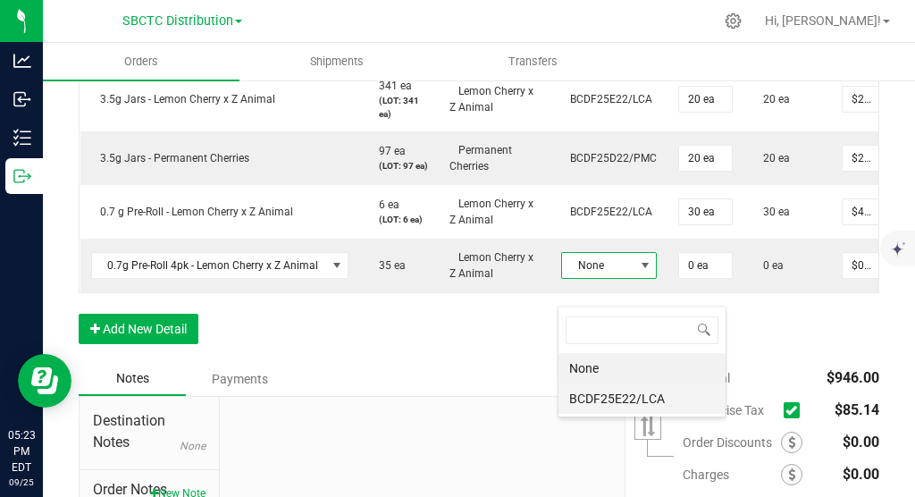
click at [615, 403] on li "BCDF25E22/LCA" at bounding box center [641, 398] width 167 height 30
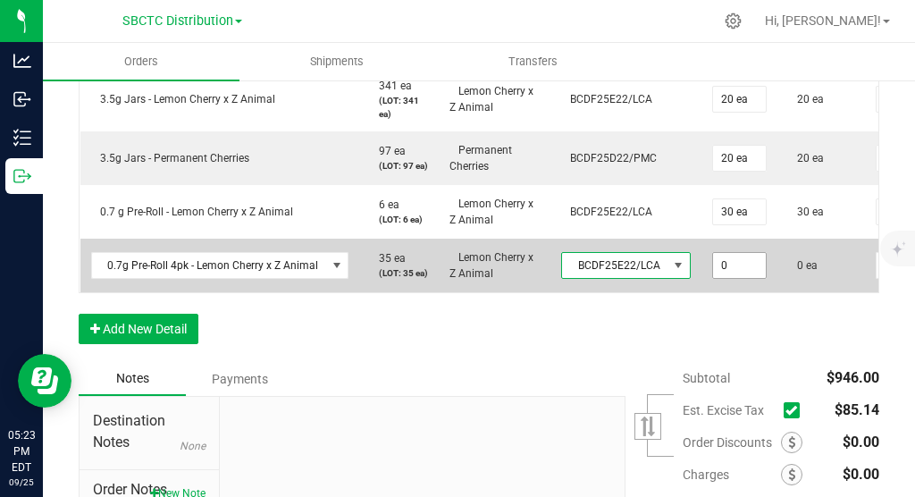
click at [721, 278] on input "0" at bounding box center [739, 265] width 53 height 25
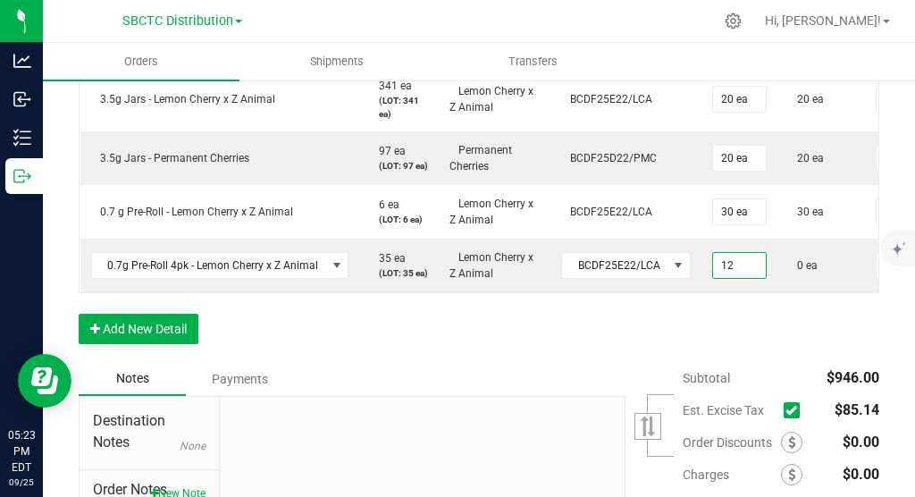
type input "12 ea"
click at [757, 335] on div "Order Details Print All Labels Item Sellable Strain Lot Number Qty Ordered Qty …" at bounding box center [479, 167] width 800 height 389
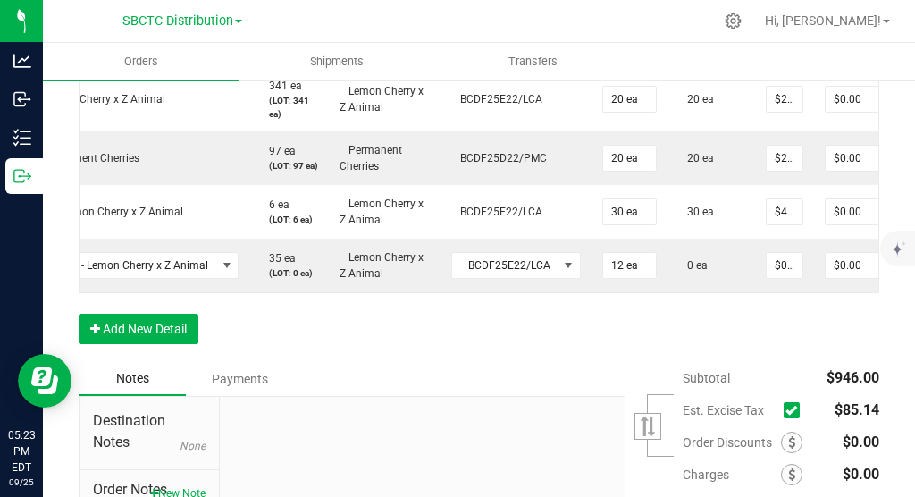
scroll to position [0, 145]
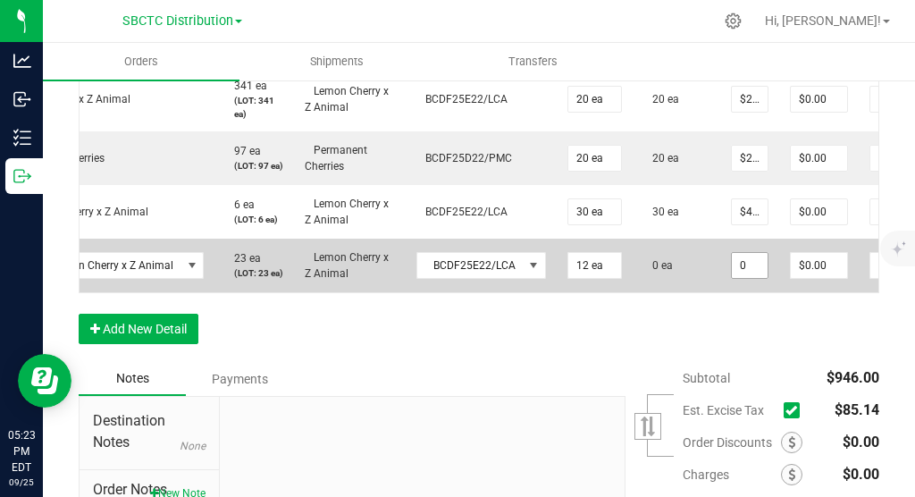
click at [741, 278] on input "0" at bounding box center [750, 265] width 36 height 25
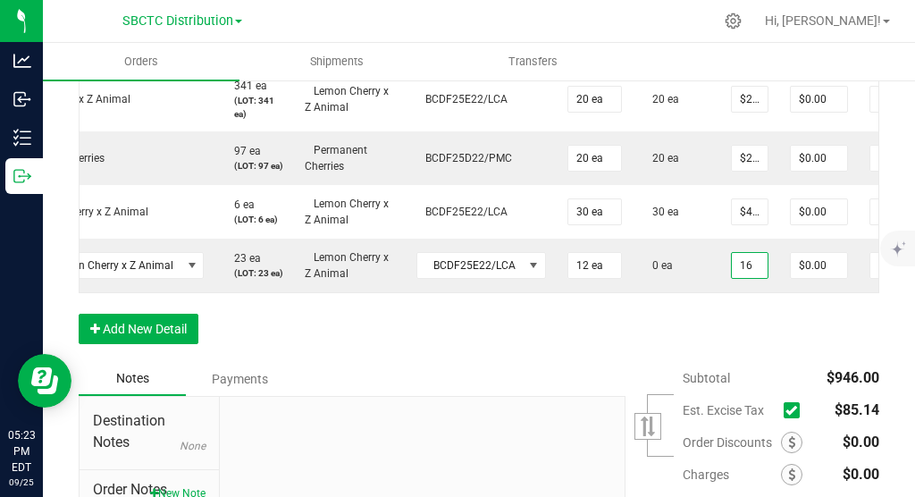
type input "$16.00000"
type input "$192.00"
click at [739, 341] on div "Order Details Print All Labels Item Sellable Strain Lot Number Qty Ordered Qty …" at bounding box center [479, 167] width 800 height 389
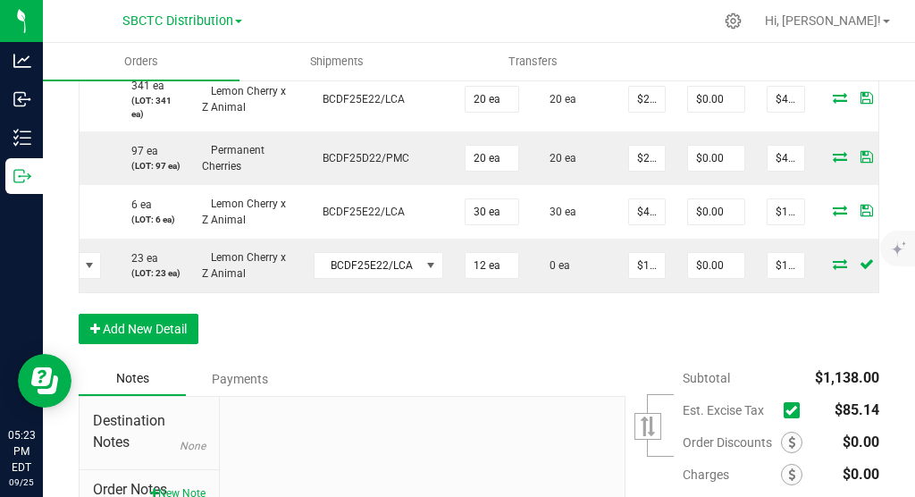
scroll to position [0, 272]
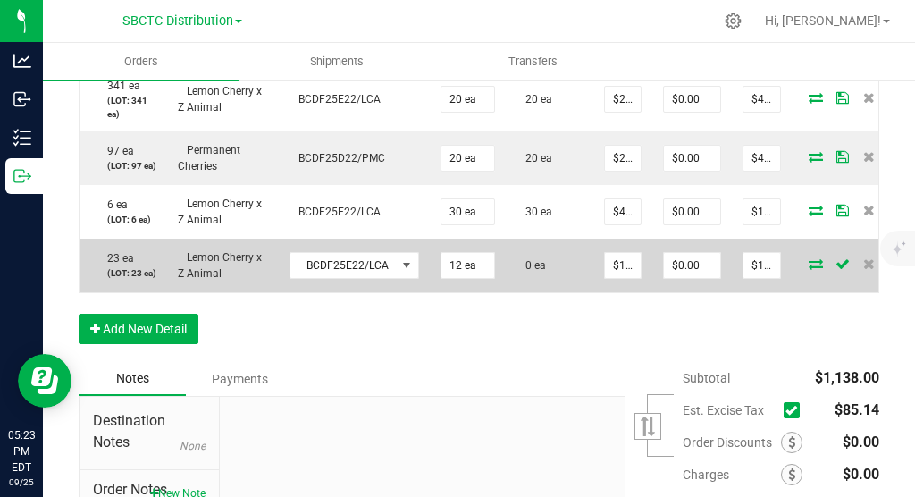
click at [808, 269] on icon at bounding box center [815, 263] width 14 height 11
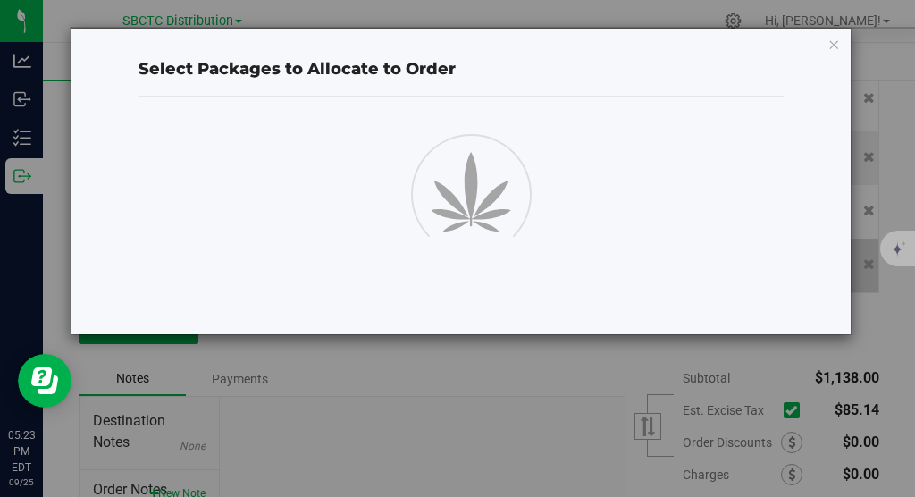
scroll to position [617, 0]
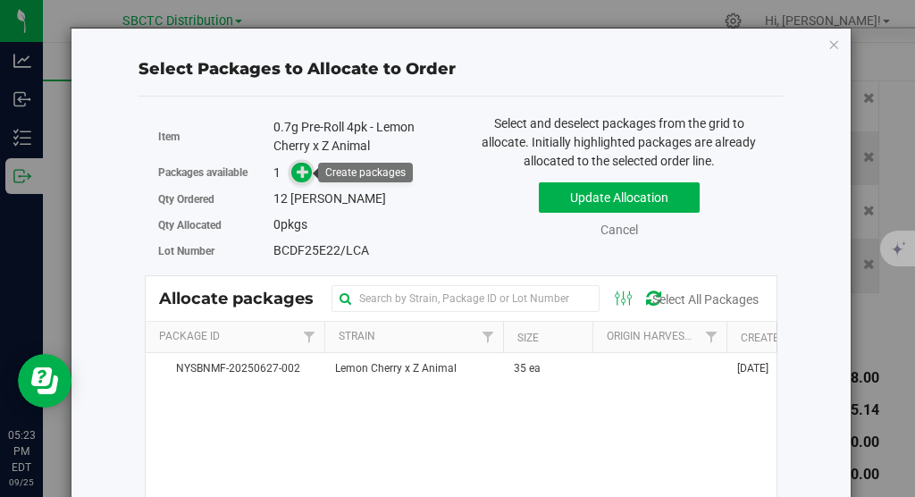
click at [303, 173] on icon at bounding box center [303, 171] width 13 height 13
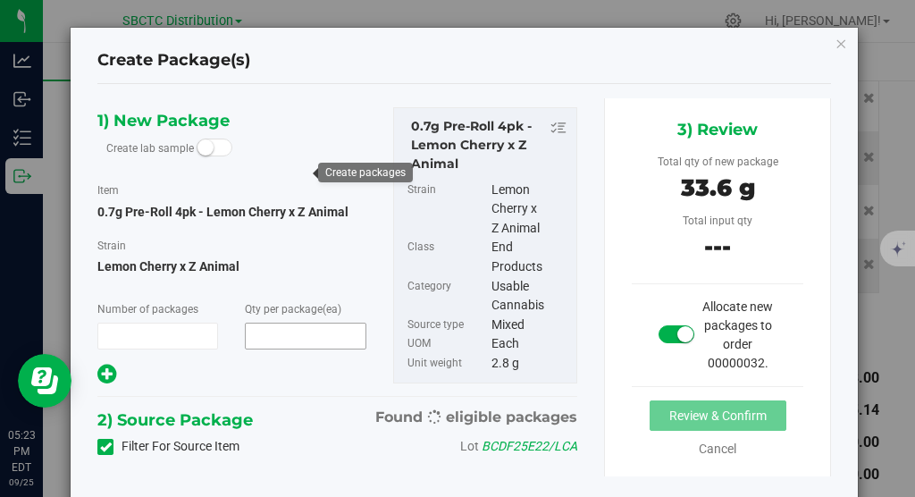
scroll to position [617, 0]
type input "1"
type input "12"
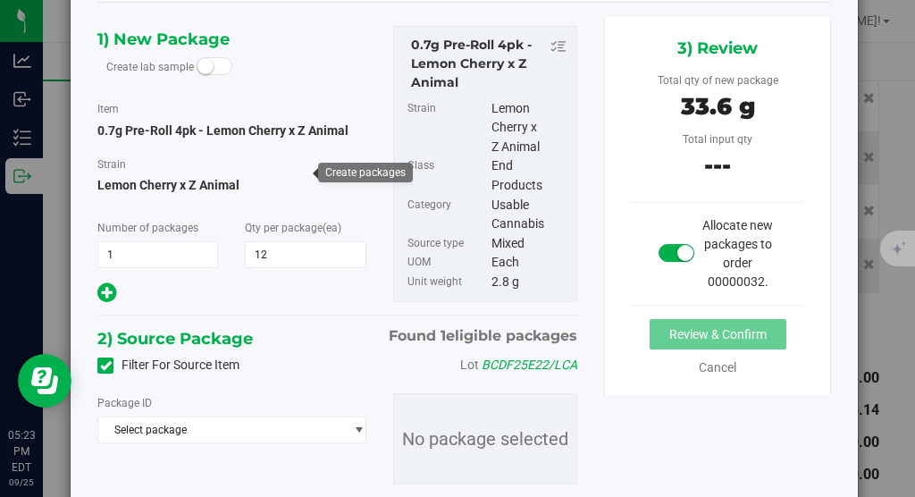
scroll to position [147, 0]
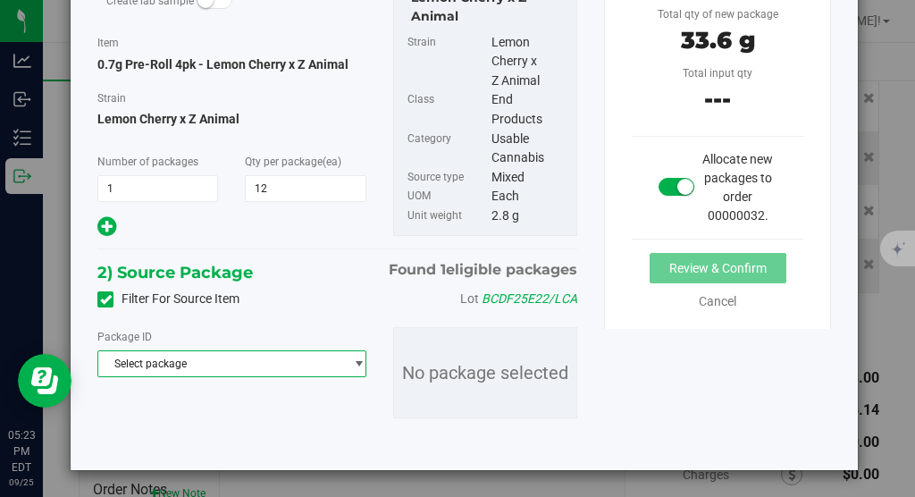
click at [233, 370] on span "Select package" at bounding box center [220, 363] width 245 height 25
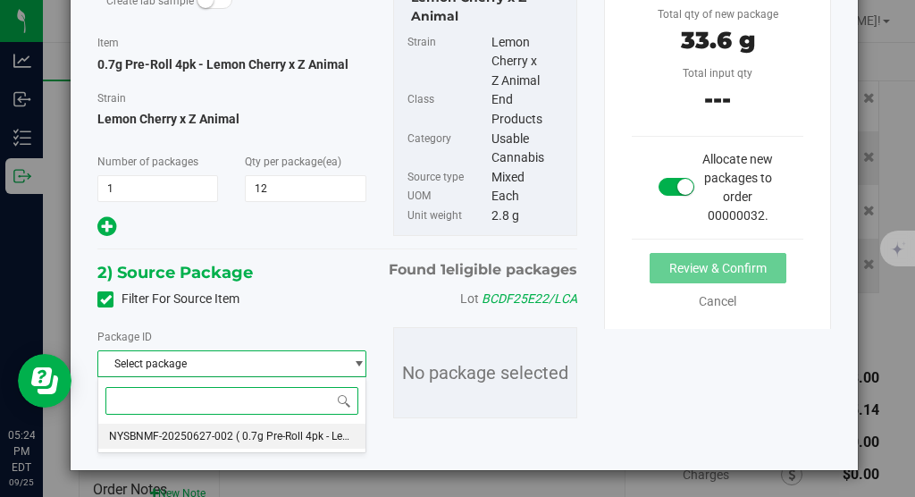
click at [222, 439] on span "NYSBNMF-20250627-002" at bounding box center [171, 436] width 124 height 13
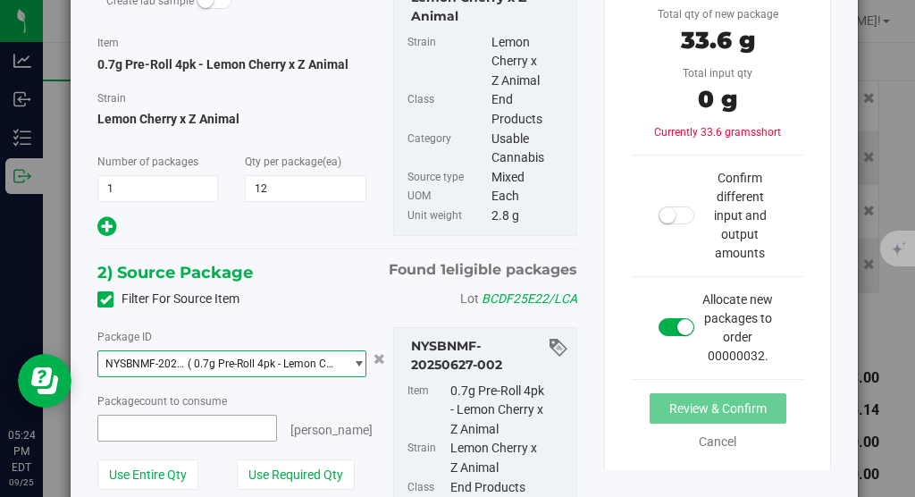
click at [187, 424] on span at bounding box center [187, 428] width 180 height 27
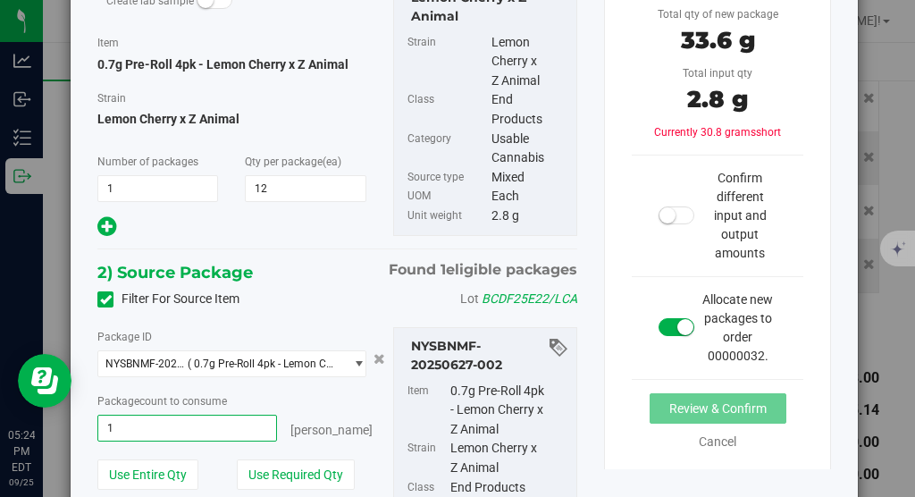
type input "12"
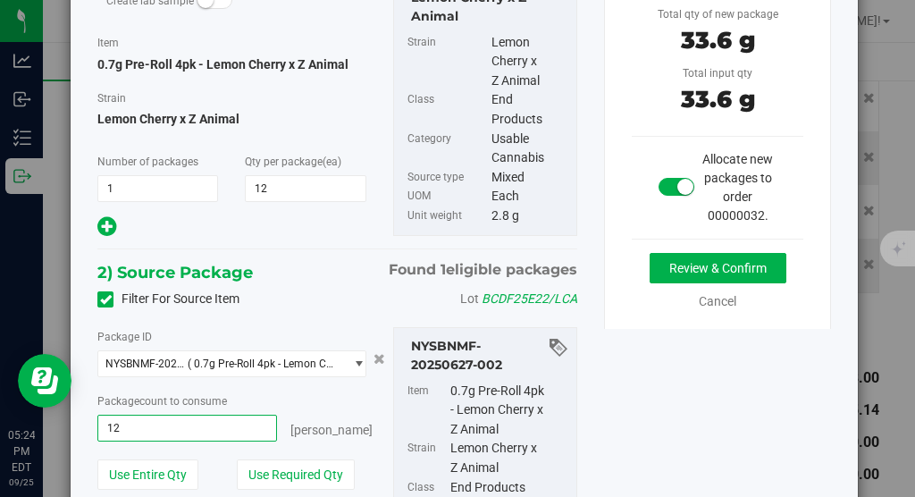
type input "12 ea"
click at [279, 385] on div "Package ID NYSBNMF-20250627-002 ( 0.7g Pre-Roll 4pk - Lemon Cherry x Z Animal )…" at bounding box center [232, 424] width 296 height 195
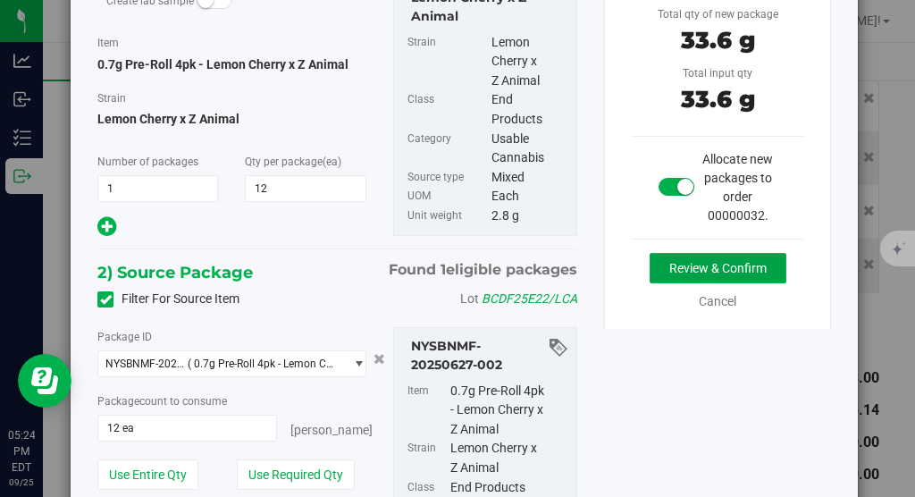
click at [662, 263] on button "Review & Confirm" at bounding box center [717, 268] width 137 height 30
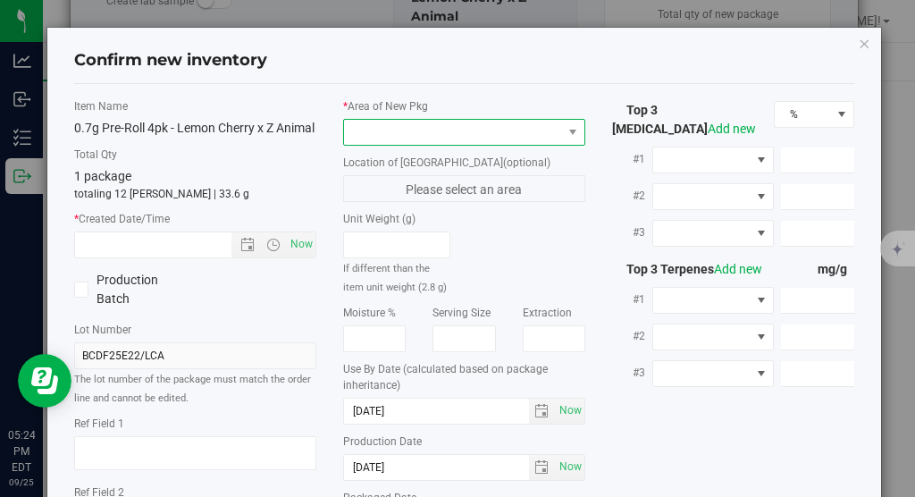
click at [560, 130] on span at bounding box center [453, 132] width 218 height 25
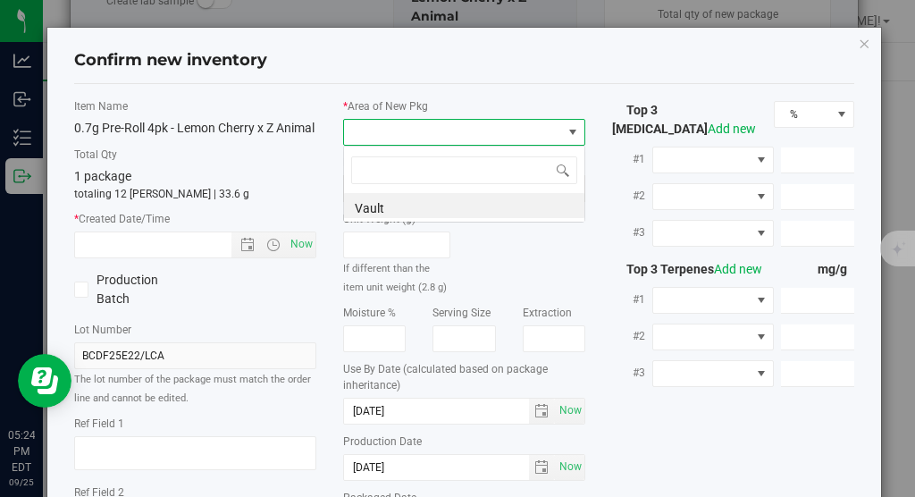
scroll to position [27, 242]
click at [481, 206] on li "Vault" at bounding box center [464, 205] width 240 height 25
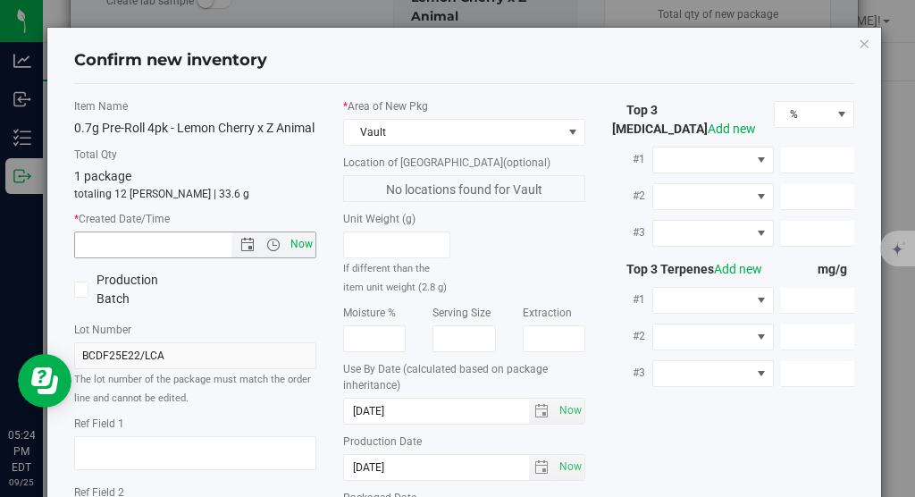
click at [312, 257] on span "Now" at bounding box center [302, 244] width 30 height 26
type input "[DATE] 5:24 PM"
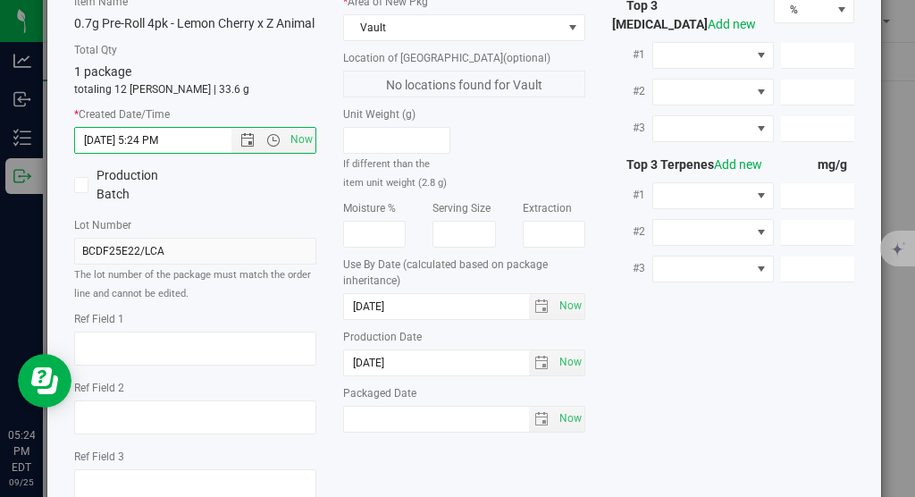
scroll to position [239, 0]
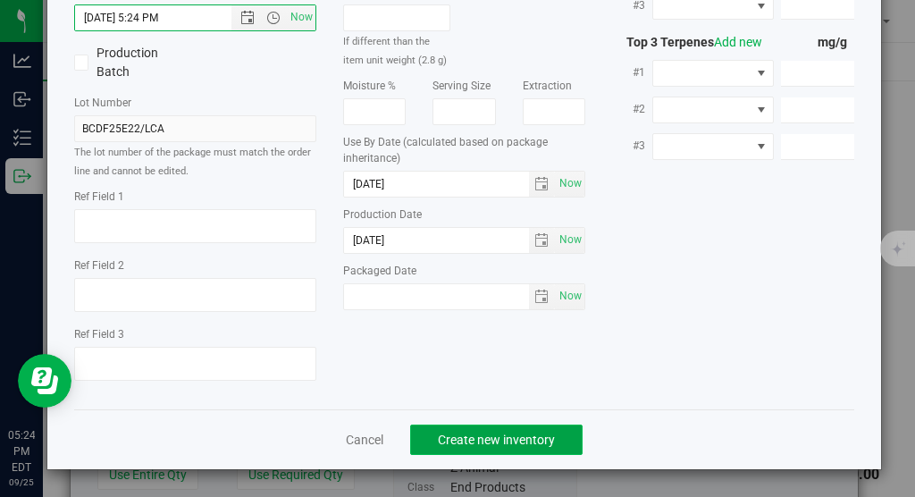
click at [530, 448] on button "Create new inventory" at bounding box center [496, 439] width 172 height 30
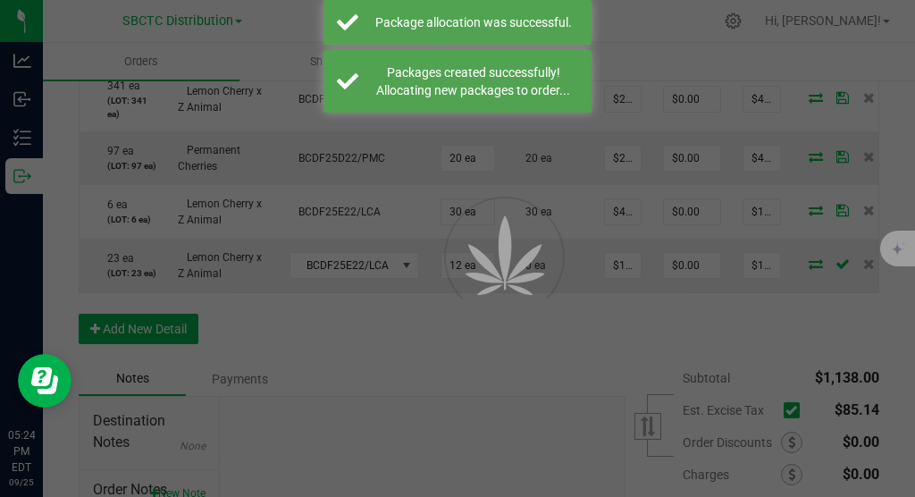
scroll to position [0, 272]
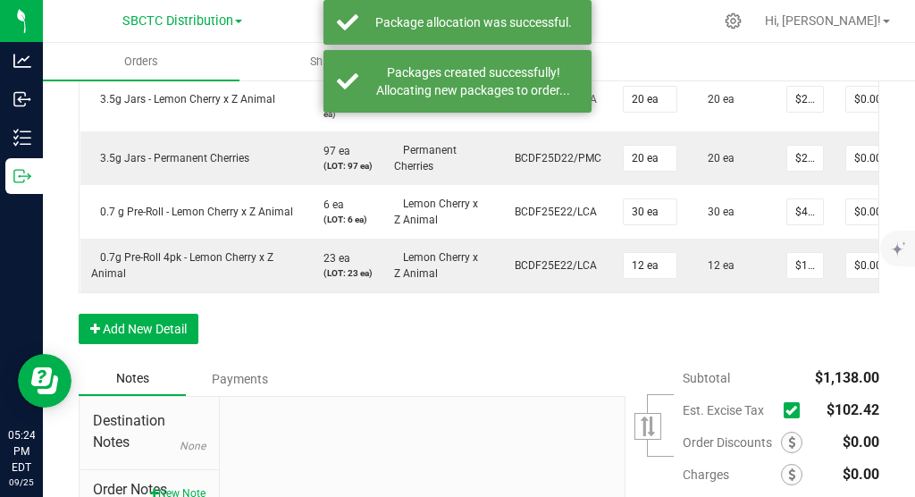
scroll to position [813, 0]
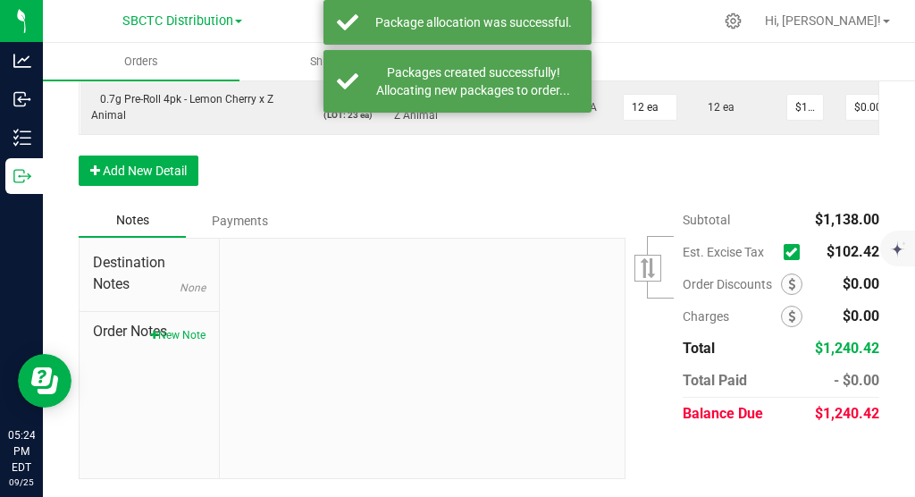
click at [792, 252] on icon at bounding box center [791, 252] width 12 height 0
click at [0, 0] on input "checkbox" at bounding box center [0, 0] width 0 height 0
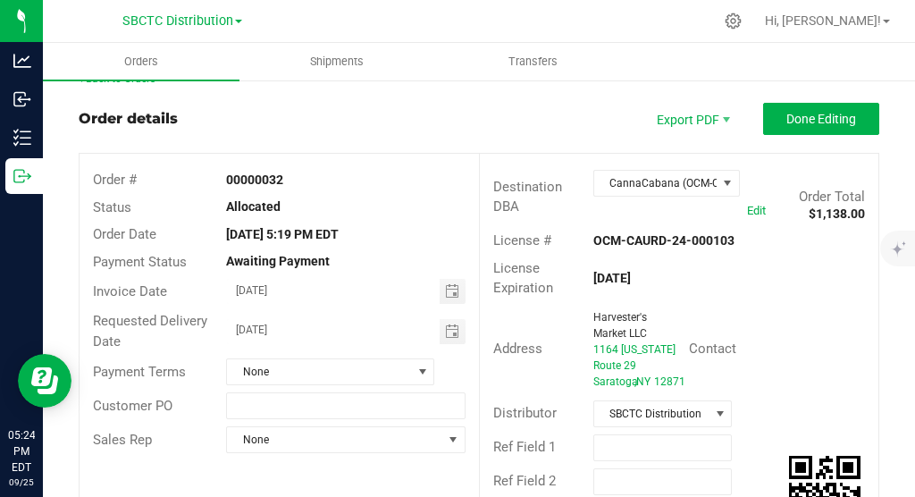
scroll to position [0, 0]
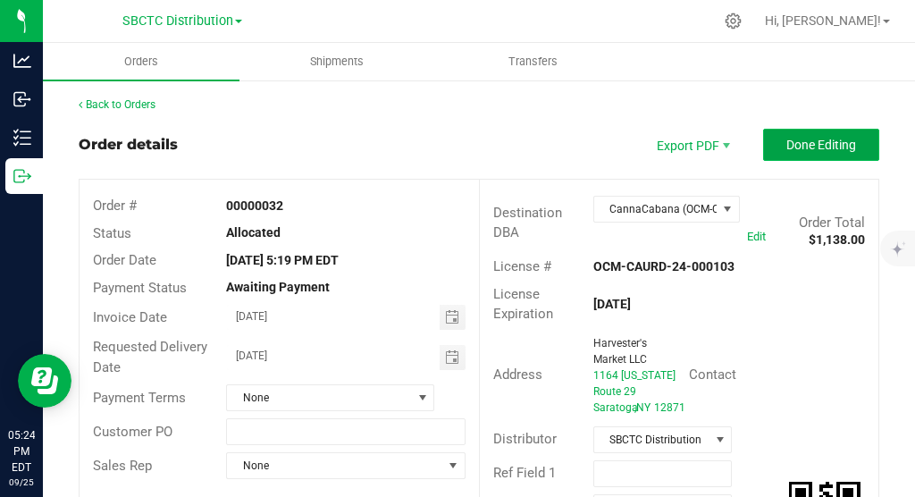
click at [831, 154] on button "Done Editing" at bounding box center [821, 145] width 116 height 32
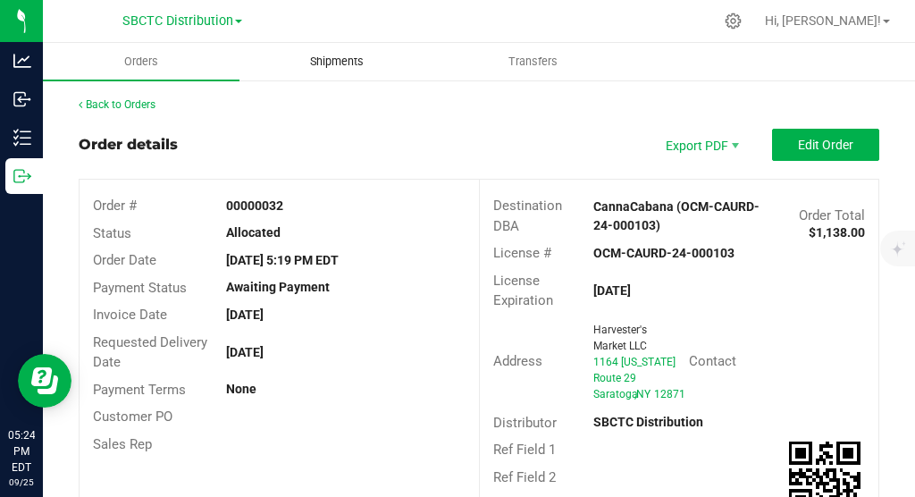
click at [369, 64] on span "Shipments" at bounding box center [337, 62] width 102 height 16
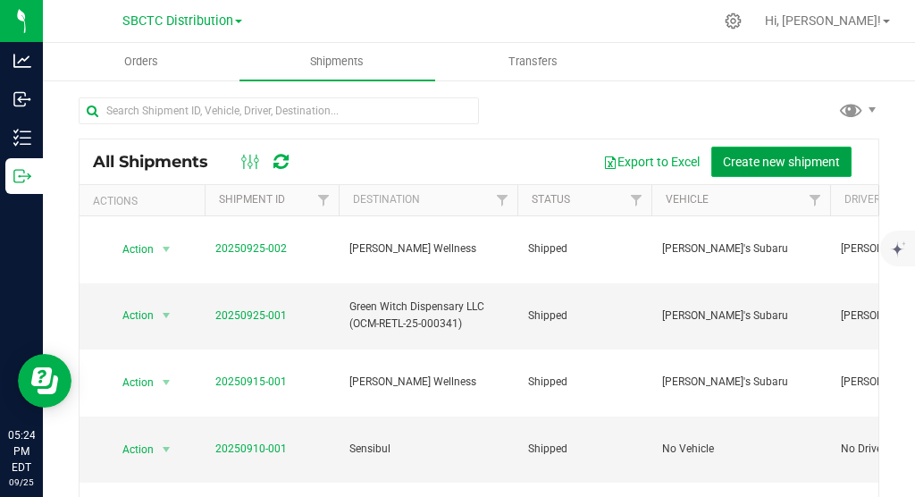
click at [758, 175] on button "Create new shipment" at bounding box center [781, 162] width 140 height 30
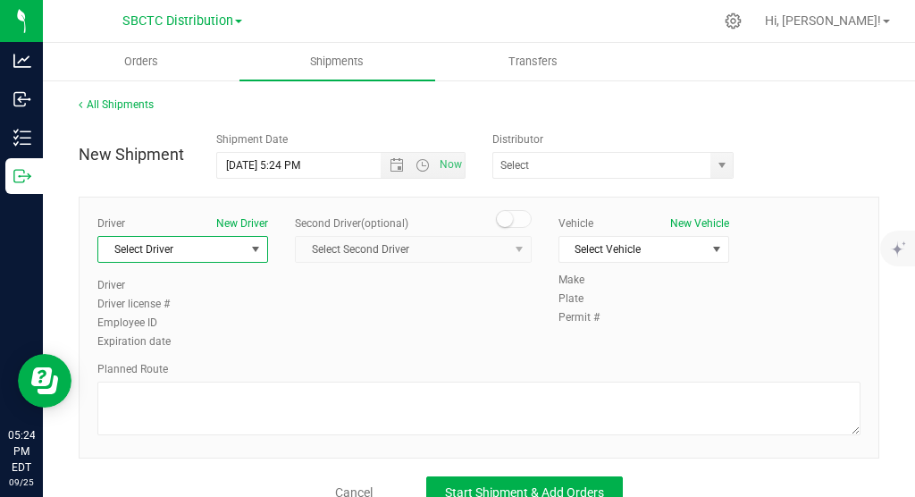
click at [264, 259] on span "select" at bounding box center [256, 249] width 22 height 25
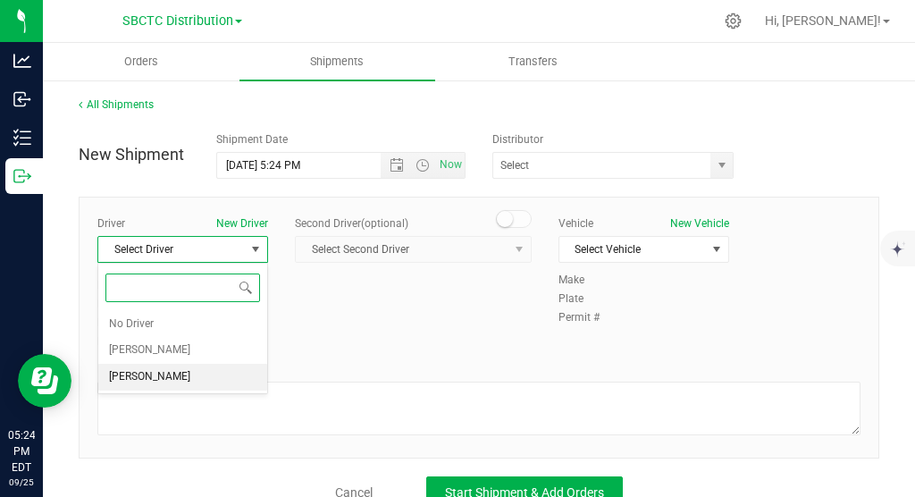
click at [216, 377] on li "[PERSON_NAME]" at bounding box center [182, 377] width 169 height 27
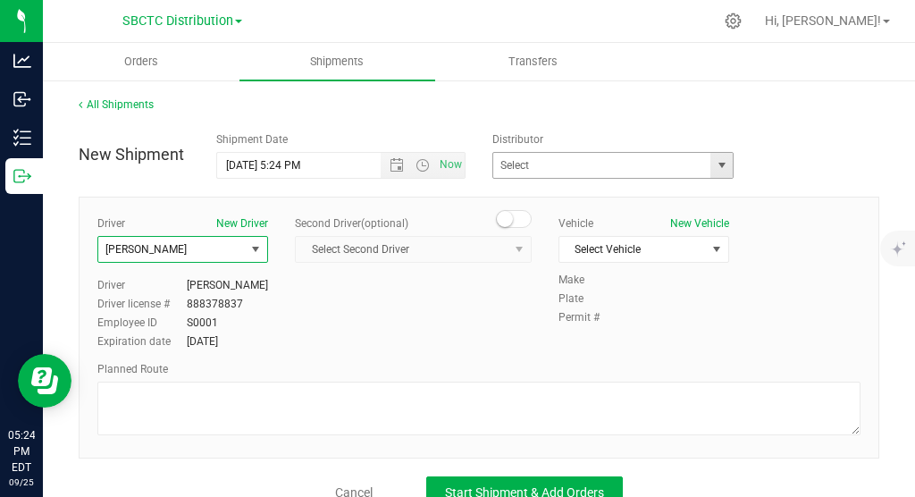
click at [720, 168] on span "select" at bounding box center [722, 165] width 14 height 14
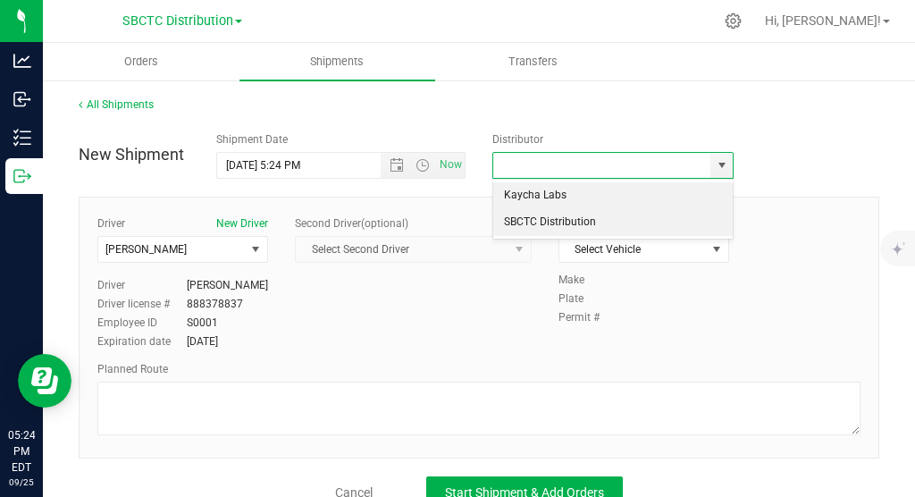
click at [690, 213] on li "SBCTC Distribution" at bounding box center [612, 222] width 239 height 27
type input "SBCTC Distribution"
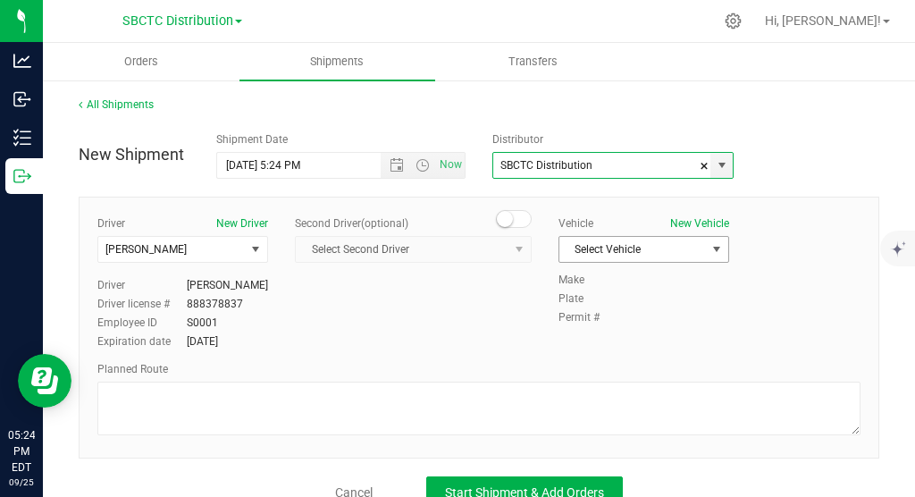
click at [722, 247] on span "select" at bounding box center [716, 249] width 14 height 14
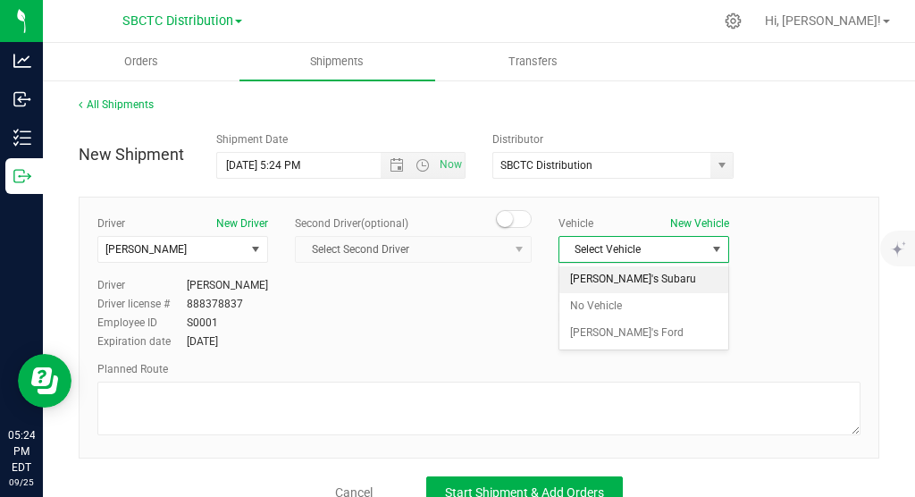
click at [675, 275] on li "[PERSON_NAME]'s Subaru" at bounding box center [643, 279] width 169 height 27
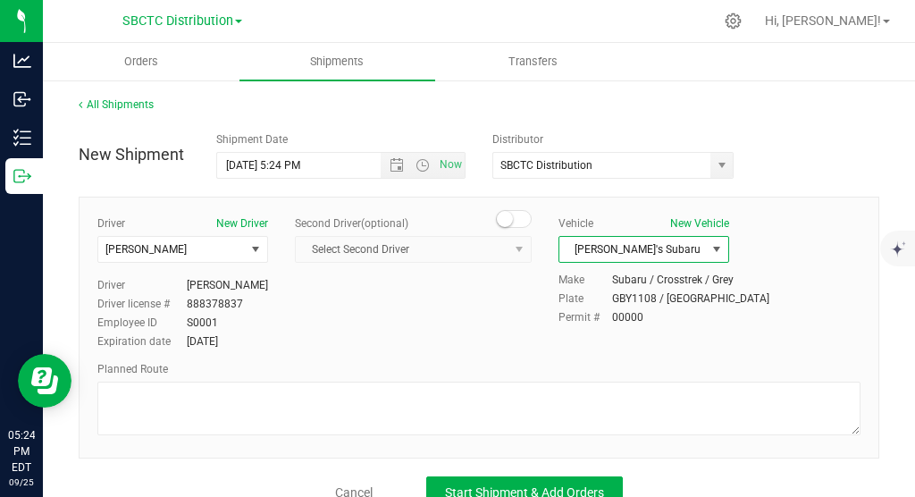
scroll to position [27, 0]
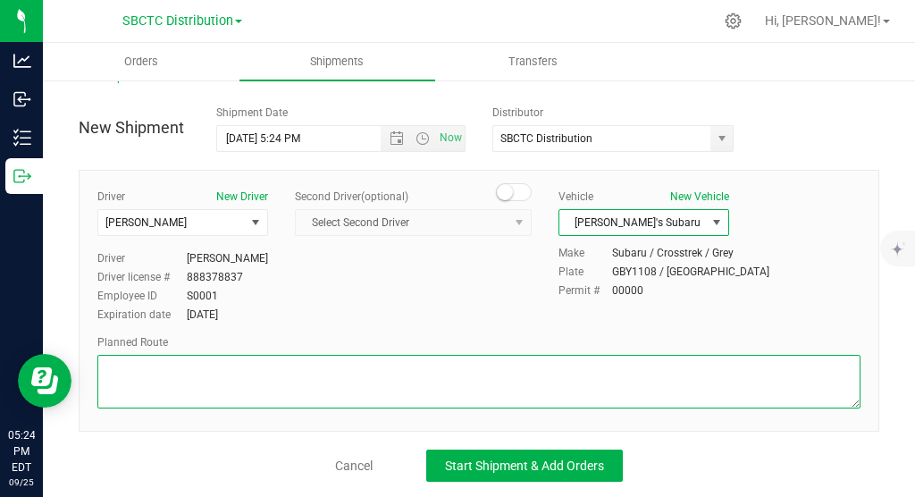
click at [386, 383] on textarea at bounding box center [478, 382] width 763 height 54
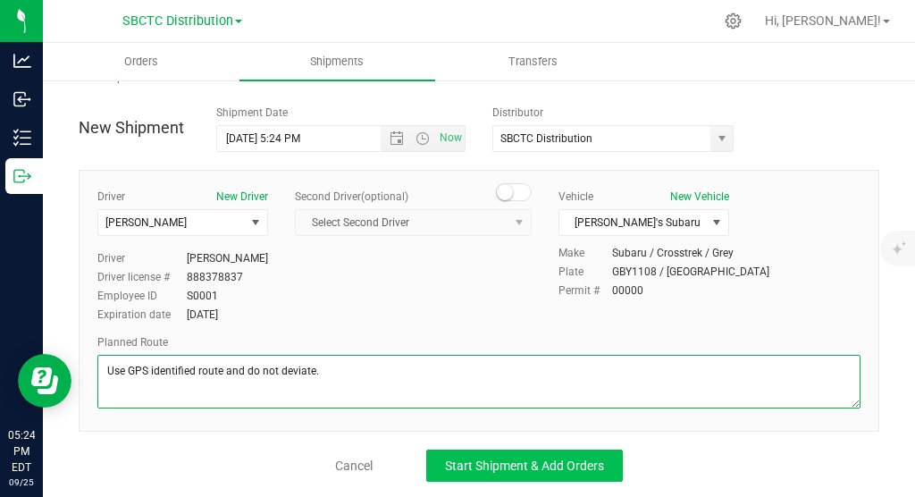
type textarea "Use GPS identified route and do not deviate."
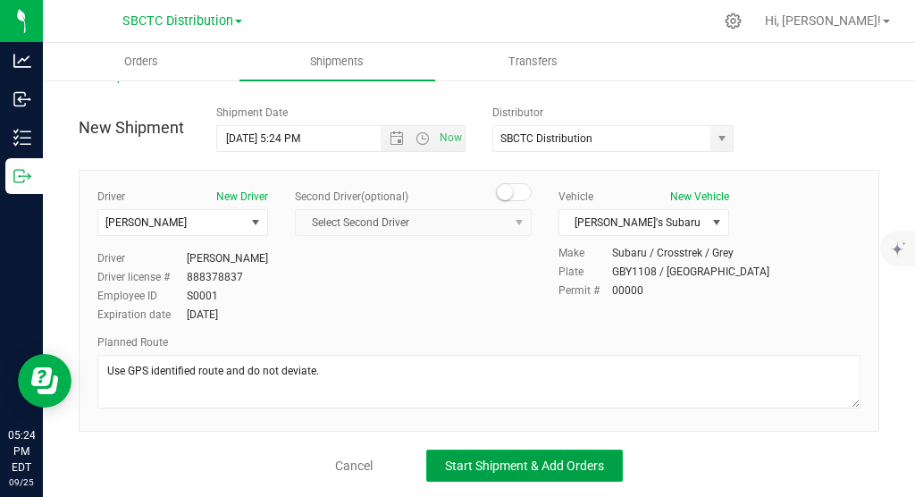
click at [570, 460] on span "Start Shipment & Add Orders" at bounding box center [524, 465] width 159 height 14
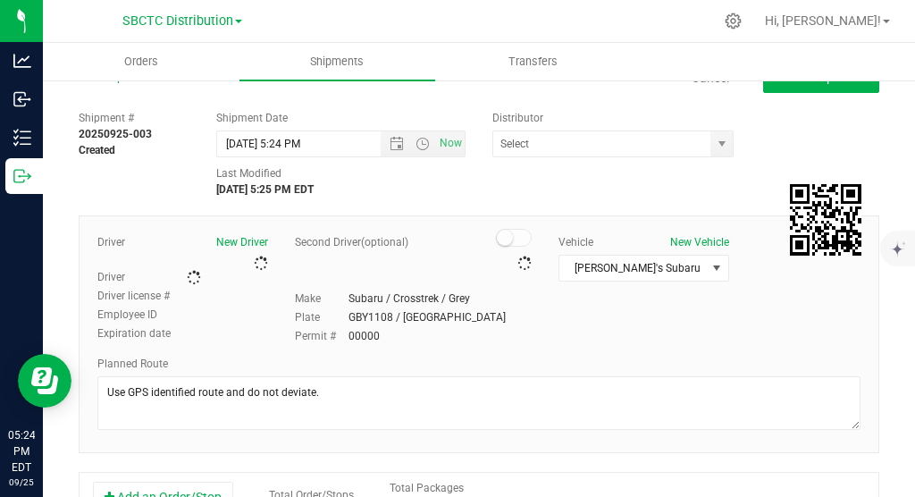
type input "SBCTC Distribution"
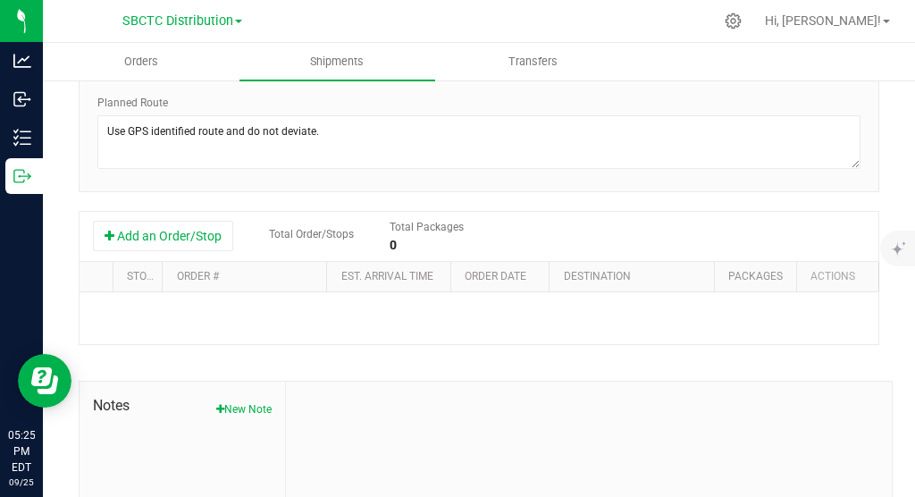
scroll to position [257, 0]
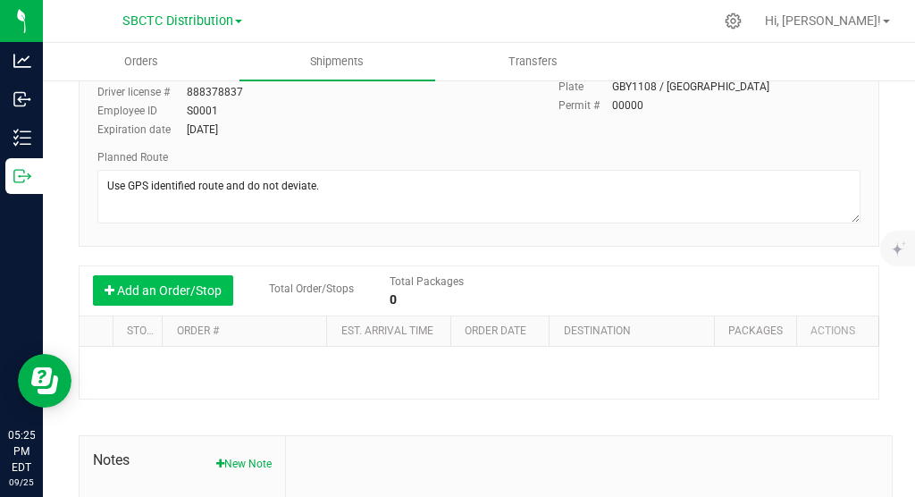
click at [202, 283] on button "Add an Order/Stop" at bounding box center [163, 290] width 140 height 30
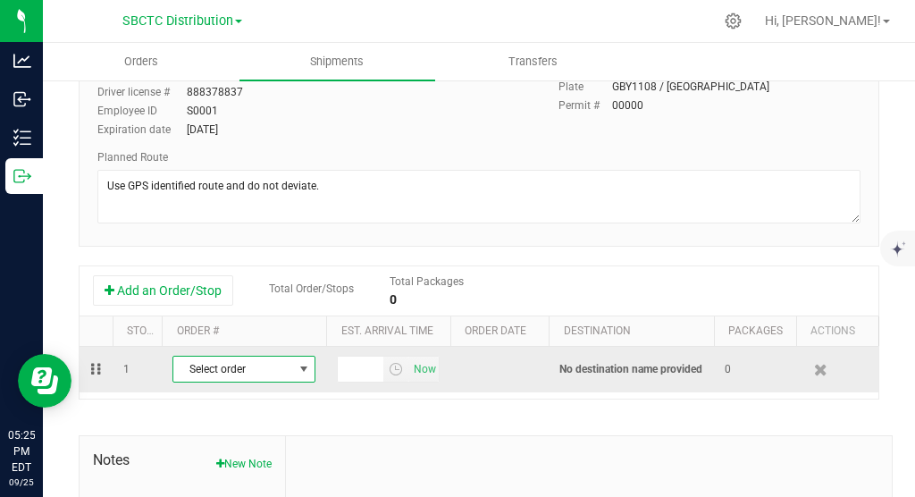
click at [304, 367] on span "select" at bounding box center [304, 369] width 14 height 14
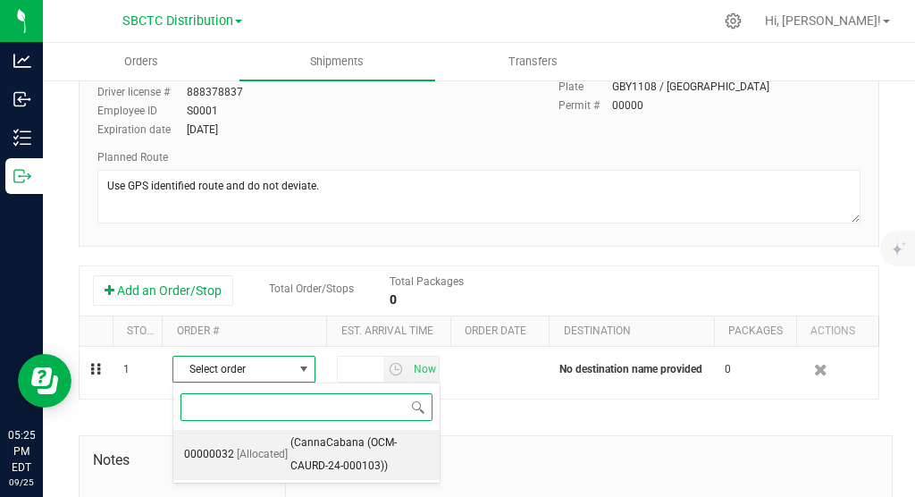
click at [286, 443] on li "00000032 [Allocated] (CannaCabana (OCM-CAURD-24-000103))" at bounding box center [306, 454] width 266 height 49
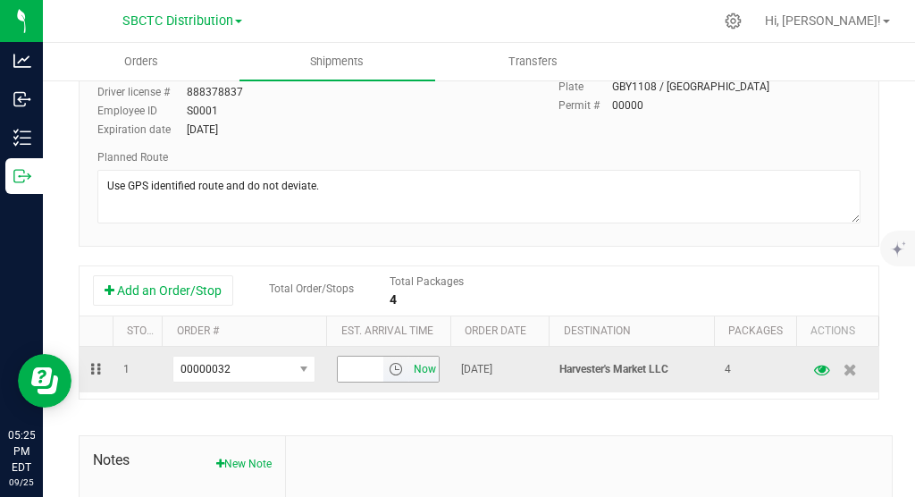
click at [427, 363] on span "Now" at bounding box center [424, 369] width 30 height 26
click at [362, 364] on input "5:25 PM" at bounding box center [361, 368] width 46 height 25
drag, startPoint x: 370, startPoint y: 362, endPoint x: 335, endPoint y: 366, distance: 35.1
click at [338, 366] on input "5:25 PM" at bounding box center [361, 368] width 46 height 25
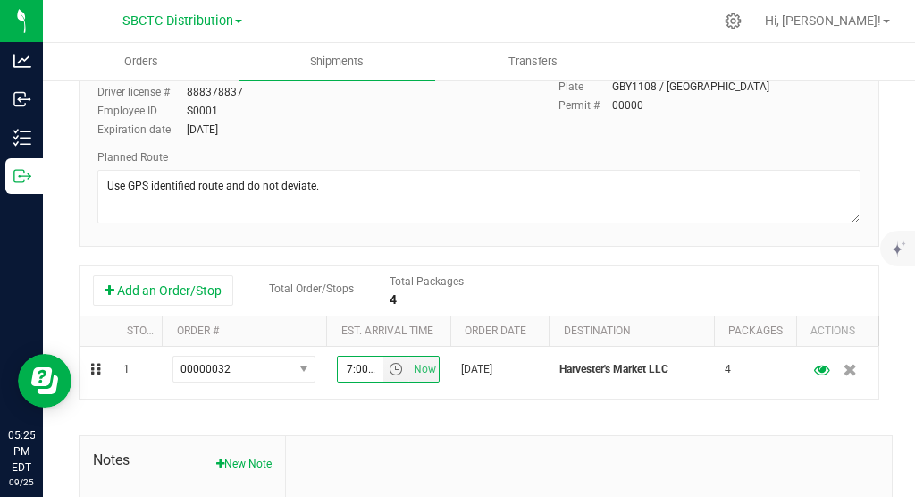
type input "7:00 PM"
click at [384, 411] on div "Shipment # 20250925-003 Created Shipment Date [DATE] 5:24 PM Now Distributor SB…" at bounding box center [479, 273] width 800 height 805
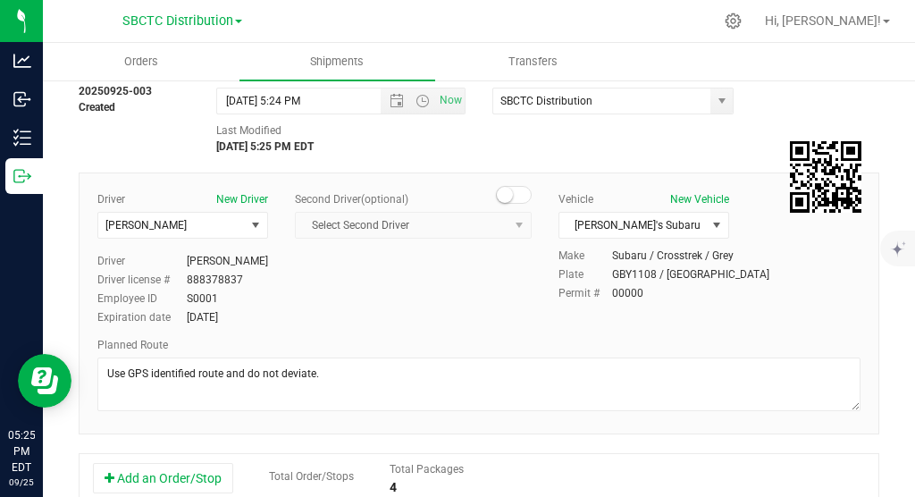
scroll to position [0, 0]
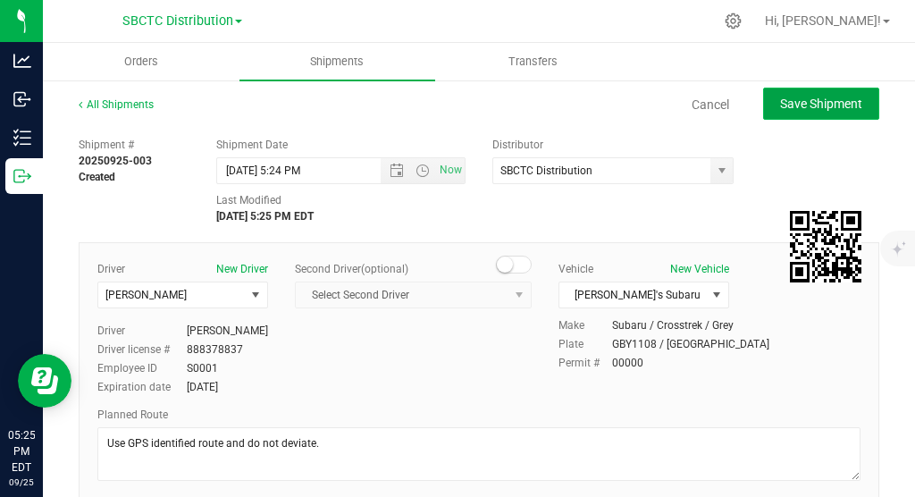
click at [822, 108] on span "Save Shipment" at bounding box center [821, 103] width 82 height 14
type input "[DATE] 9:24 PM"
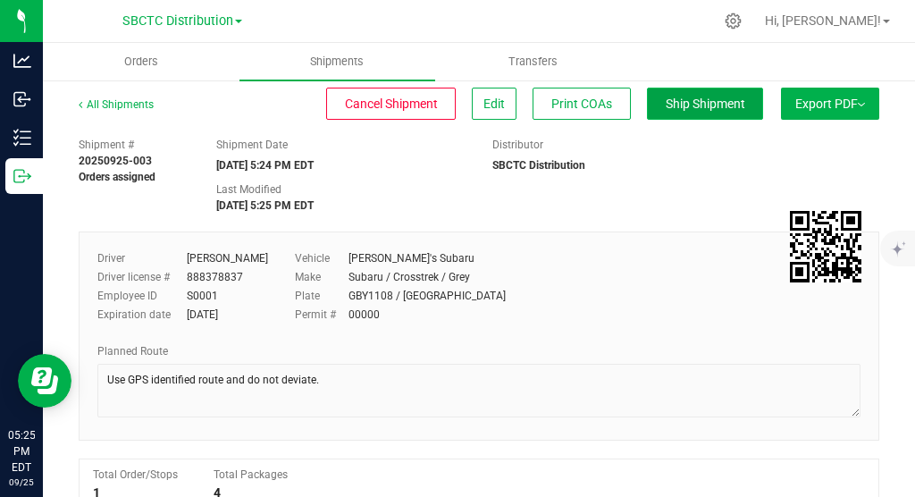
click at [706, 110] on span "Ship Shipment" at bounding box center [706, 103] width 80 height 14
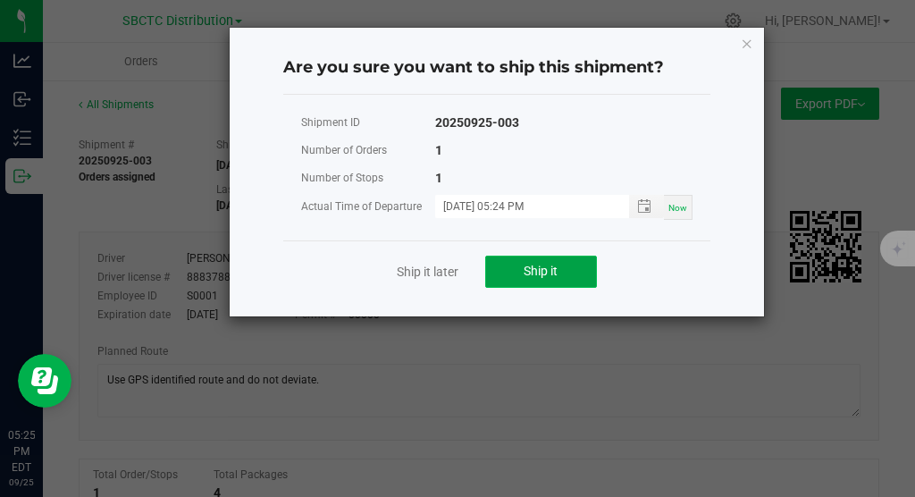
click at [545, 280] on button "Ship it" at bounding box center [541, 271] width 112 height 32
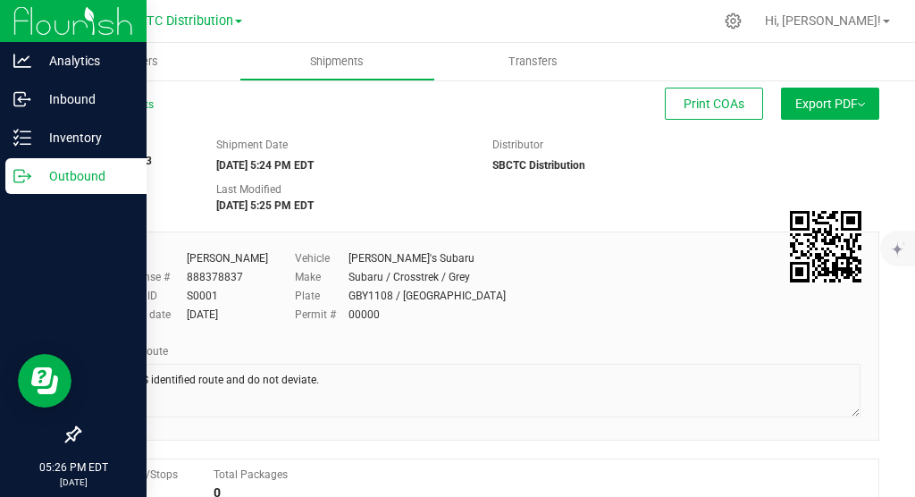
click at [79, 169] on p "Outbound" at bounding box center [84, 175] width 107 height 21
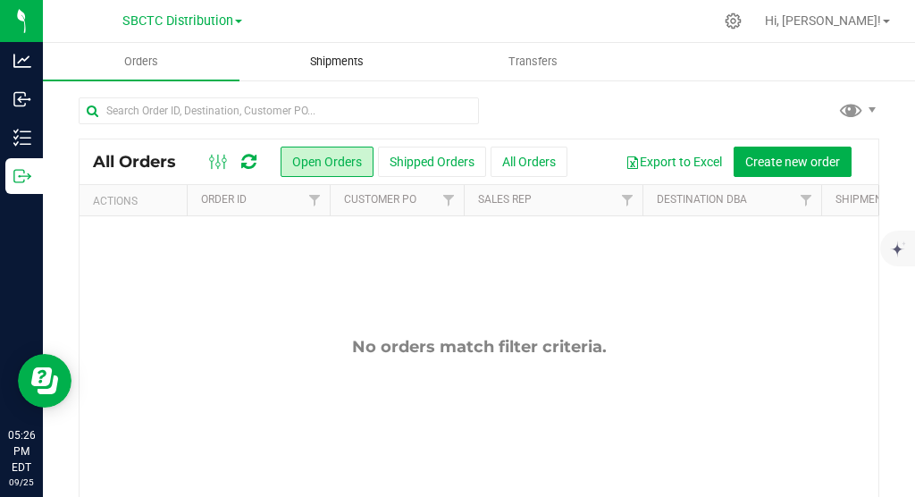
click at [356, 63] on span "Shipments" at bounding box center [337, 62] width 102 height 16
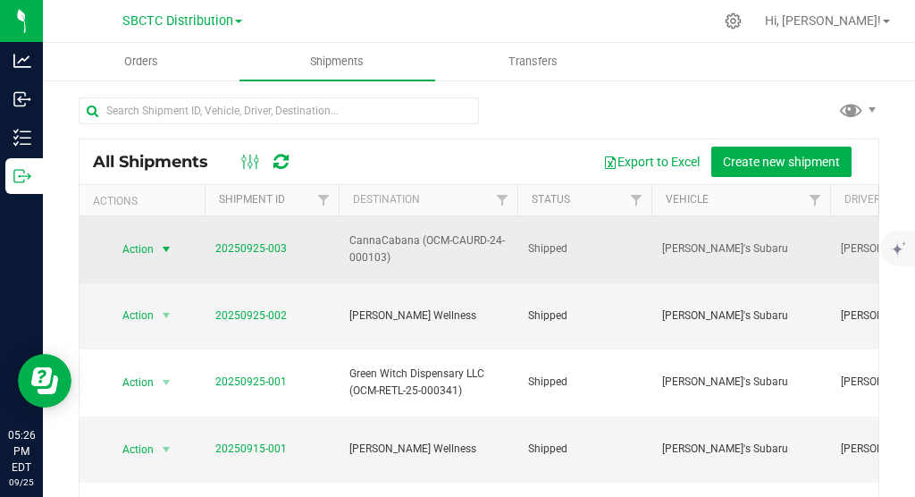
click at [169, 242] on span "select" at bounding box center [166, 249] width 14 height 14
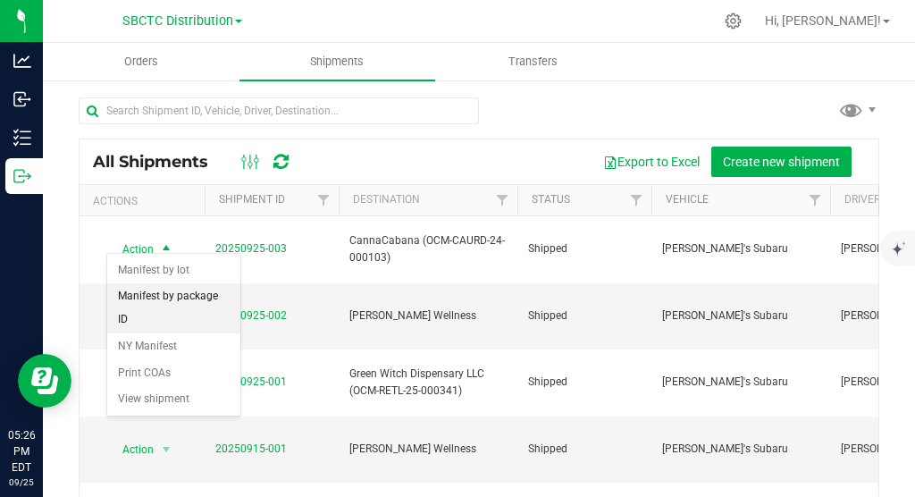
click at [180, 292] on li "Manifest by package ID" at bounding box center [173, 307] width 133 height 49
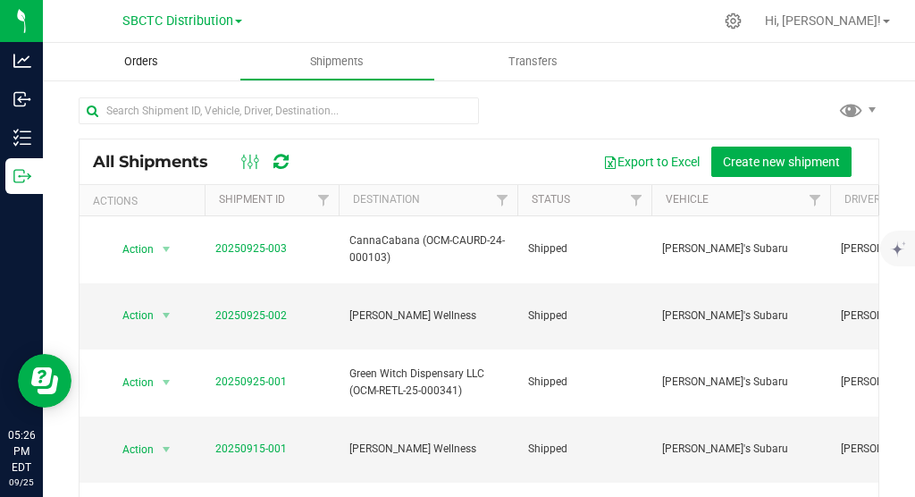
click at [160, 56] on span "Orders" at bounding box center [141, 62] width 82 height 16
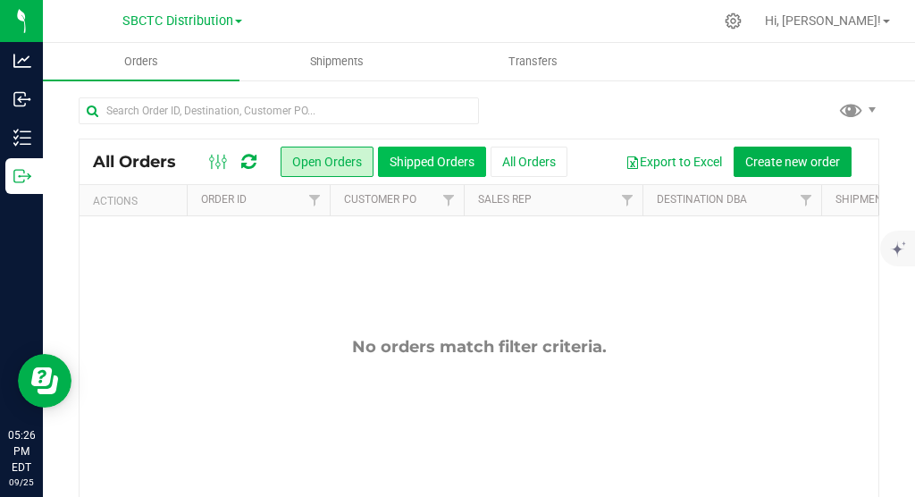
click at [447, 155] on button "Shipped Orders" at bounding box center [432, 162] width 108 height 30
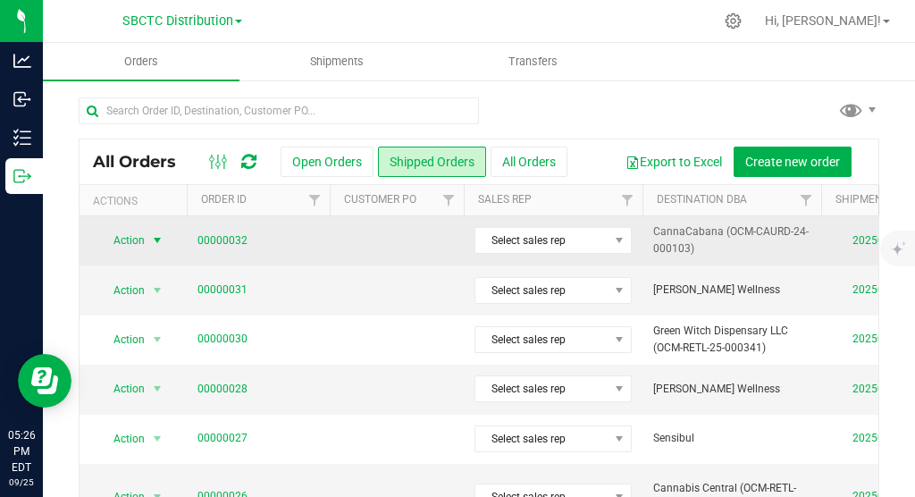
click at [158, 246] on span "select" at bounding box center [157, 240] width 14 height 14
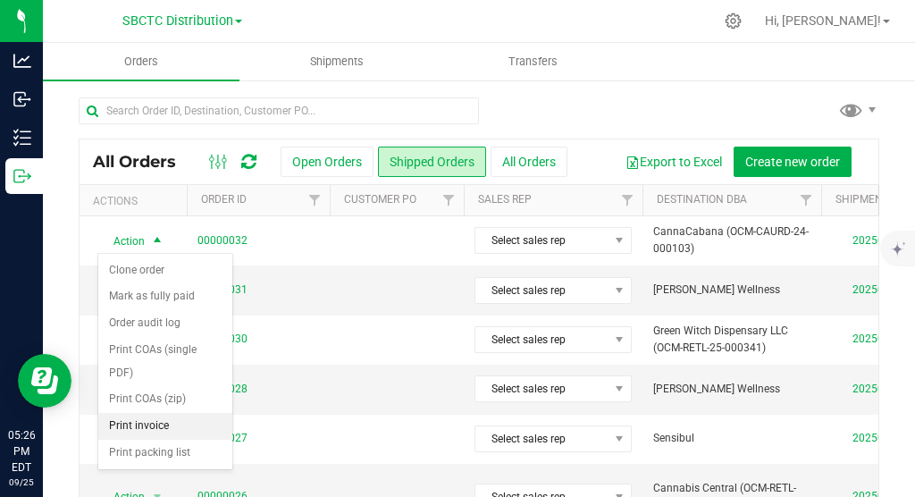
click at [154, 414] on li "Print invoice" at bounding box center [165, 426] width 134 height 27
